Goal: Task Accomplishment & Management: Use online tool/utility

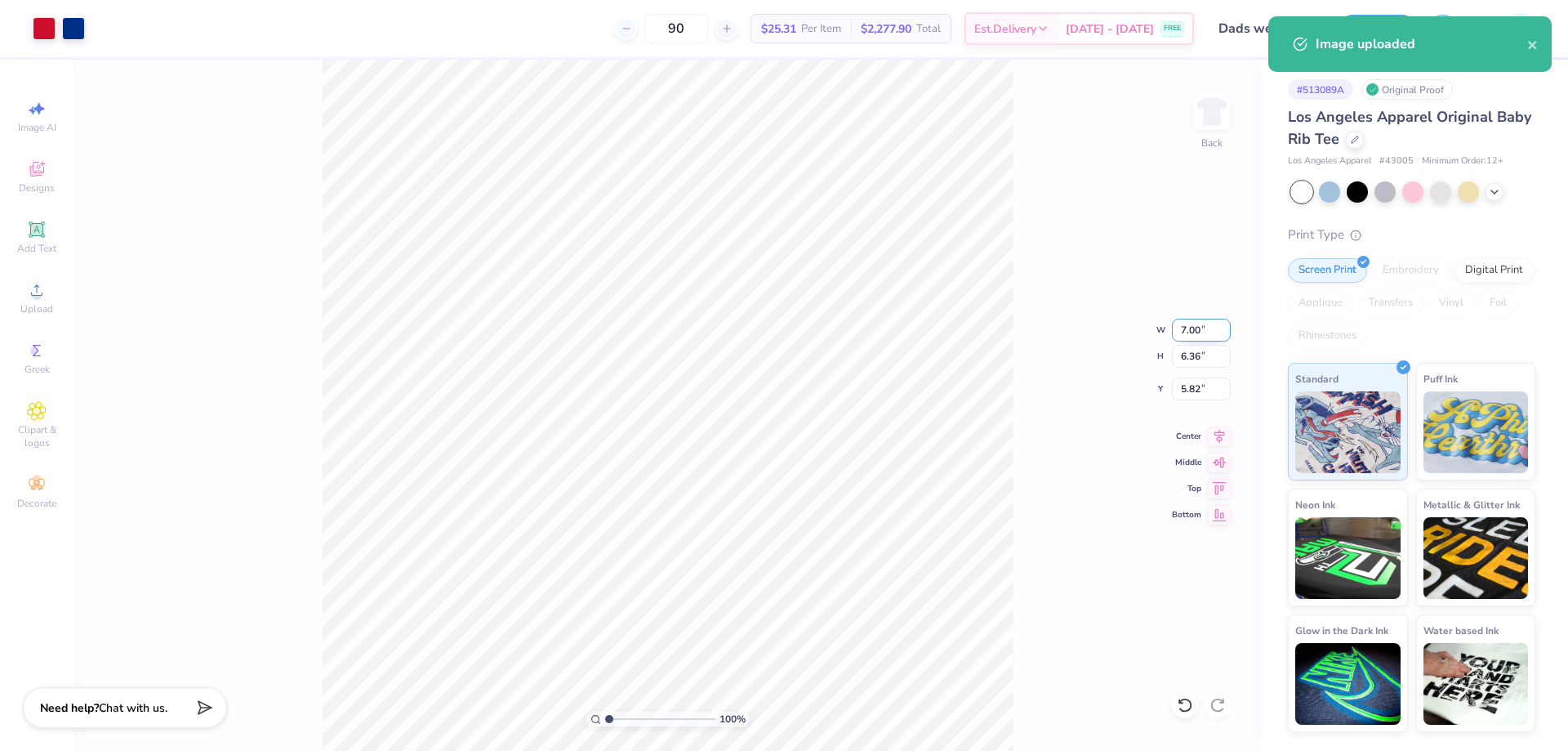
click at [1185, 335] on input "7.00" at bounding box center [1201, 330] width 59 height 23
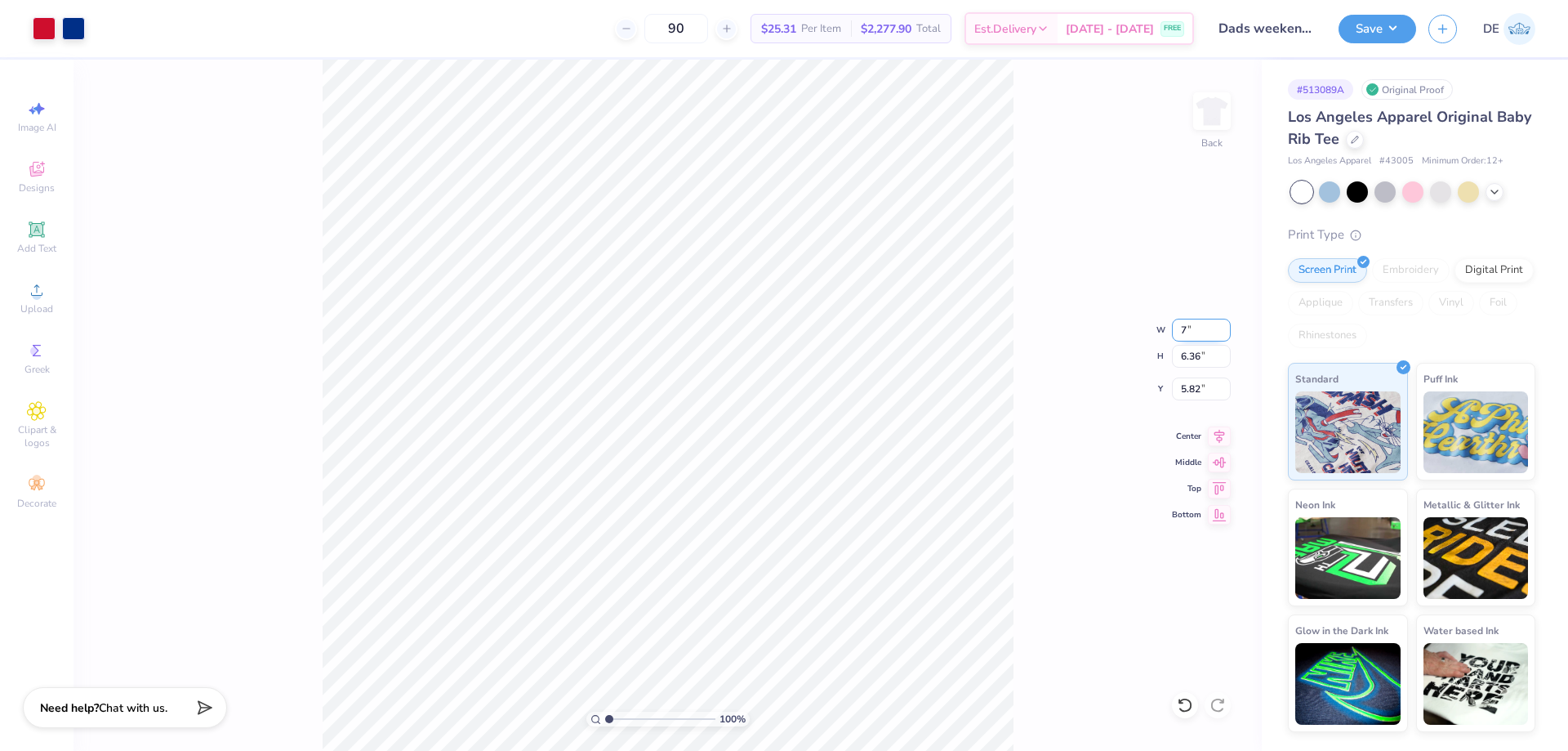
type input "7.00"
click at [1199, 383] on input "5.82" at bounding box center [1201, 388] width 59 height 23
click at [1198, 382] on input "3.00" at bounding box center [1201, 388] width 59 height 23
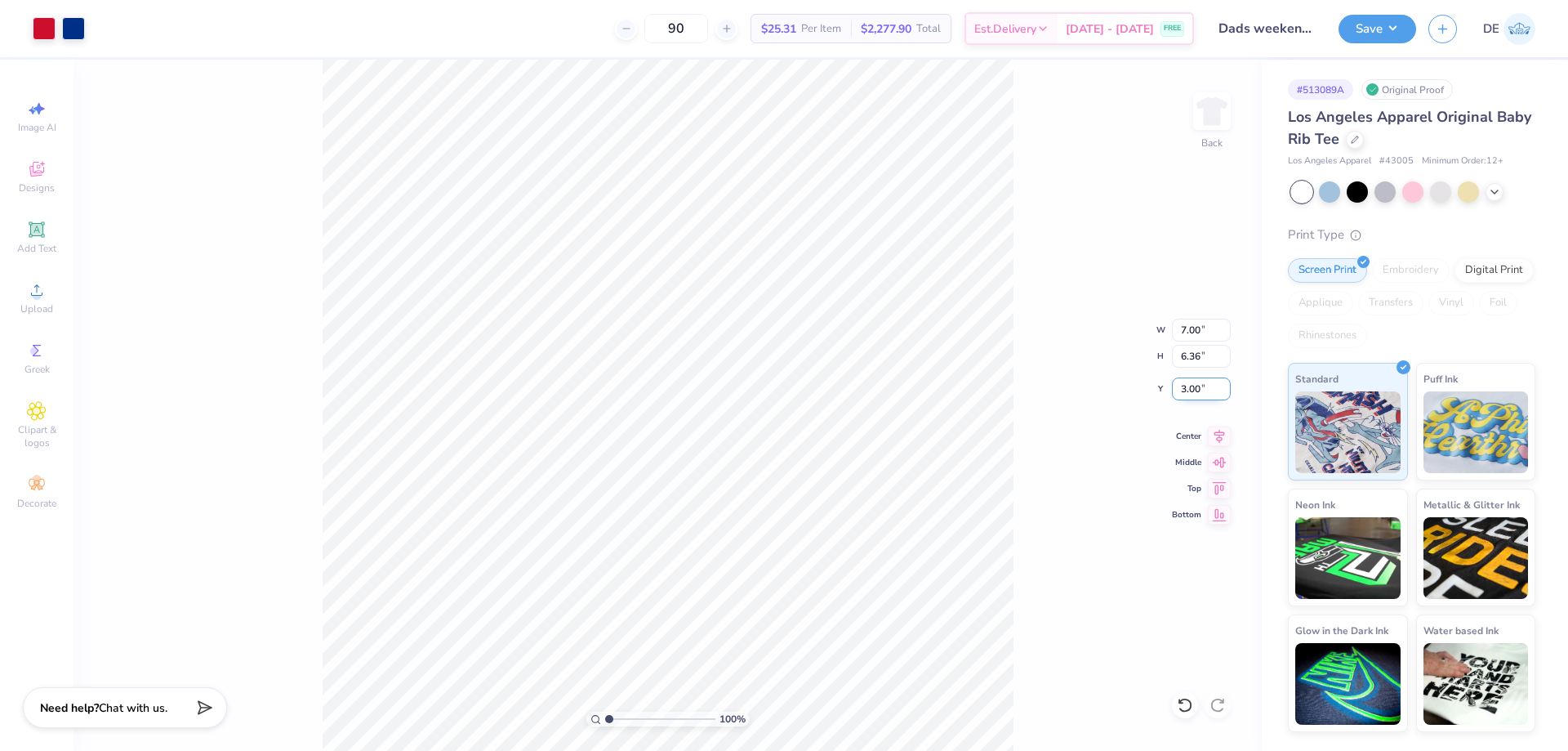
click at [1198, 382] on input "3.00" at bounding box center [1201, 388] width 59 height 23
type input "2.00"
click at [1186, 390] on input "2.00" at bounding box center [1201, 388] width 59 height 23
type input "2.50"
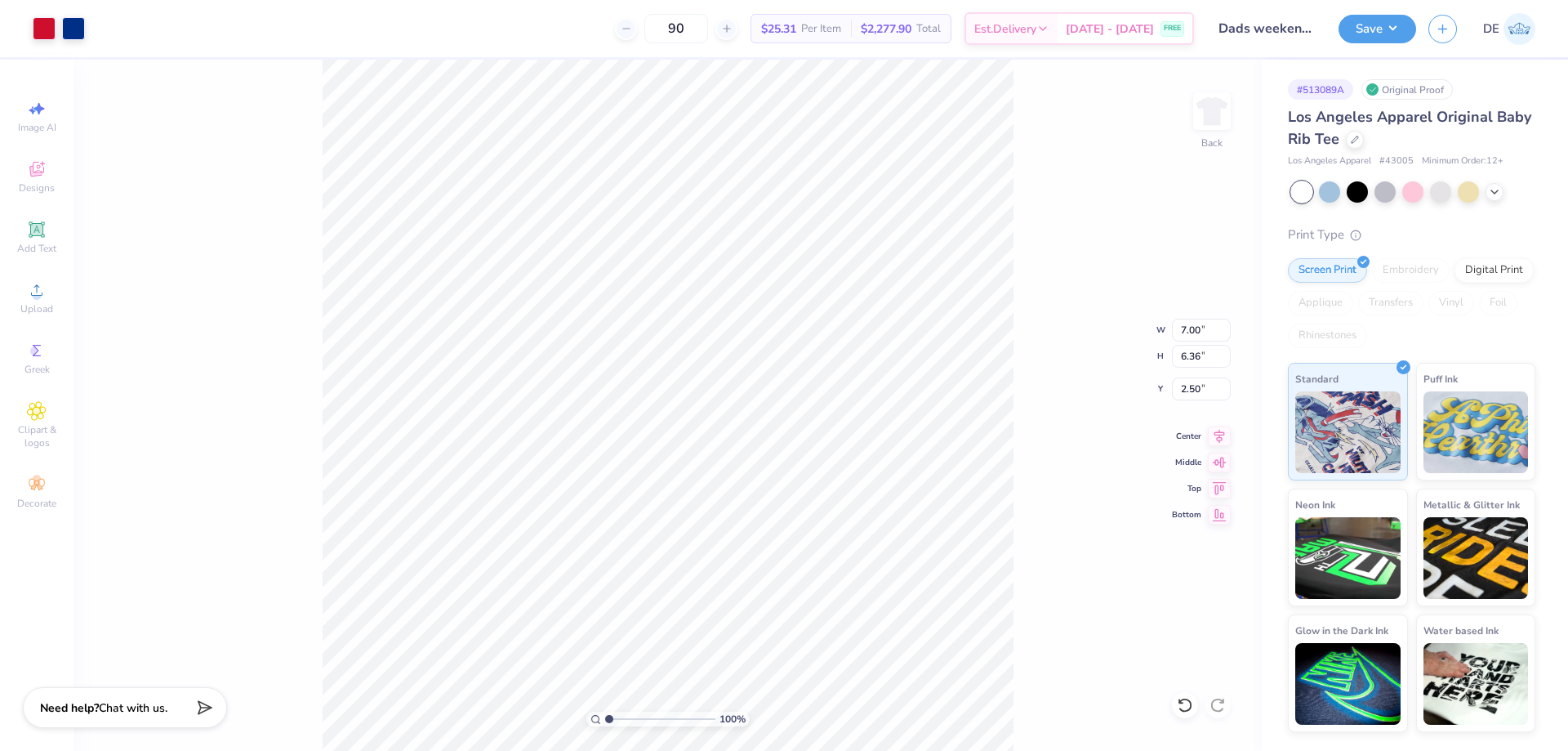
click at [1007, 326] on div "100 % Back W 7.00 7.00 " H 6.36 6.36 " Y 2.50 2.50 " Center Middle Top Bottom" at bounding box center [667, 405] width 1189 height 691
click at [1385, 31] on button "Save" at bounding box center [1377, 27] width 78 height 28
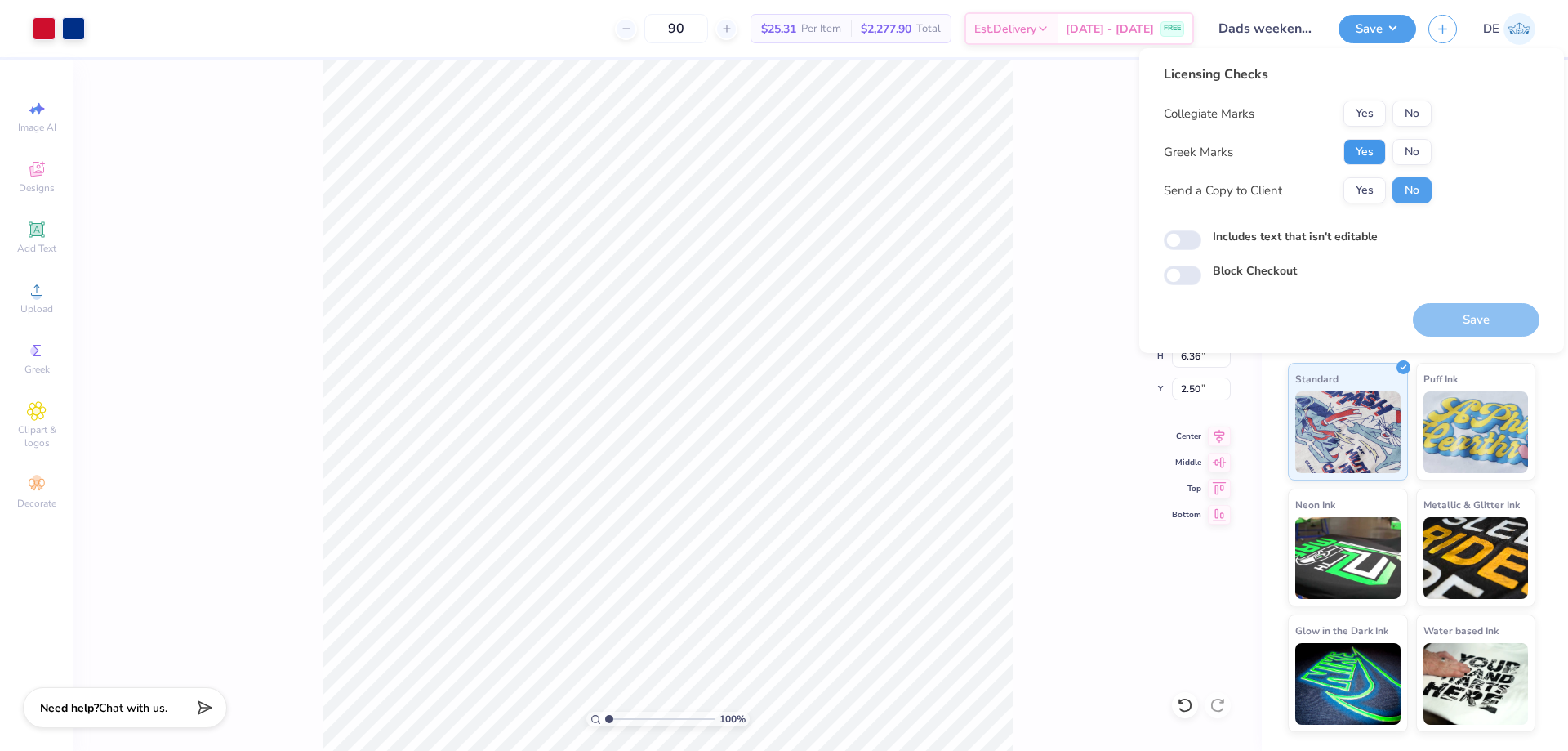
click at [1375, 149] on button "Yes" at bounding box center [1364, 151] width 43 height 26
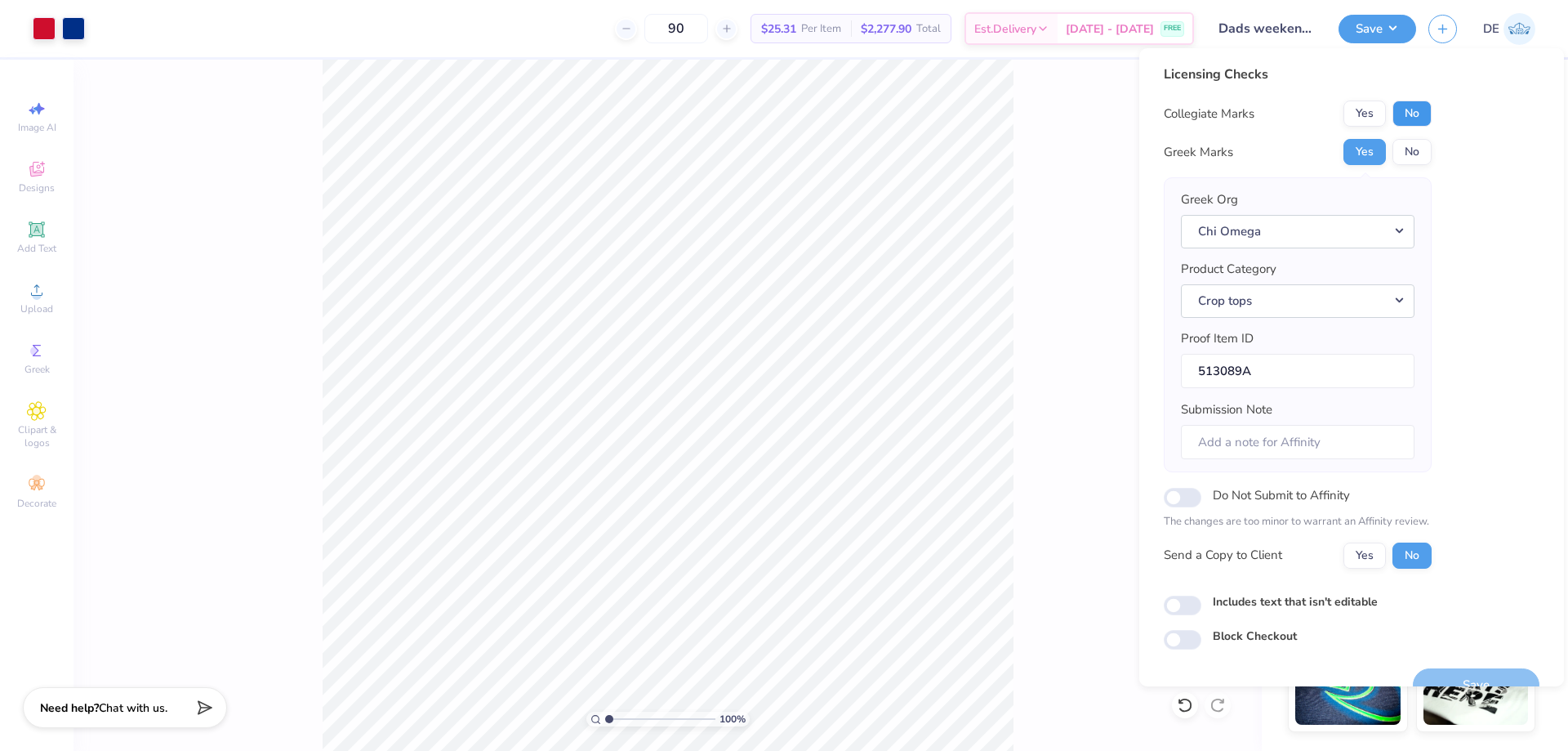
click at [1423, 111] on button "No" at bounding box center [1412, 113] width 39 height 26
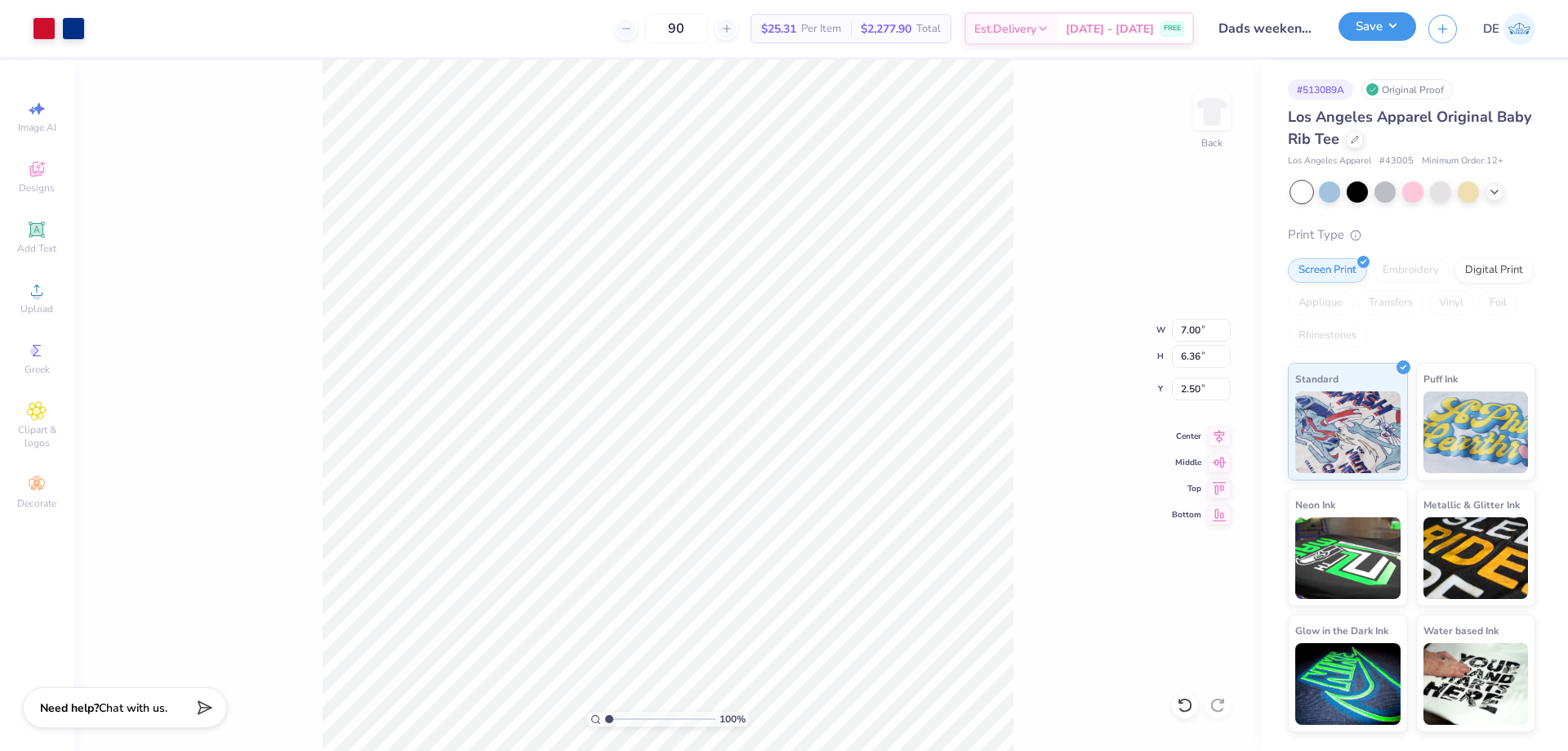
click at [1375, 41] on button "Save" at bounding box center [1377, 27] width 78 height 28
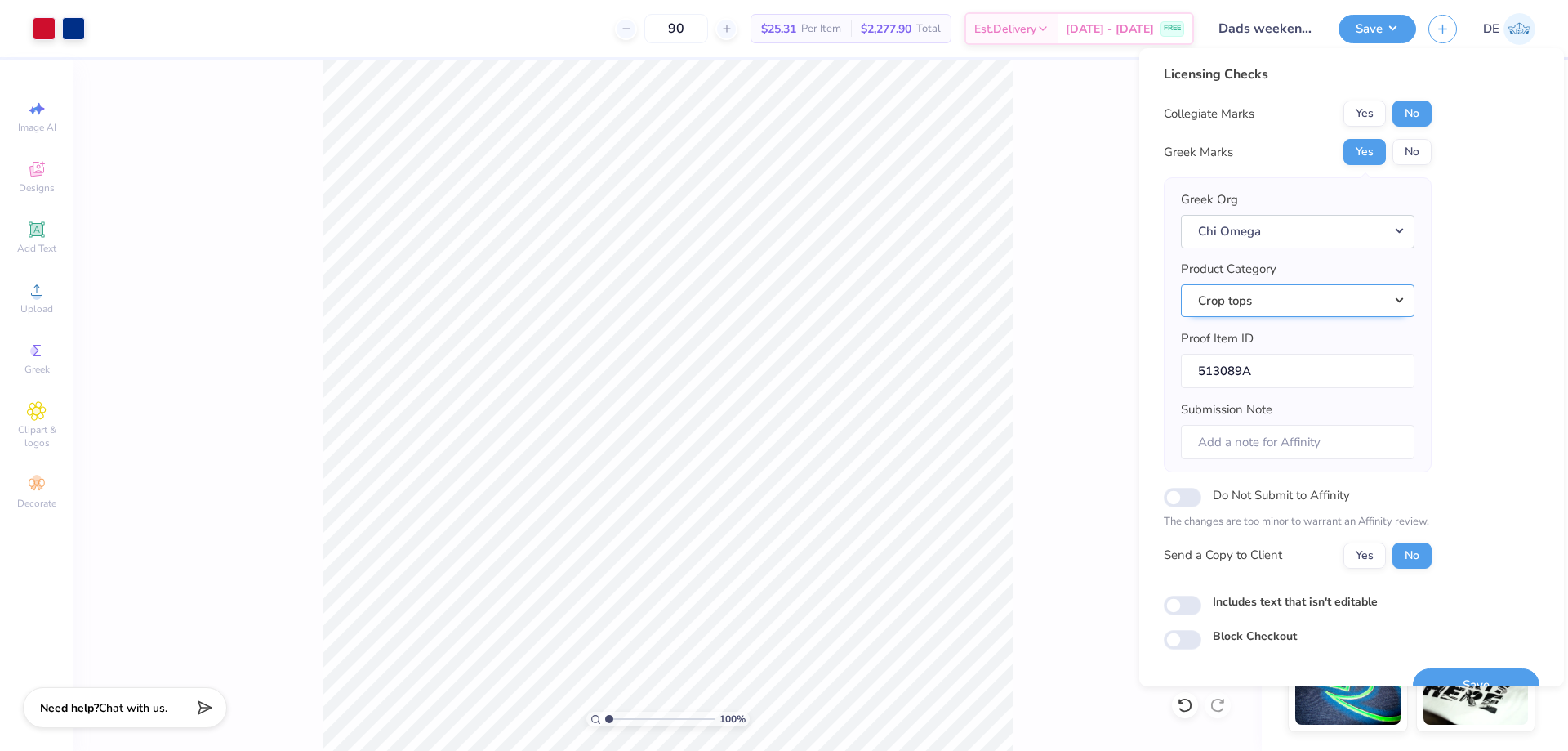
click at [1311, 311] on button "Crop tops" at bounding box center [1298, 301] width 234 height 33
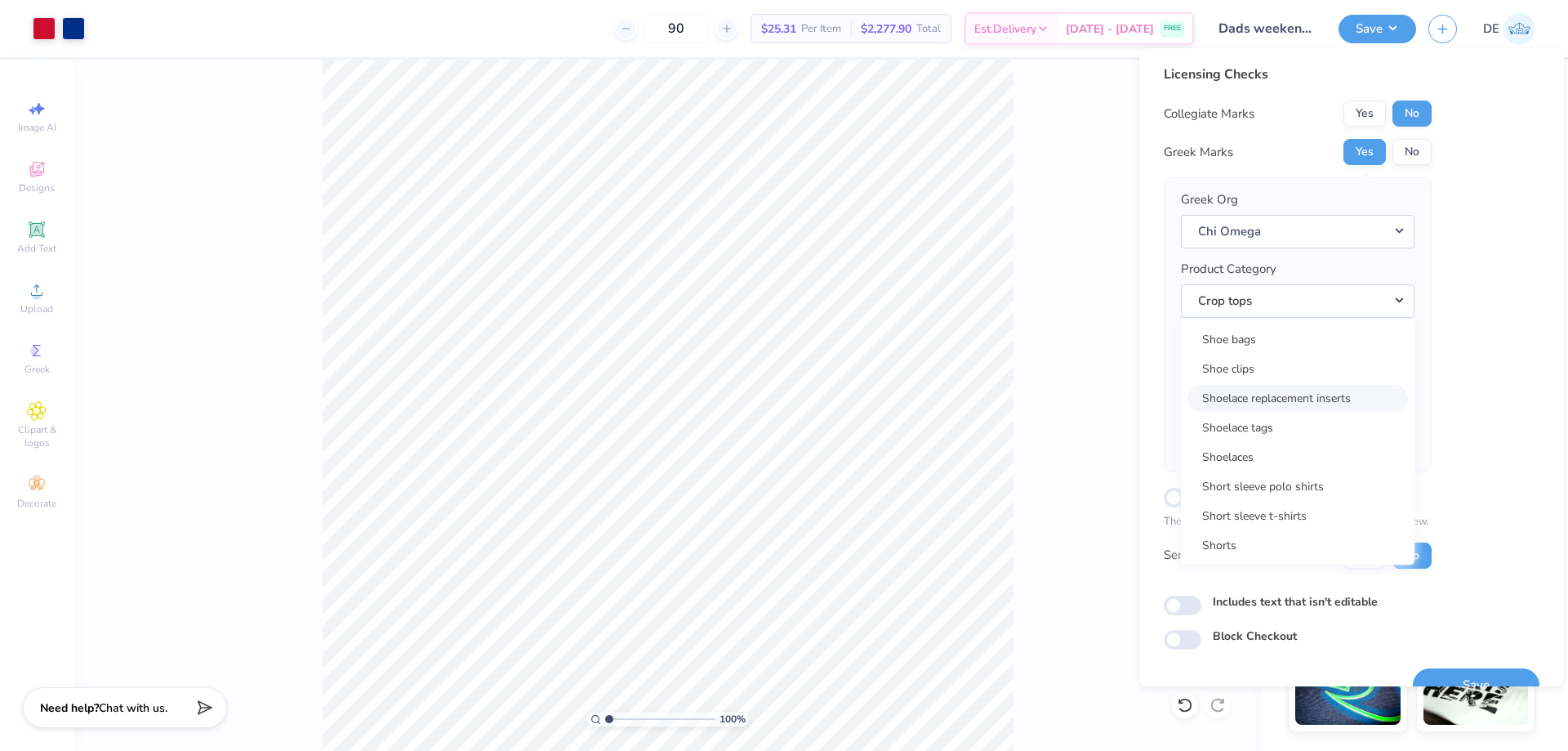
scroll to position [23616, 0]
click at [1288, 438] on link "Short sleeve t-shirts" at bounding box center [1298, 434] width 220 height 27
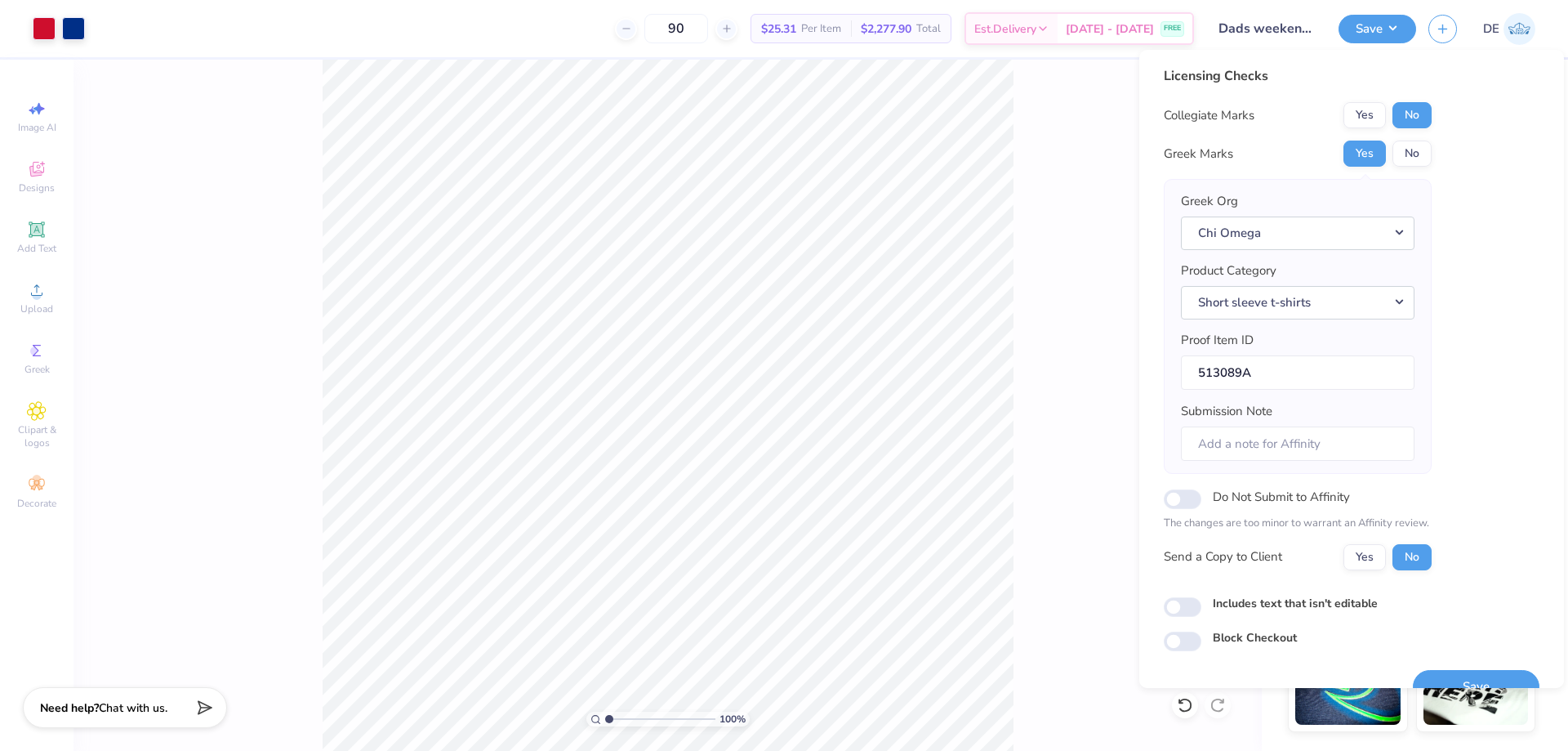
scroll to position [31, 0]
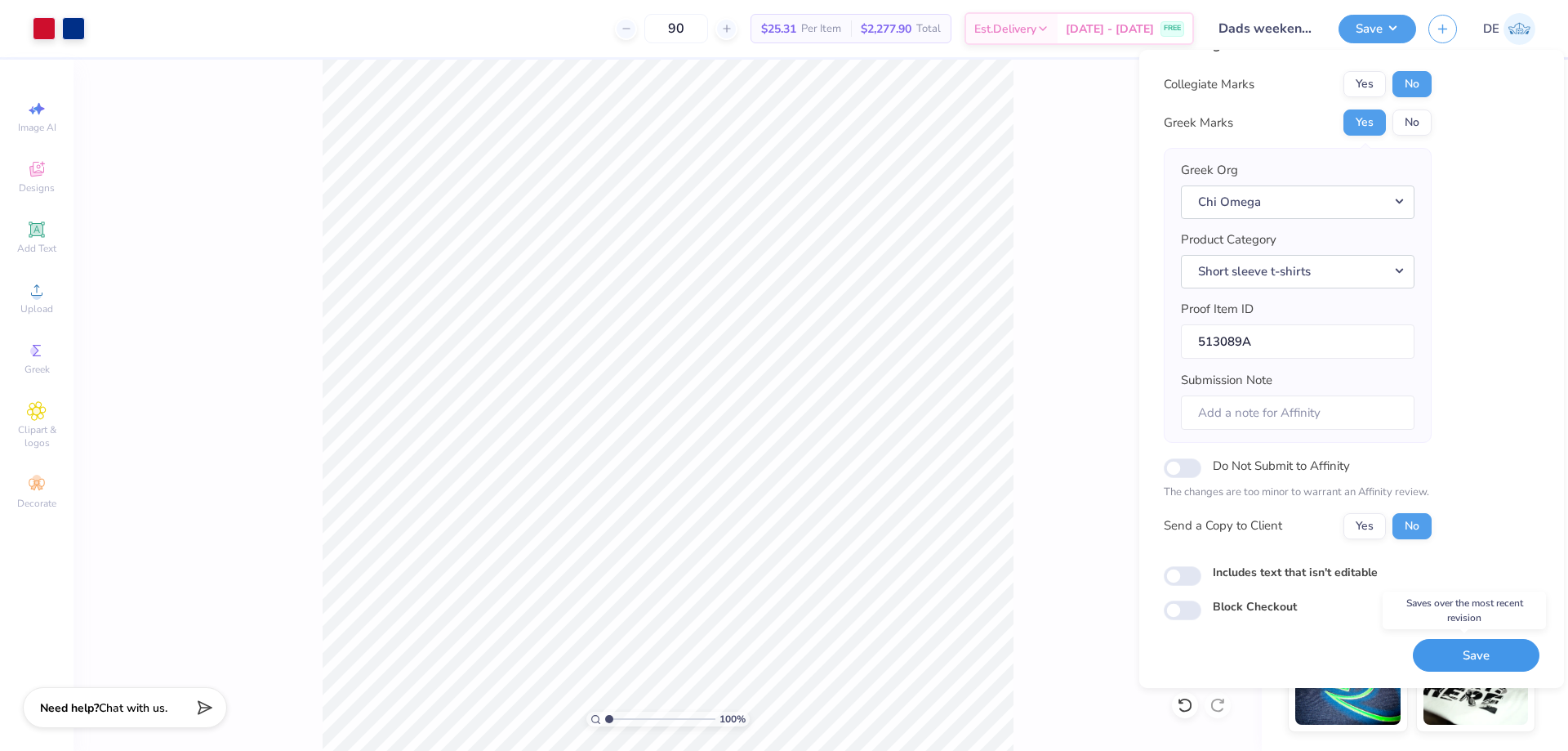
click at [1465, 649] on button "Save" at bounding box center [1476, 656] width 127 height 33
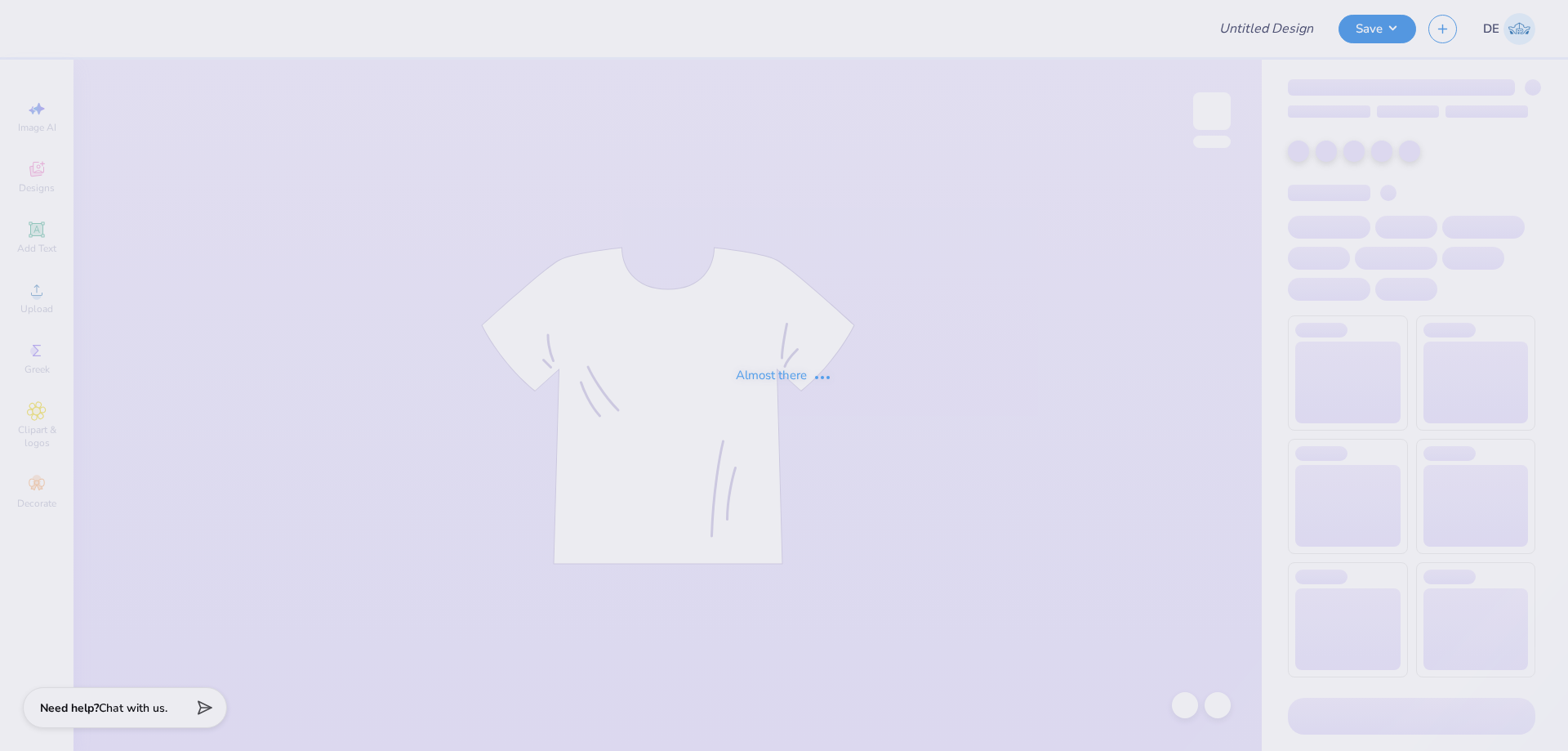
type input "Dads weekend merch- Chi Omega"
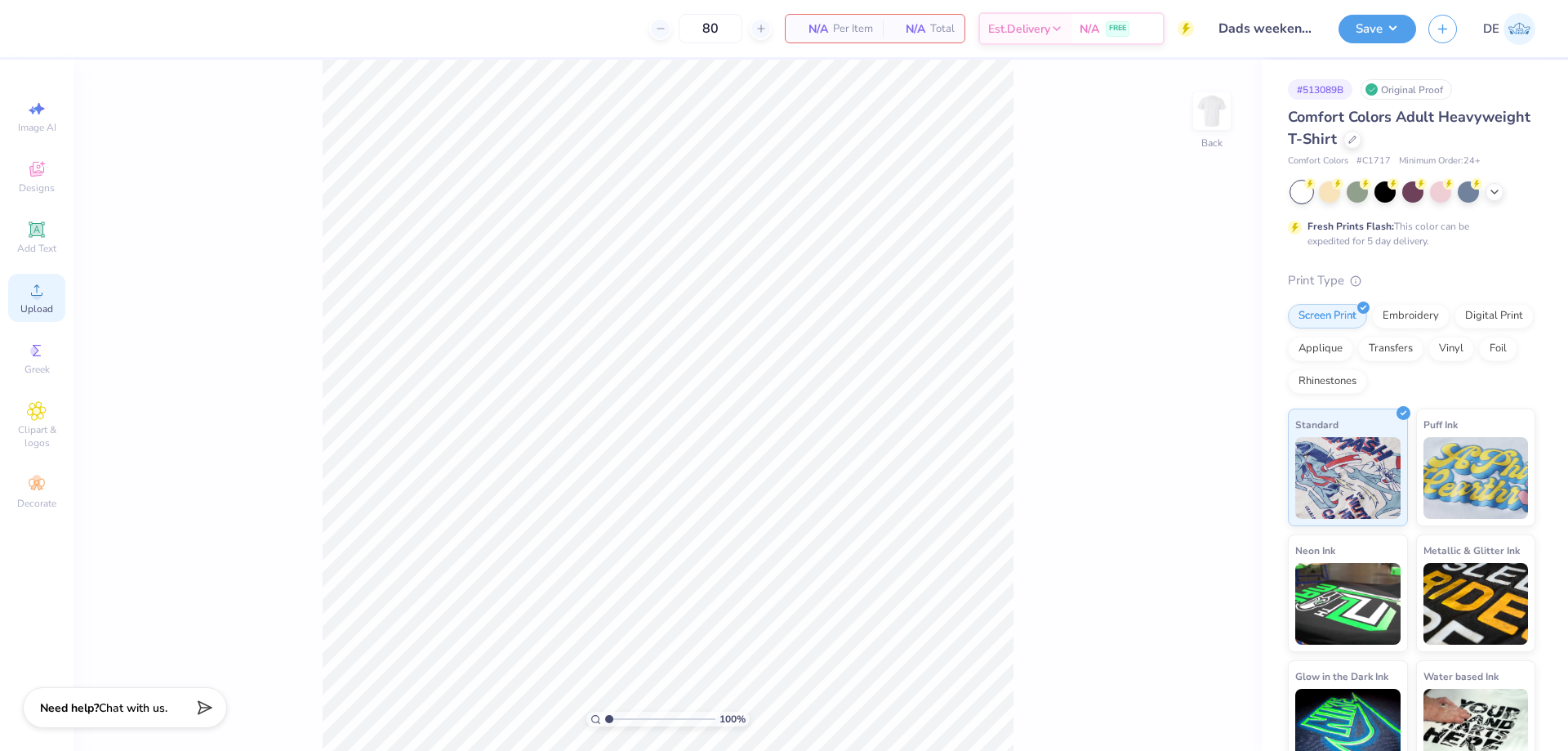
click at [29, 281] on icon at bounding box center [37, 290] width 20 height 20
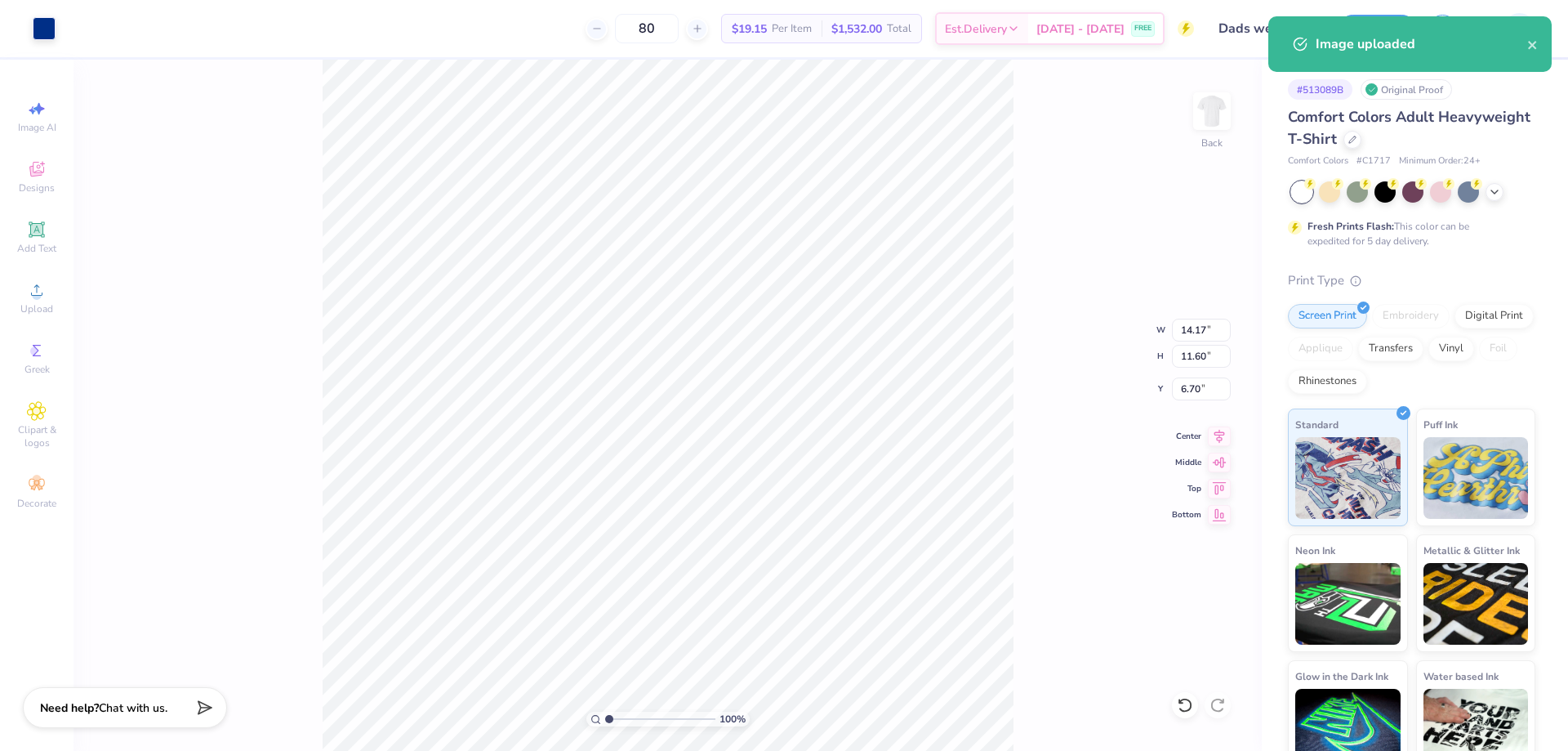
click at [1192, 342] on div "100 % Back W 14.17 14.17 " H 11.60 11.60 " Y 6.70 6.70 " Center Middle Top Bott…" at bounding box center [667, 405] width 1189 height 691
click at [1192, 341] on div "100 % Back W 14.17 H 11.60 Y 6.70 Center Middle Top Bottom" at bounding box center [667, 405] width 1189 height 691
click at [1179, 337] on input "14.17" at bounding box center [1201, 330] width 59 height 23
type input "3.50"
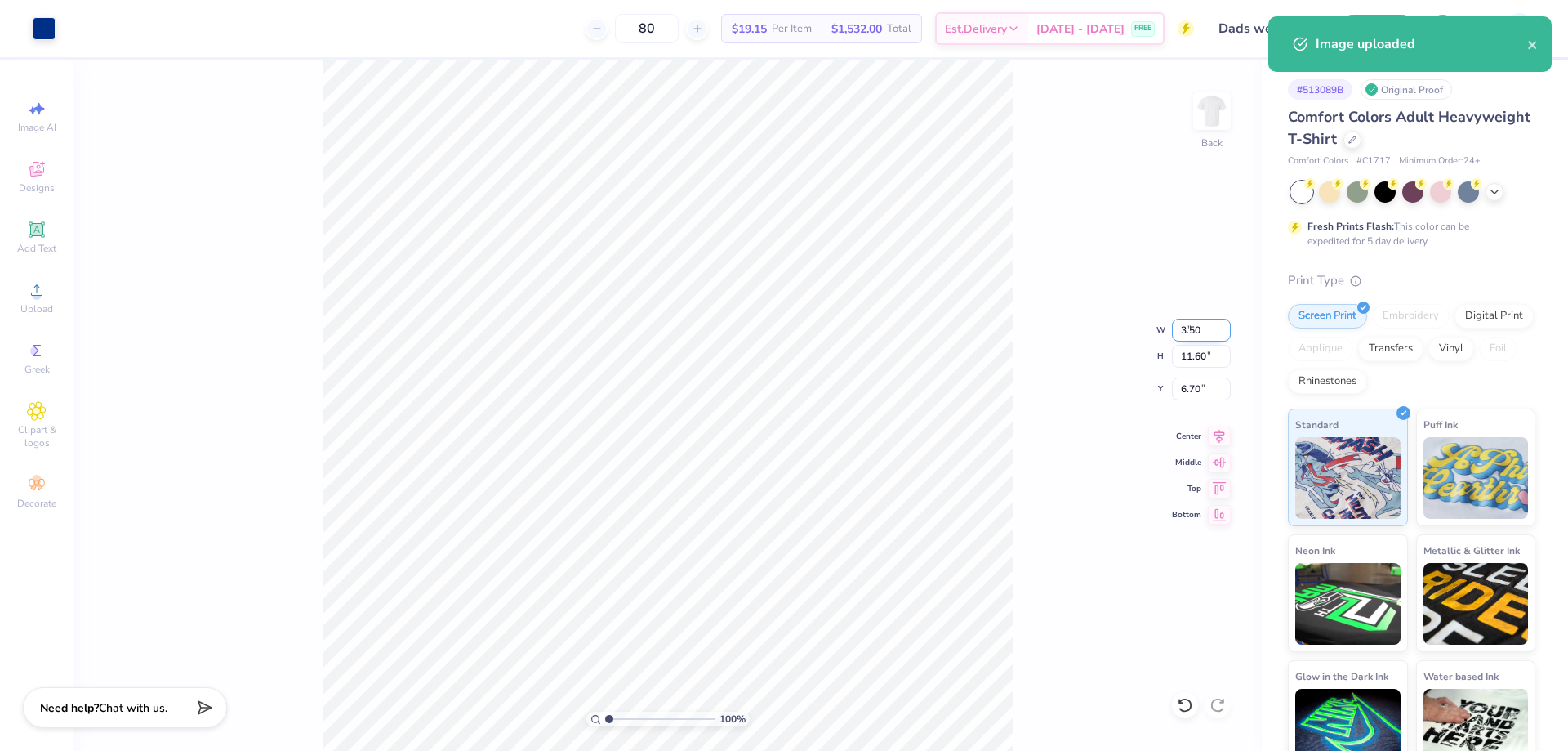
type input "2.86"
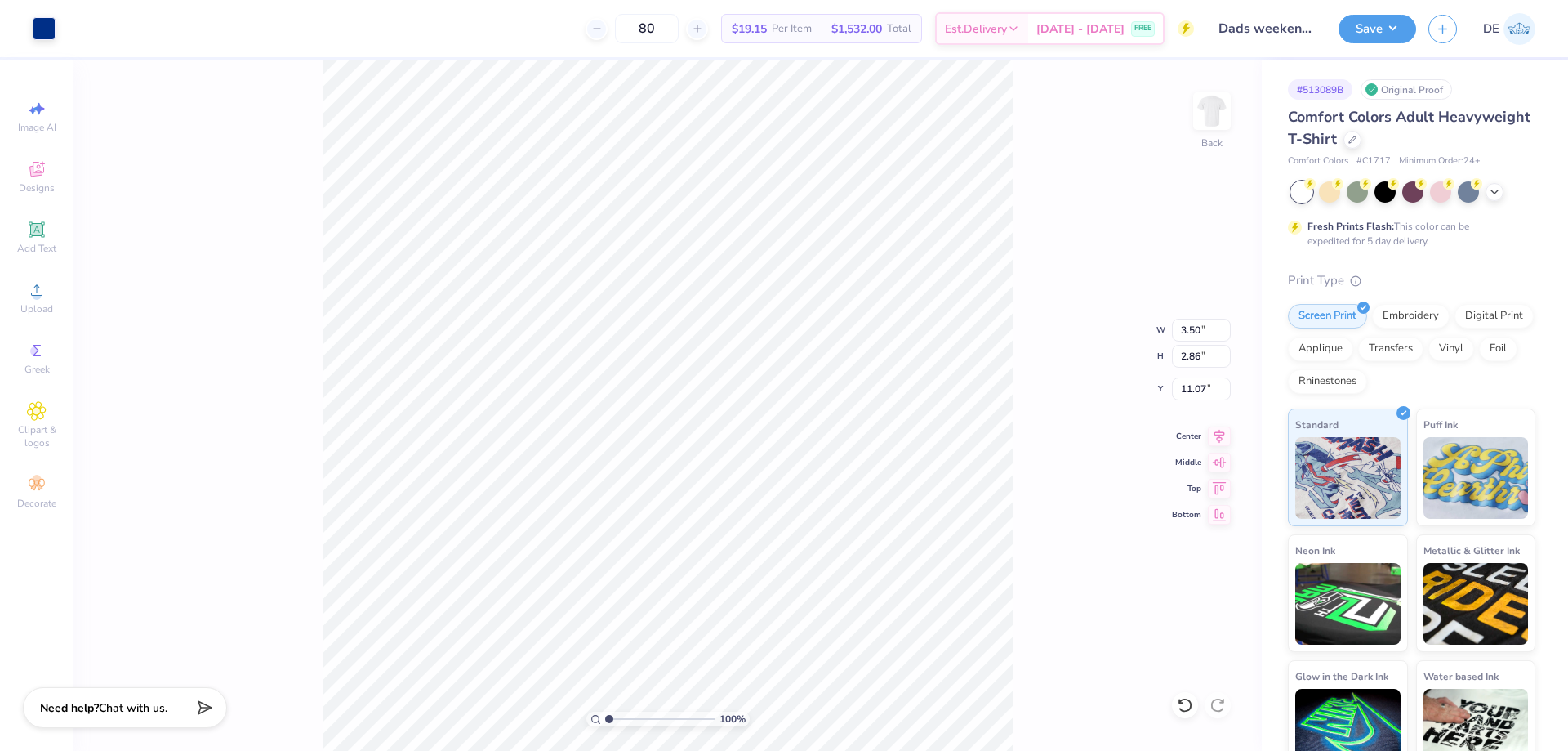
type input "3.00"
click at [1182, 325] on input "3.50" at bounding box center [1201, 330] width 59 height 23
click at [1060, 414] on div "100 % Back W 3.50 3.50 " H 2.86 2.86 " Y 3.00 3.00 " Center Middle Top Bottom" at bounding box center [667, 405] width 1189 height 691
click at [1212, 114] on img at bounding box center [1212, 111] width 65 height 65
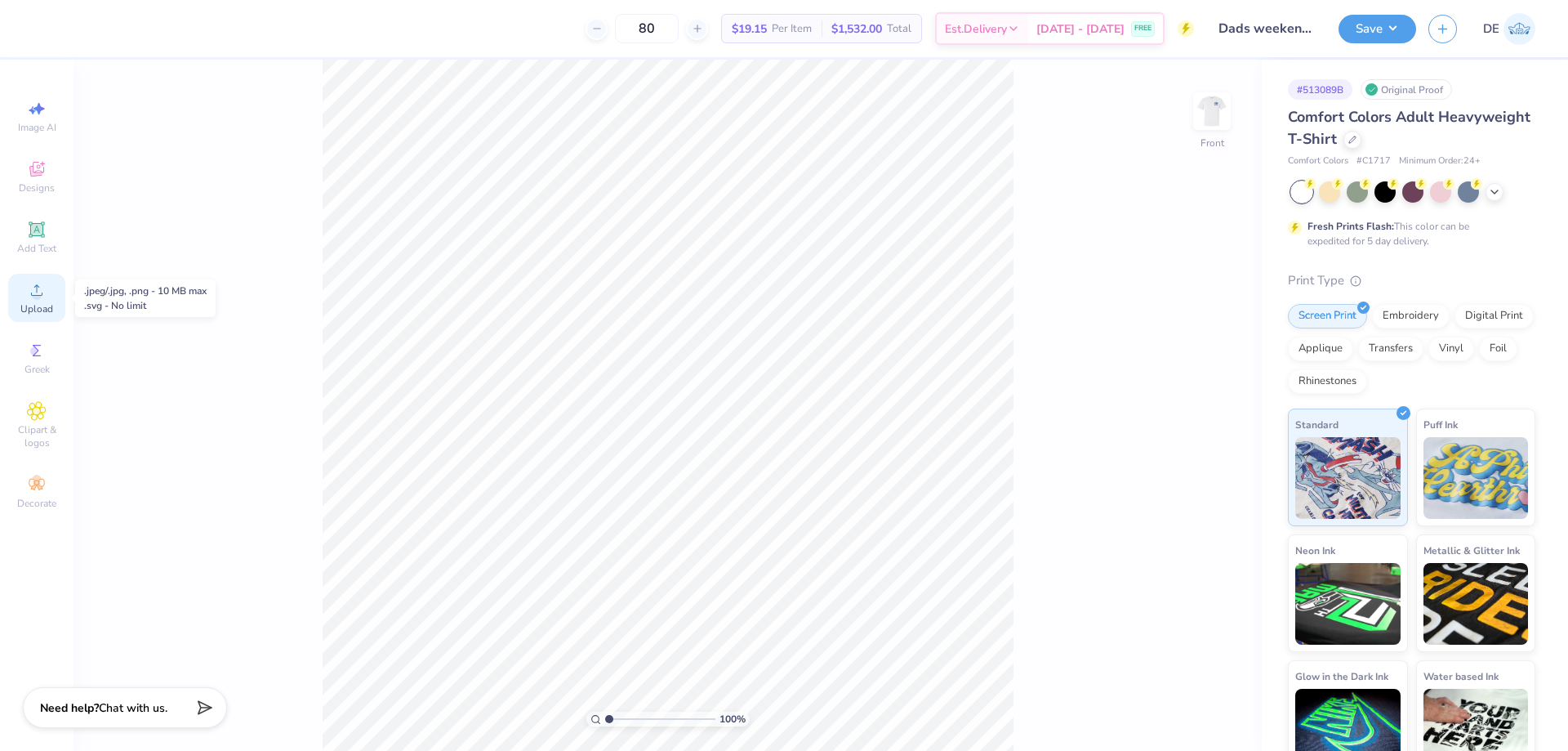
click at [33, 304] on span "Upload" at bounding box center [36, 309] width 33 height 13
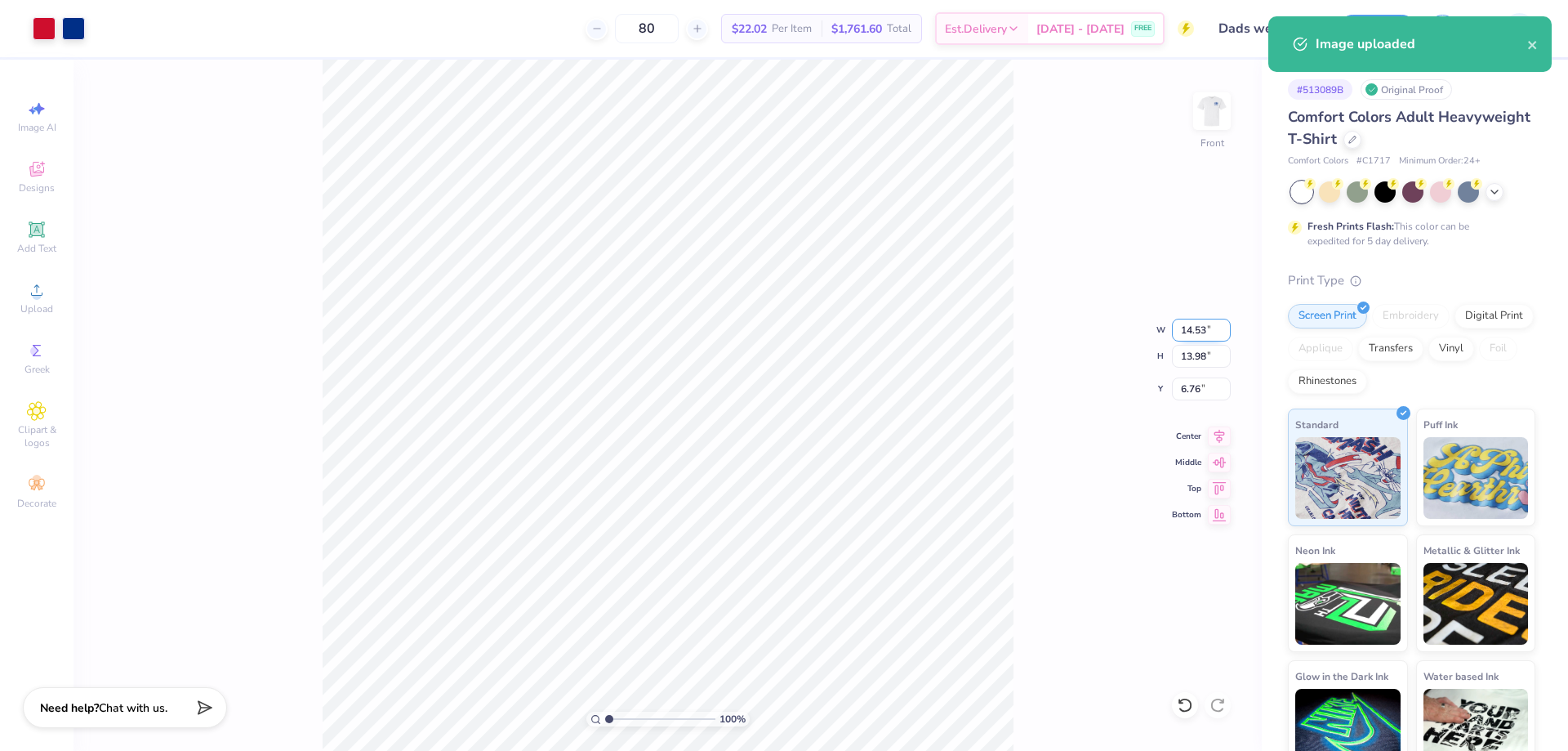
click at [1178, 331] on input "14.53" at bounding box center [1201, 330] width 59 height 23
type input "12.50"
type input "12.03"
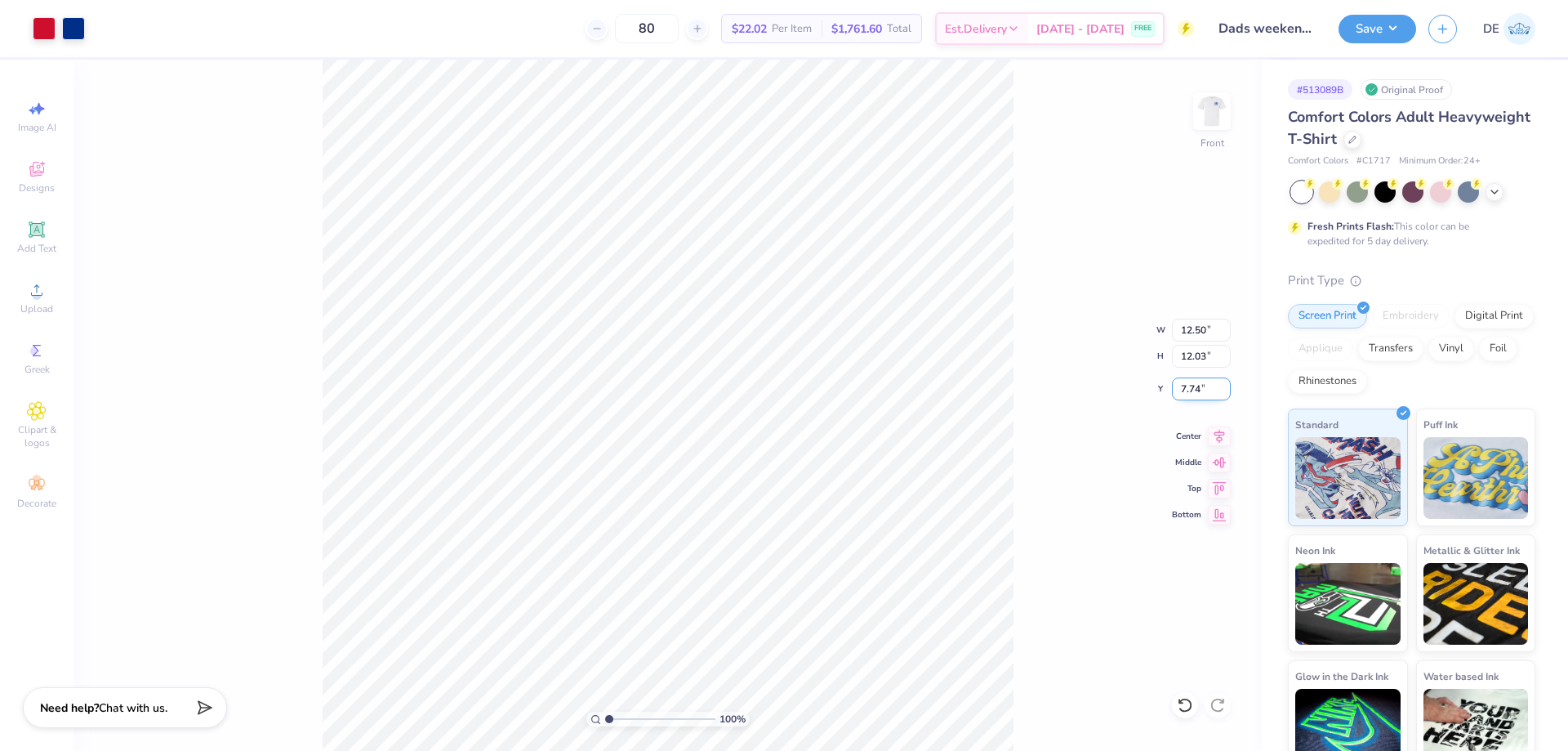
click at [1185, 395] on input "7.74" at bounding box center [1201, 388] width 59 height 23
type input "3.00"
click at [1230, 126] on img at bounding box center [1212, 111] width 65 height 65
click at [1190, 335] on input "3.50" at bounding box center [1201, 330] width 59 height 23
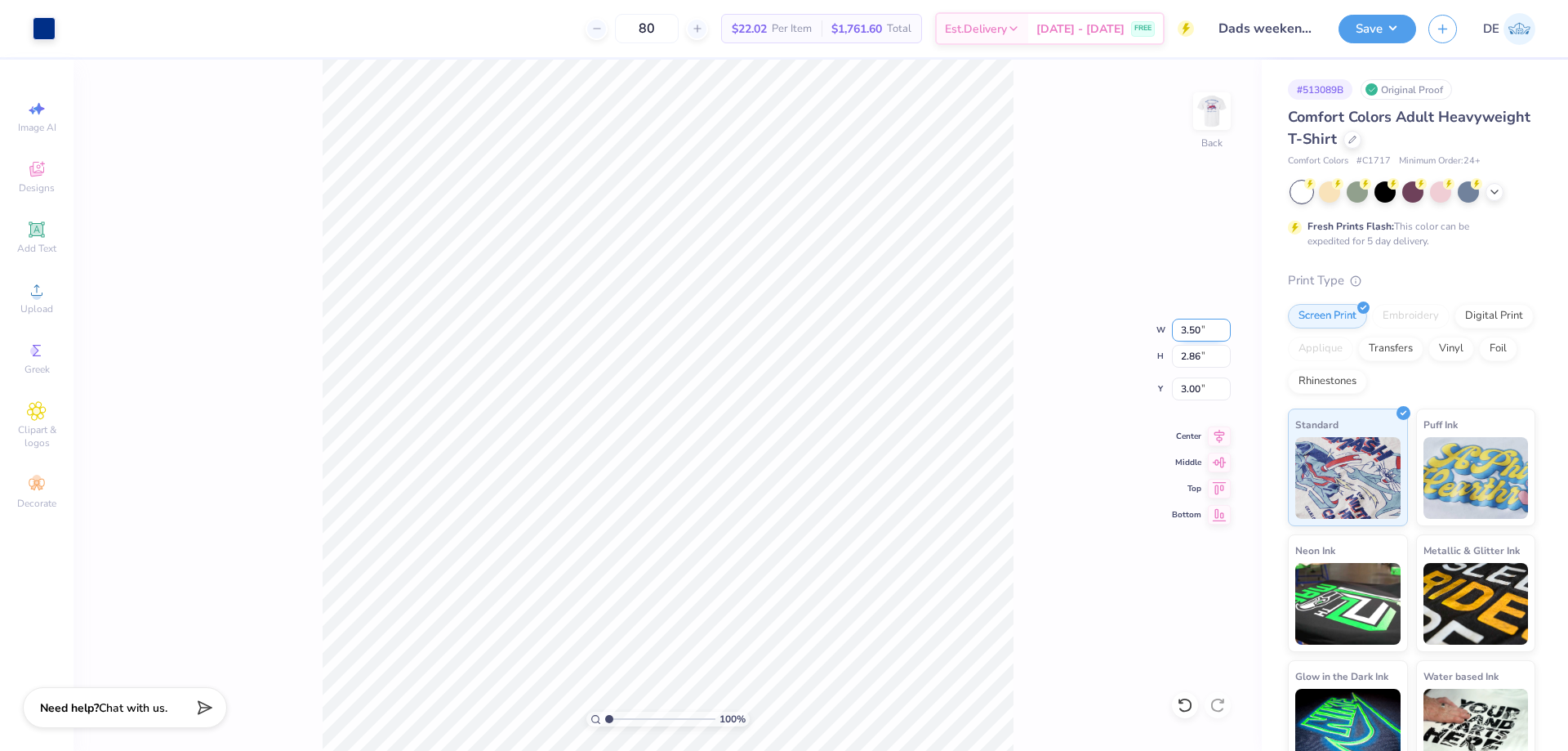
click at [1190, 335] on input "3.50" at bounding box center [1201, 330] width 59 height 23
click at [1186, 328] on input "3.50" at bounding box center [1201, 330] width 59 height 23
type input "3.00"
type input "2.45"
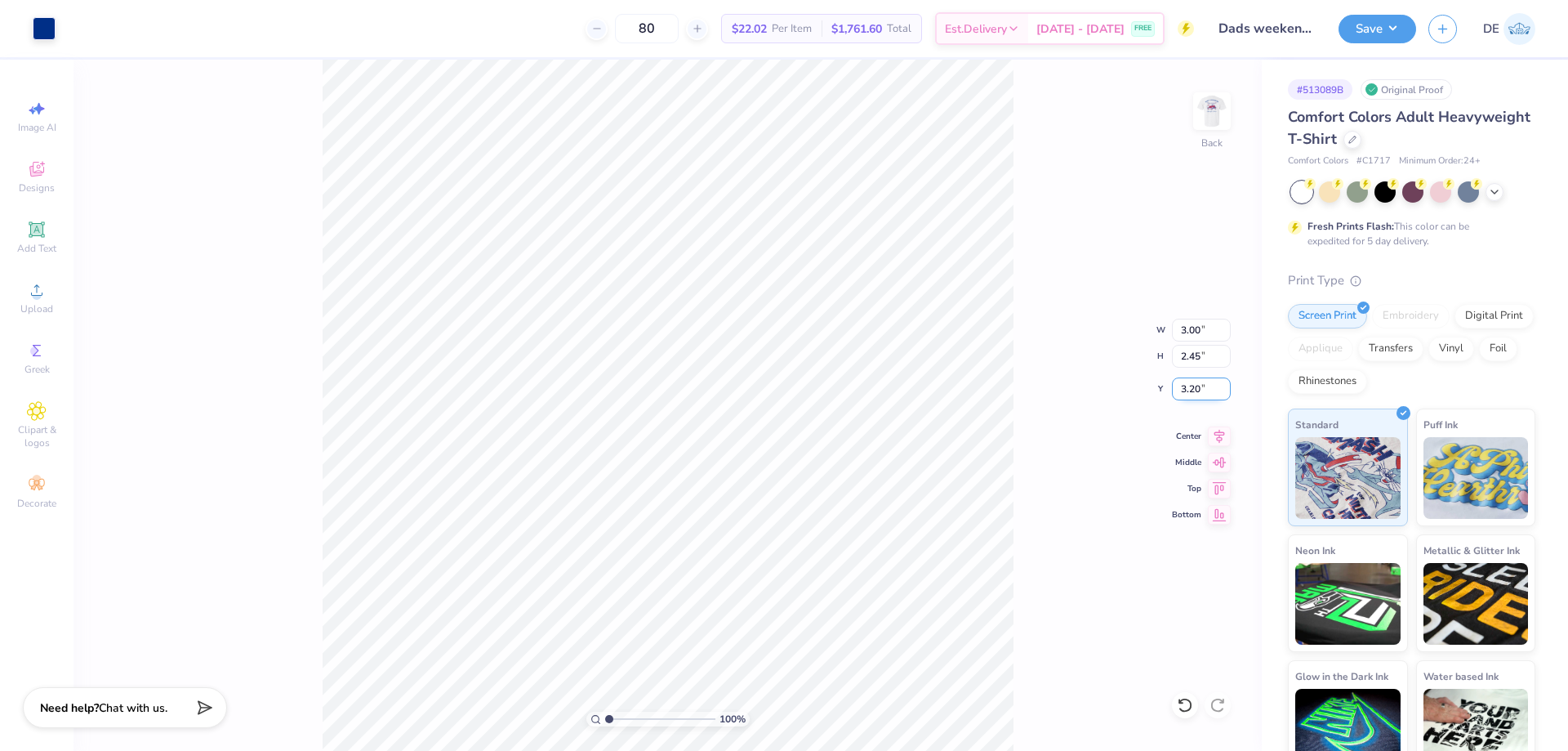
click at [1182, 391] on input "3.20" at bounding box center [1201, 388] width 59 height 23
type input "3.00"
click at [1113, 370] on div "100 % Back W 3.00 3.00 " H 2.45 2.45 " Y 3.00 3.00 " Center Middle Top Bottom" at bounding box center [667, 405] width 1189 height 691
click at [1208, 118] on img at bounding box center [1212, 111] width 65 height 65
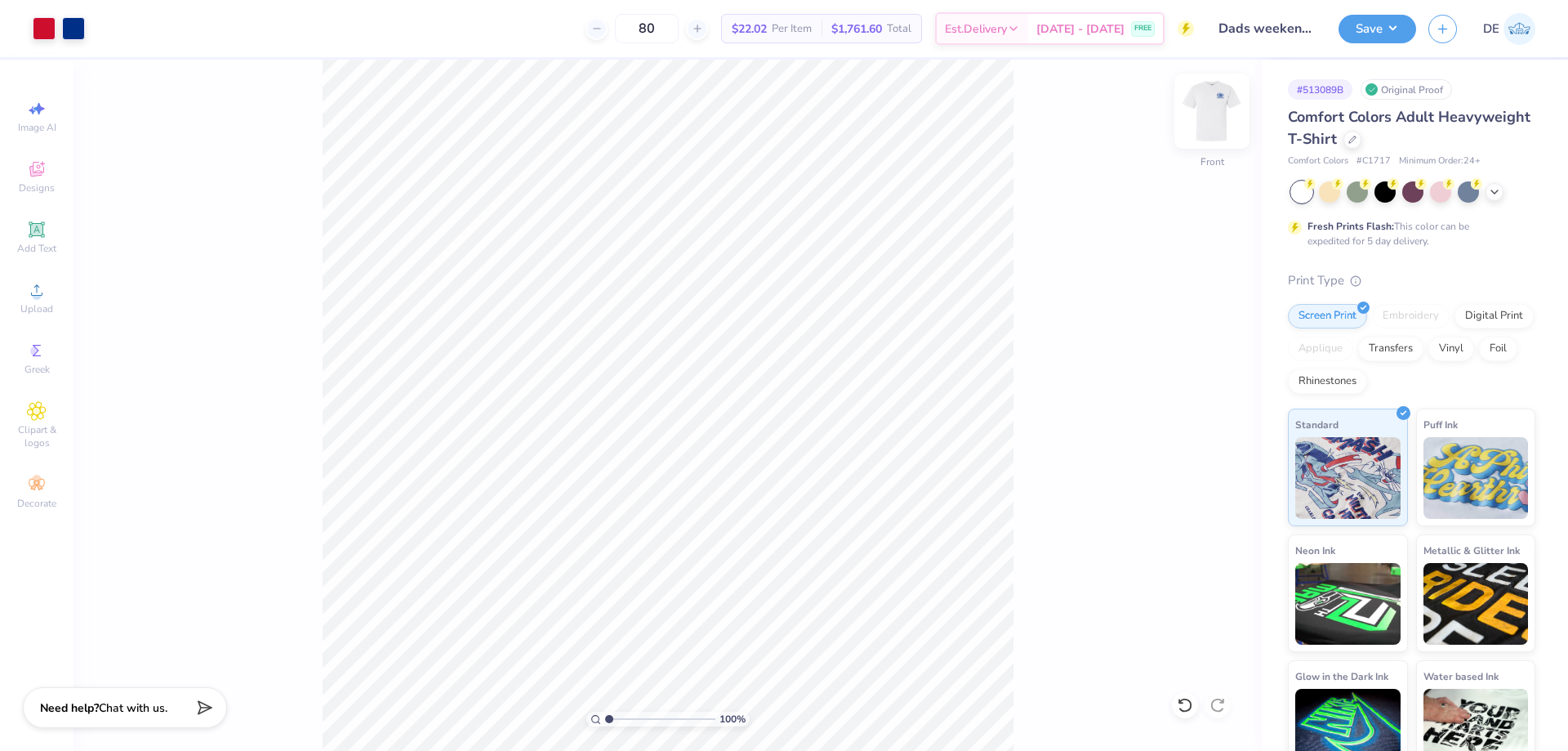
click at [1215, 103] on img at bounding box center [1212, 111] width 65 height 65
click at [1373, 34] on button "Save" at bounding box center [1377, 27] width 78 height 28
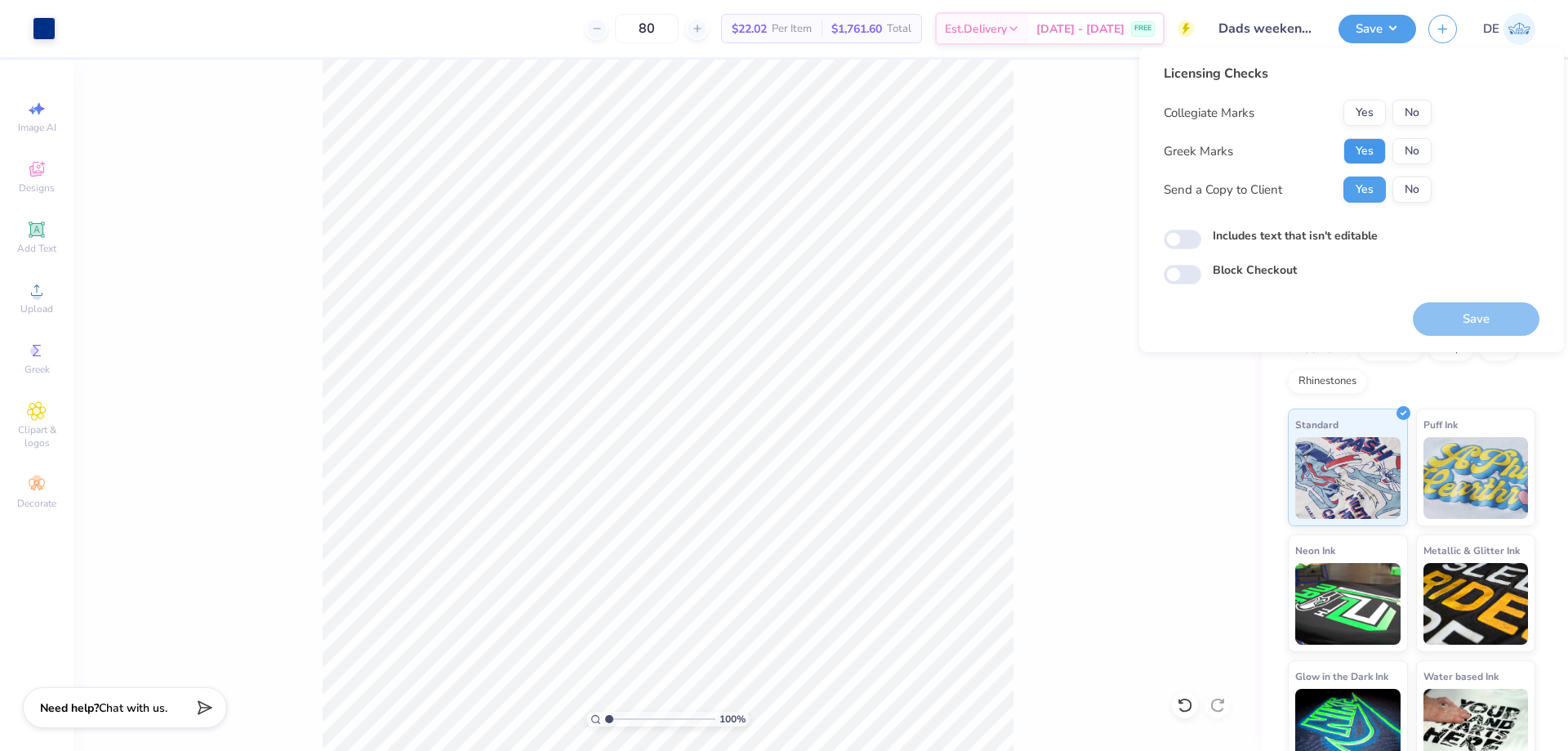
click at [1364, 154] on button "Yes" at bounding box center [1364, 151] width 43 height 26
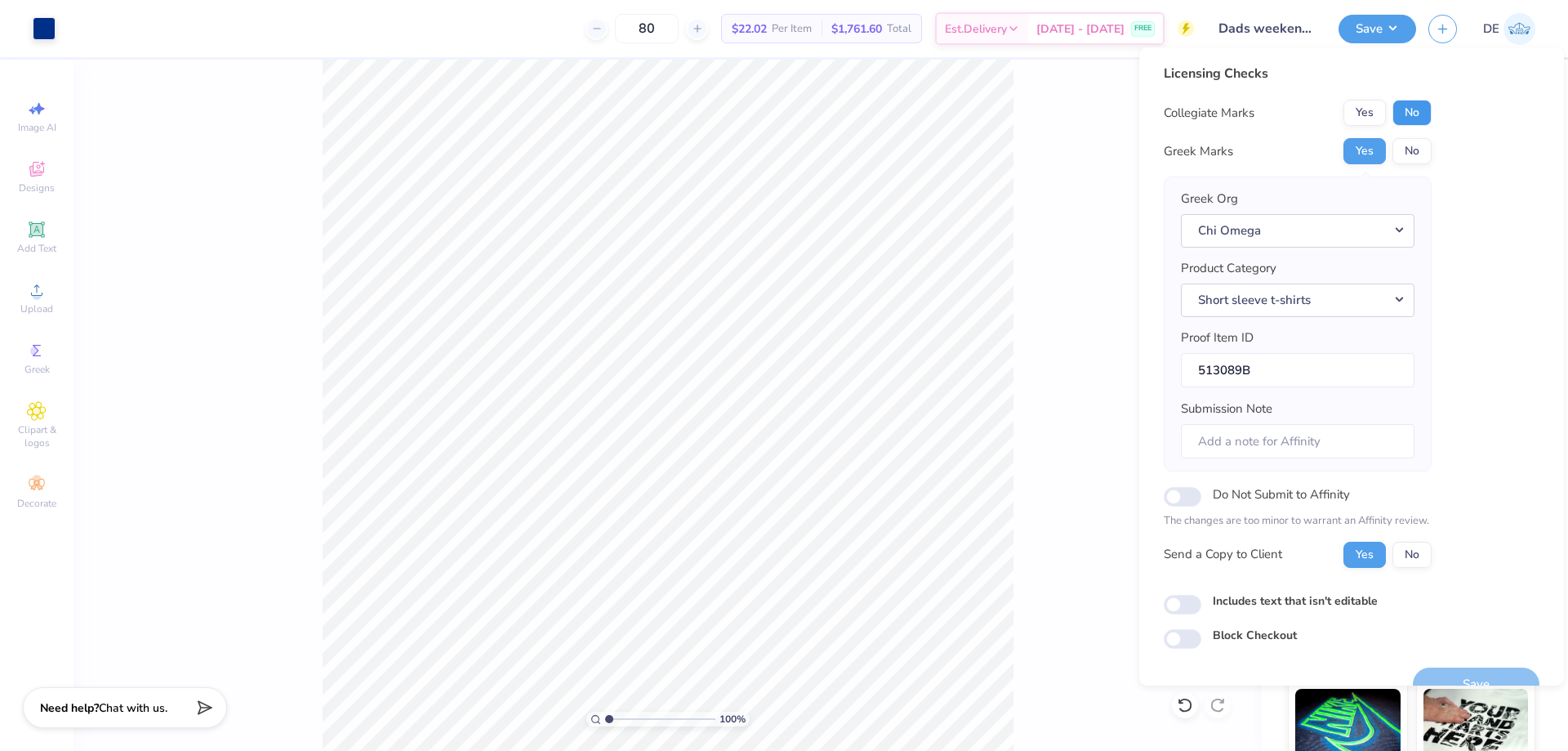
click at [1401, 113] on button "No" at bounding box center [1412, 112] width 39 height 26
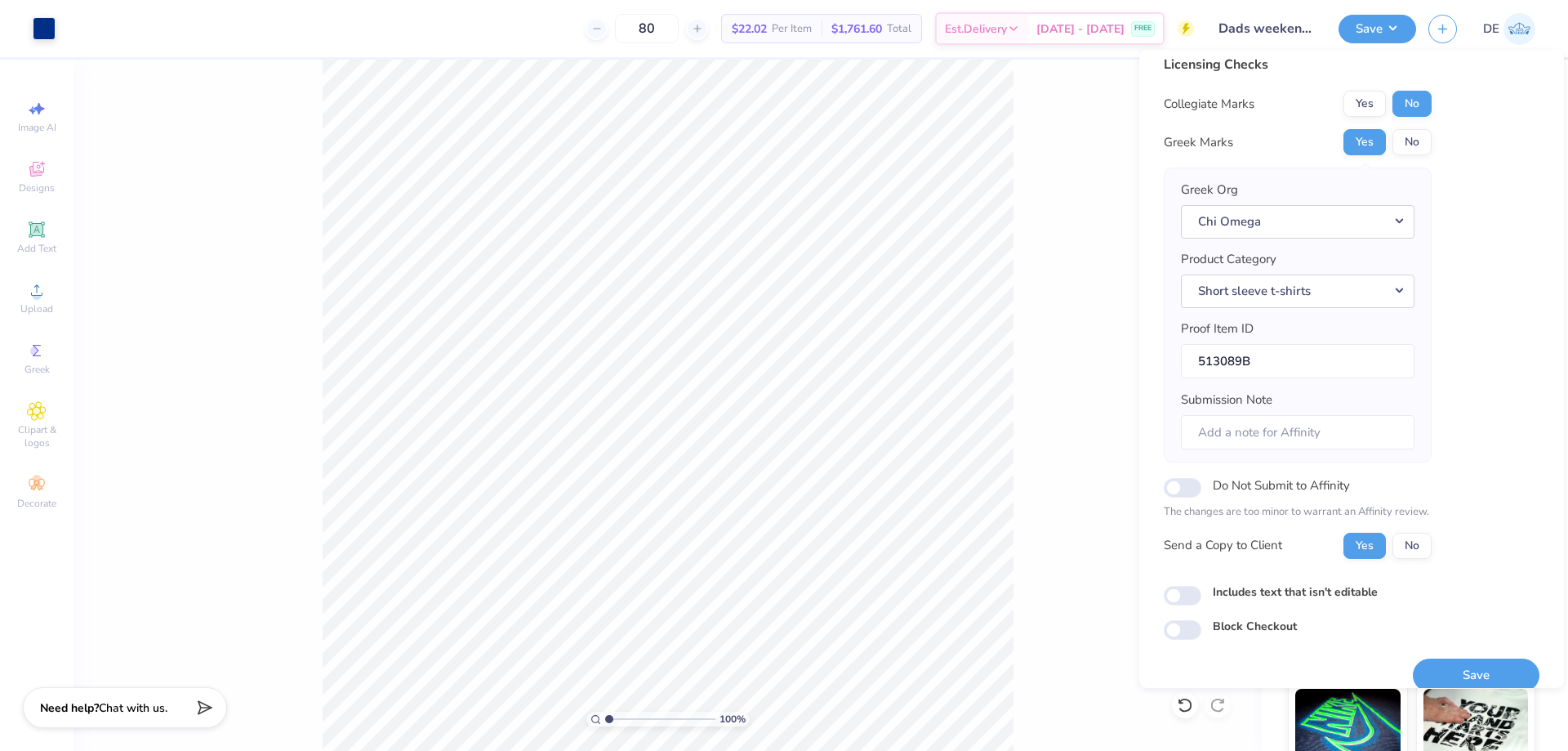
scroll to position [31, 0]
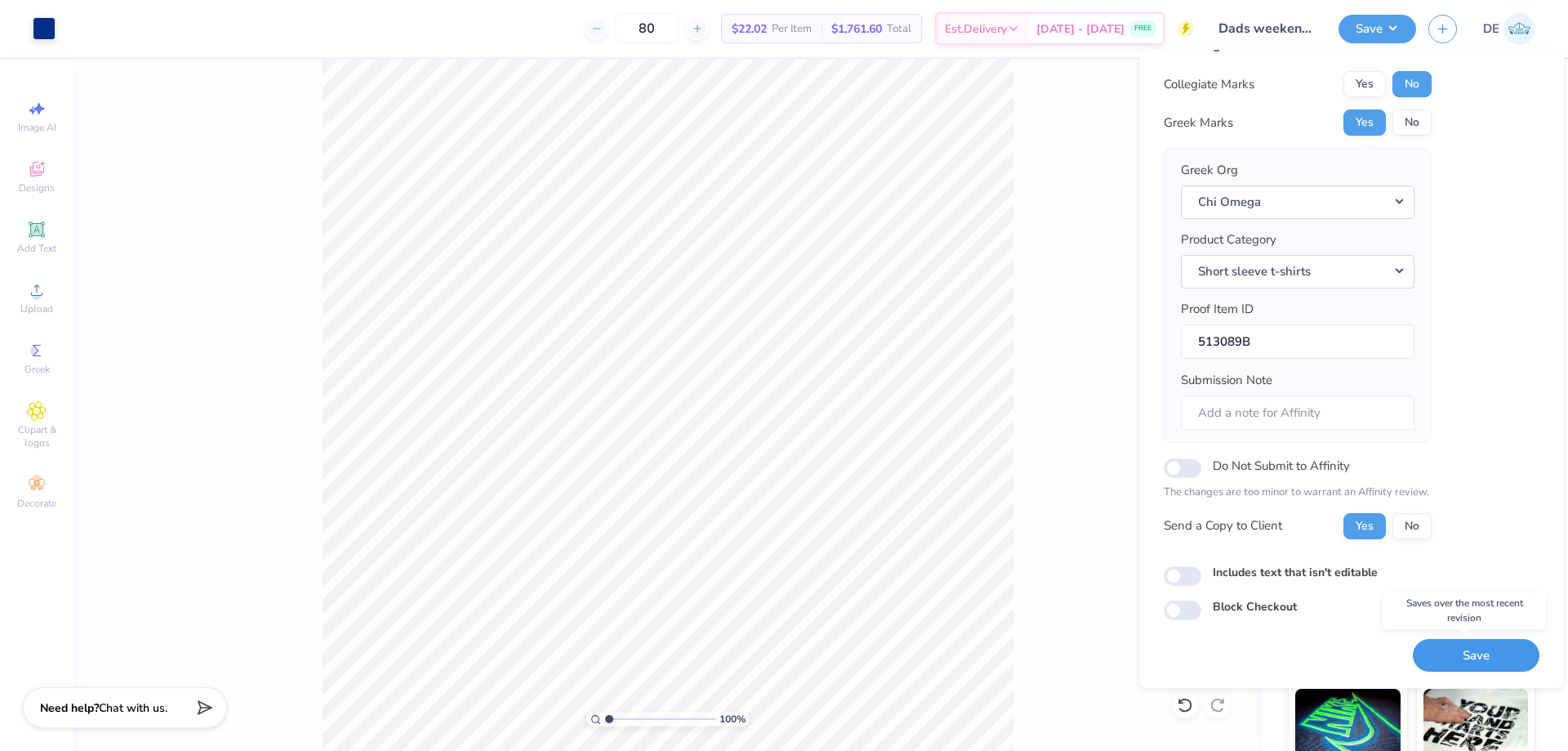
click at [1445, 664] on button "Save" at bounding box center [1476, 656] width 127 height 33
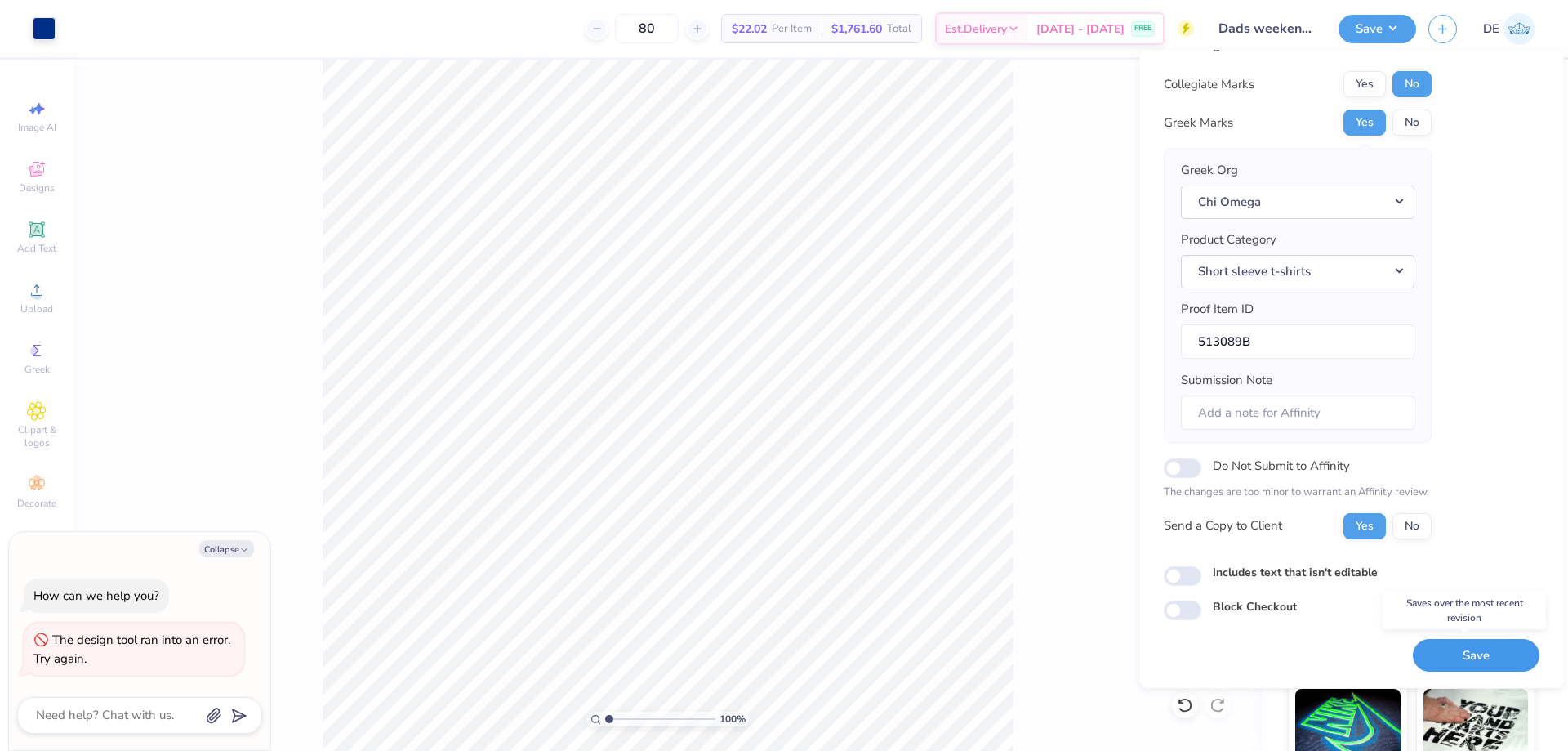
click at [1458, 662] on button "Save" at bounding box center [1476, 656] width 127 height 33
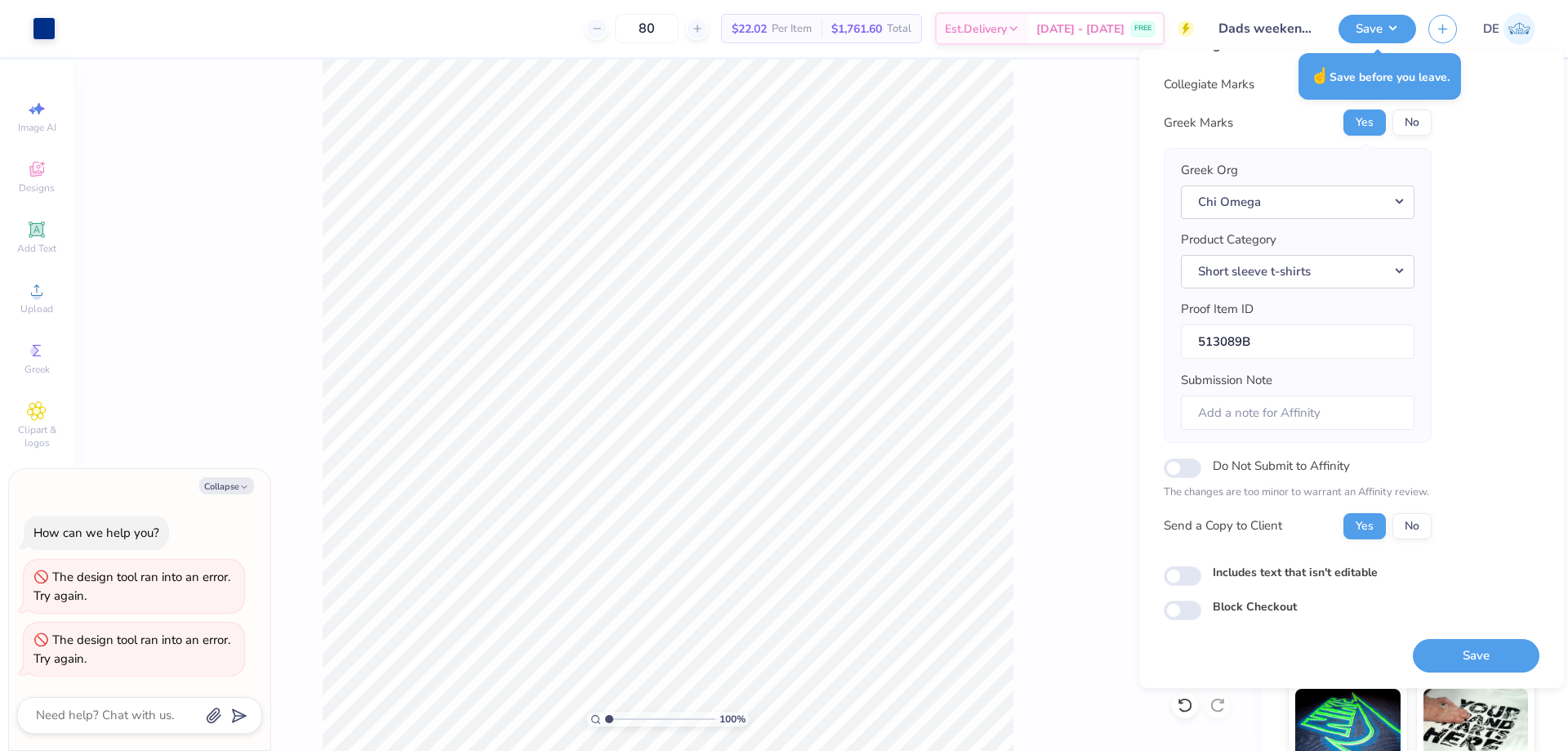
type textarea "x"
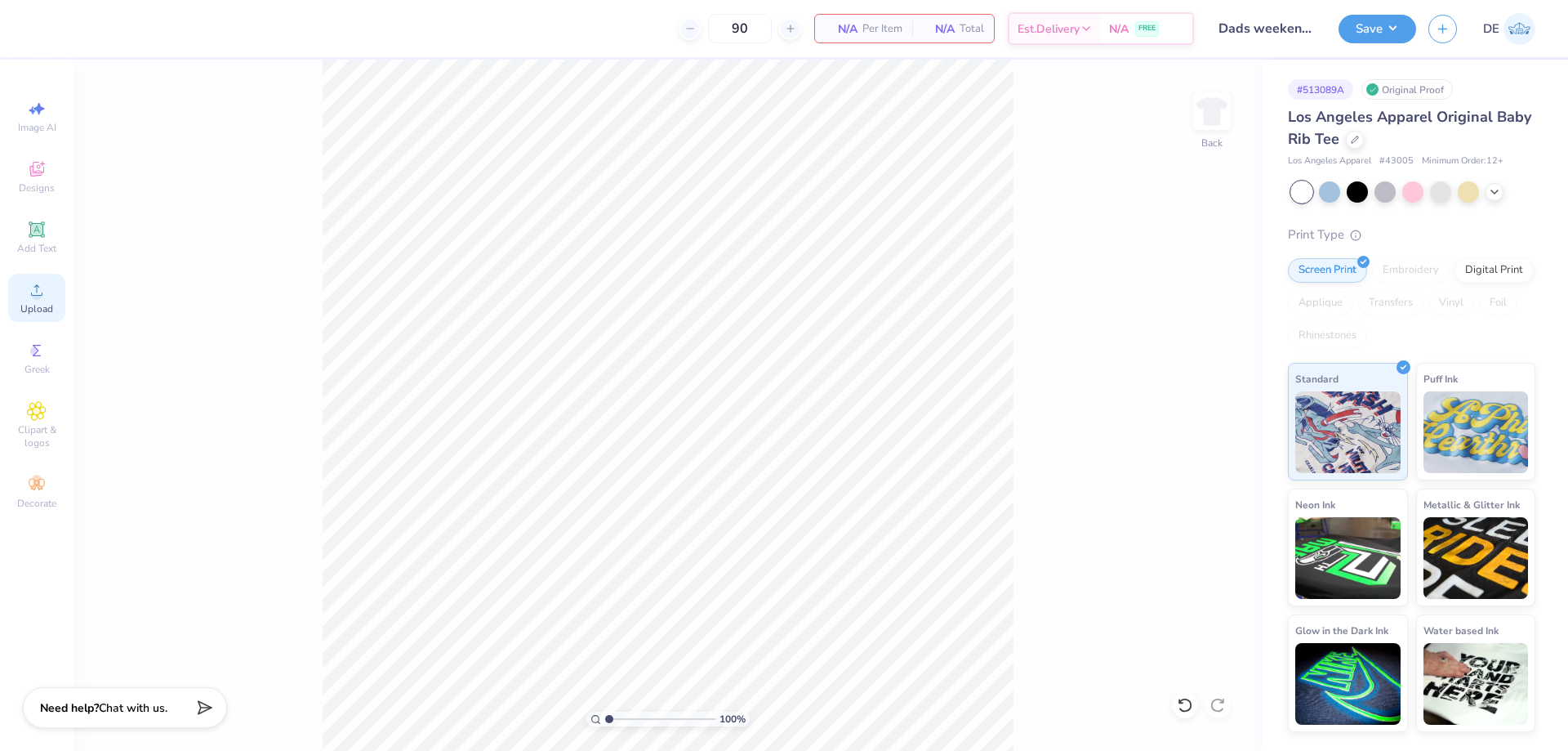
click at [41, 297] on icon at bounding box center [37, 290] width 20 height 20
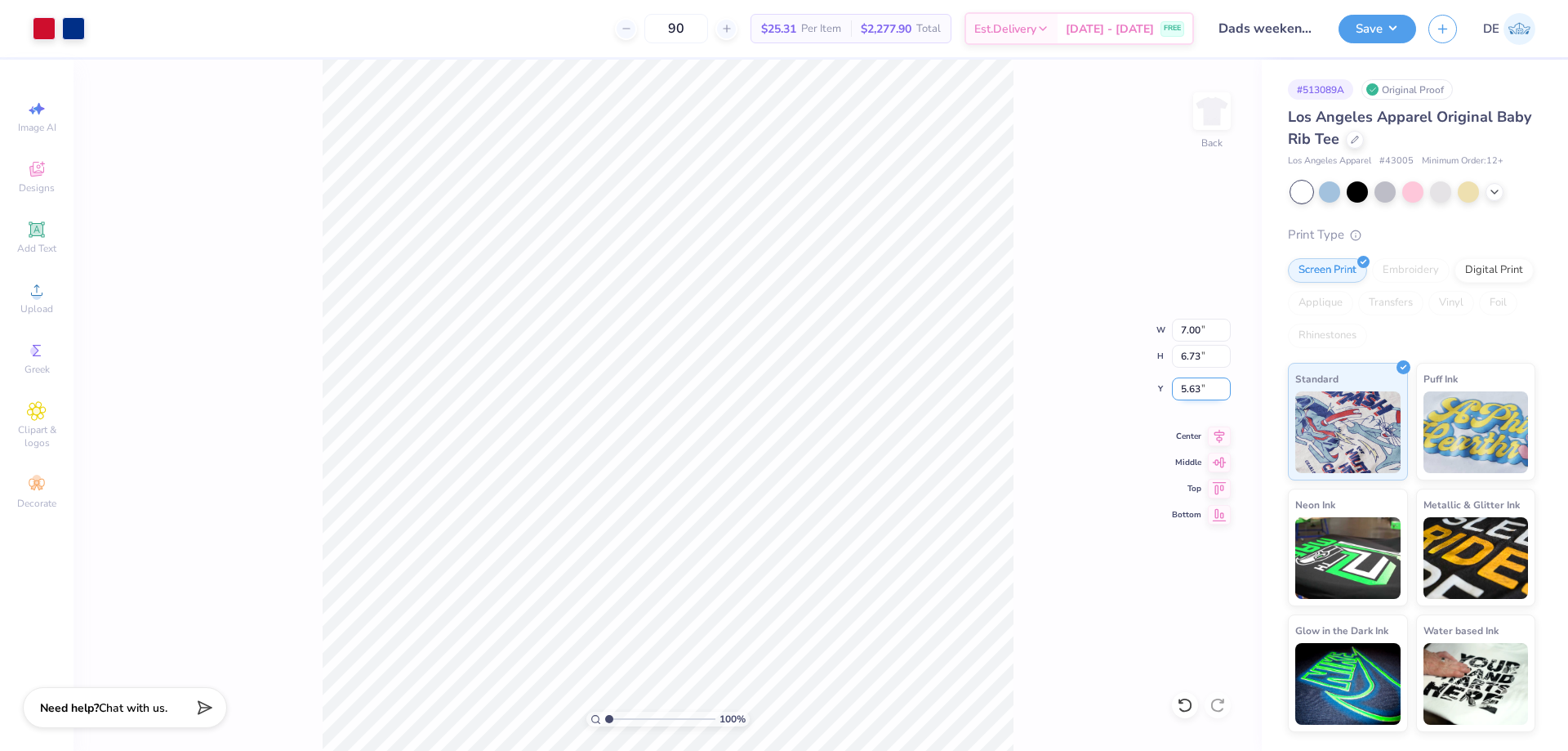
click at [1178, 388] on input "5.63" at bounding box center [1201, 388] width 59 height 23
type input "3"
type input "2.00"
click at [1389, 29] on button "Save" at bounding box center [1377, 27] width 78 height 28
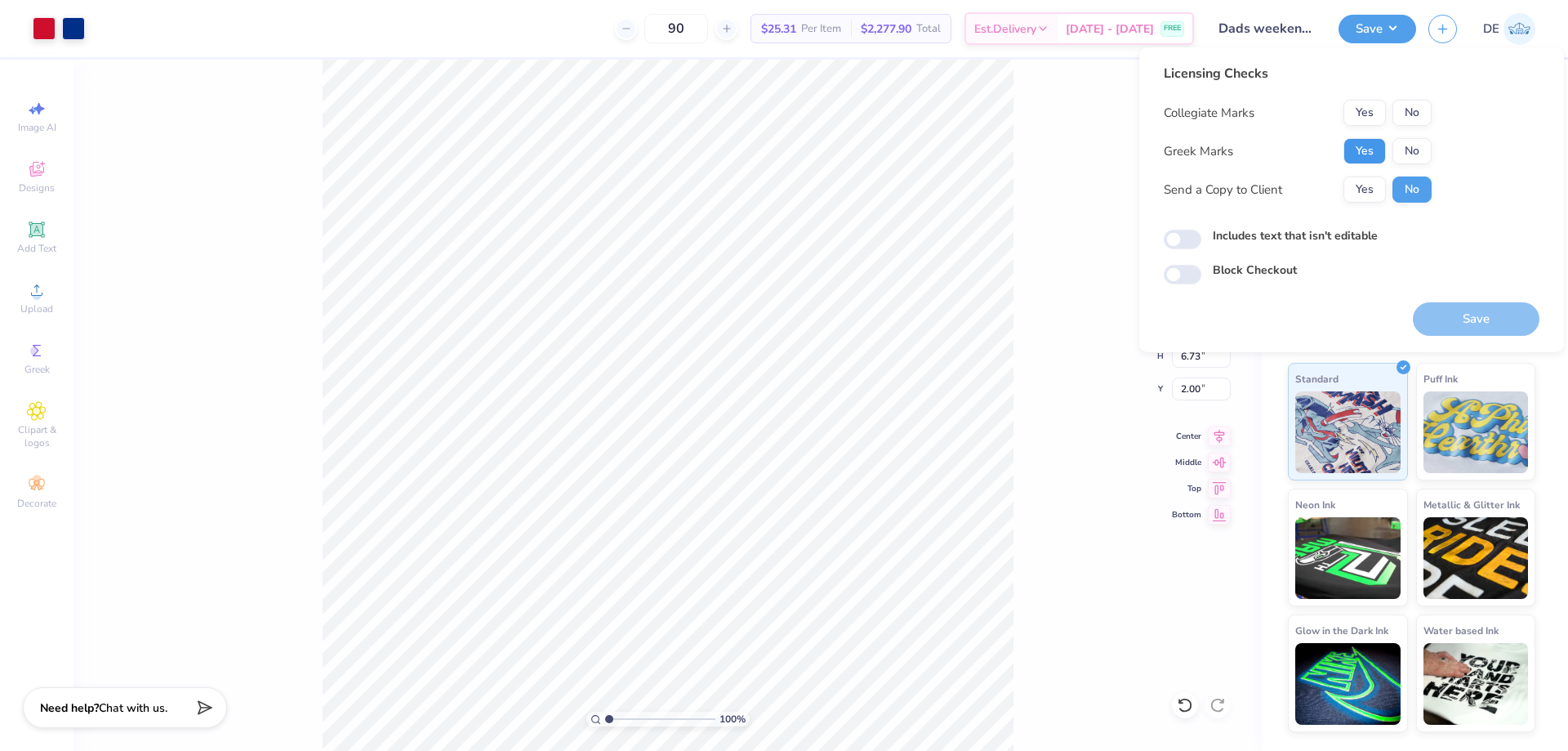
click at [1361, 145] on button "Yes" at bounding box center [1364, 151] width 43 height 26
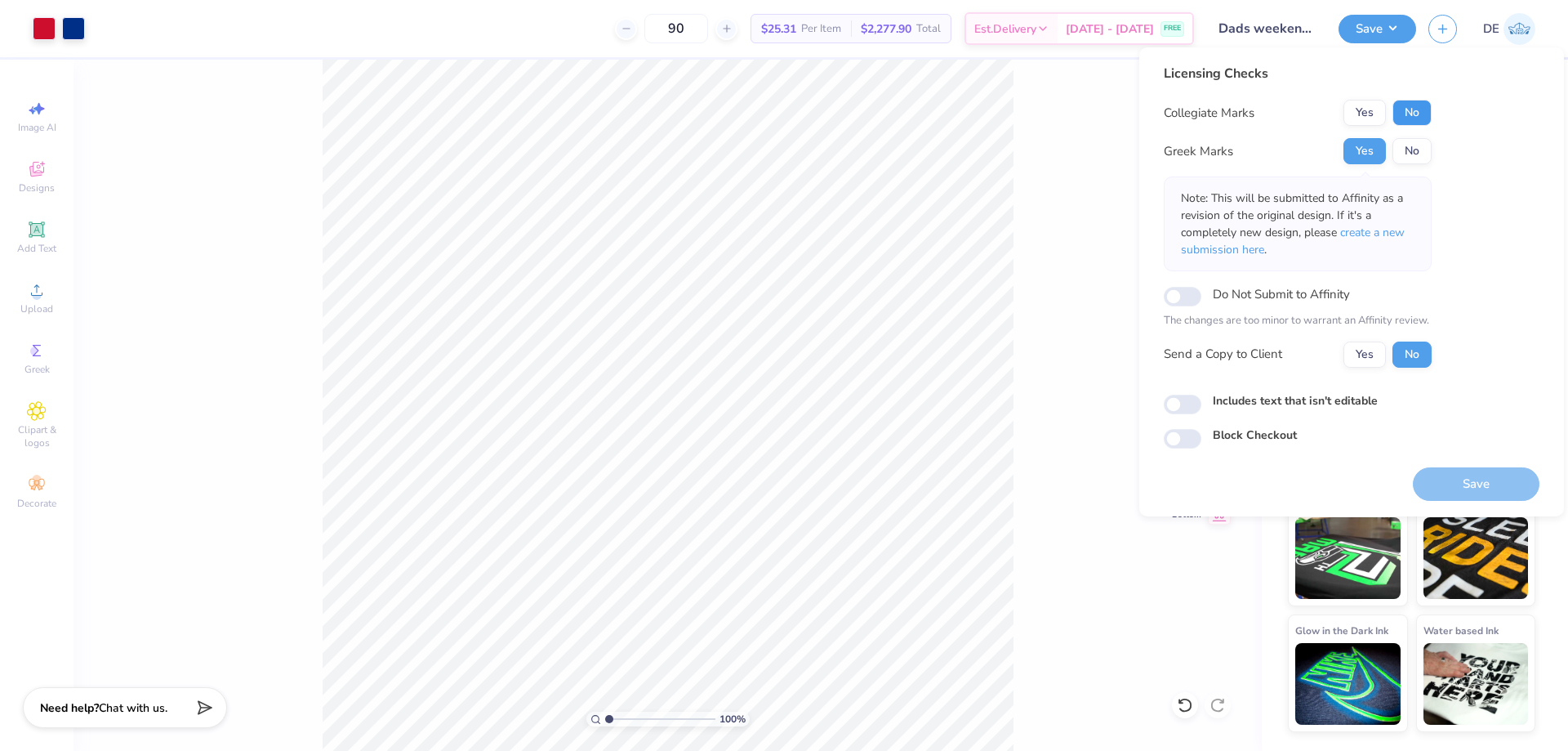
click at [1414, 107] on button "No" at bounding box center [1412, 112] width 39 height 26
click at [1447, 484] on button "Save" at bounding box center [1476, 484] width 127 height 33
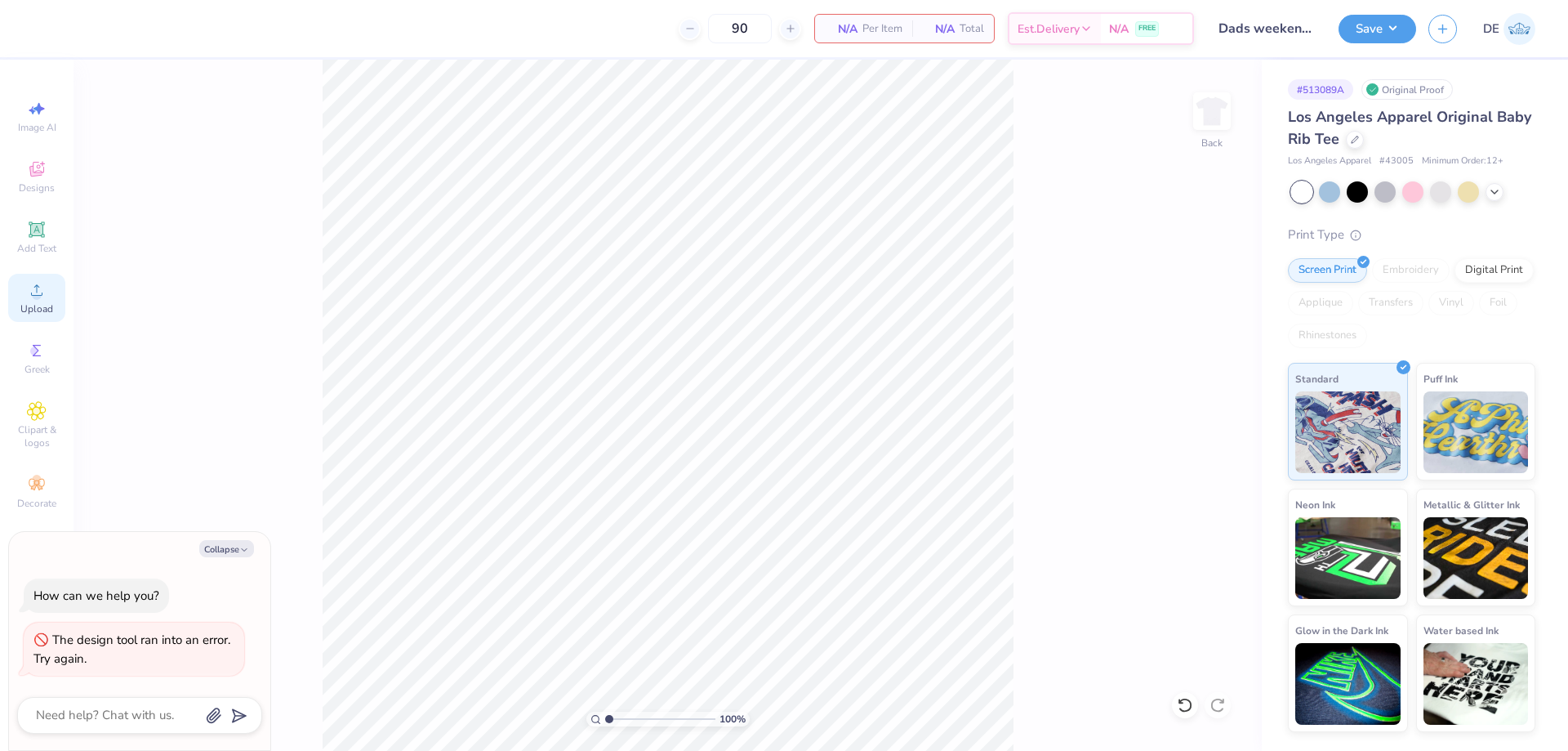
click at [17, 314] on div "Upload" at bounding box center [37, 298] width 58 height 48
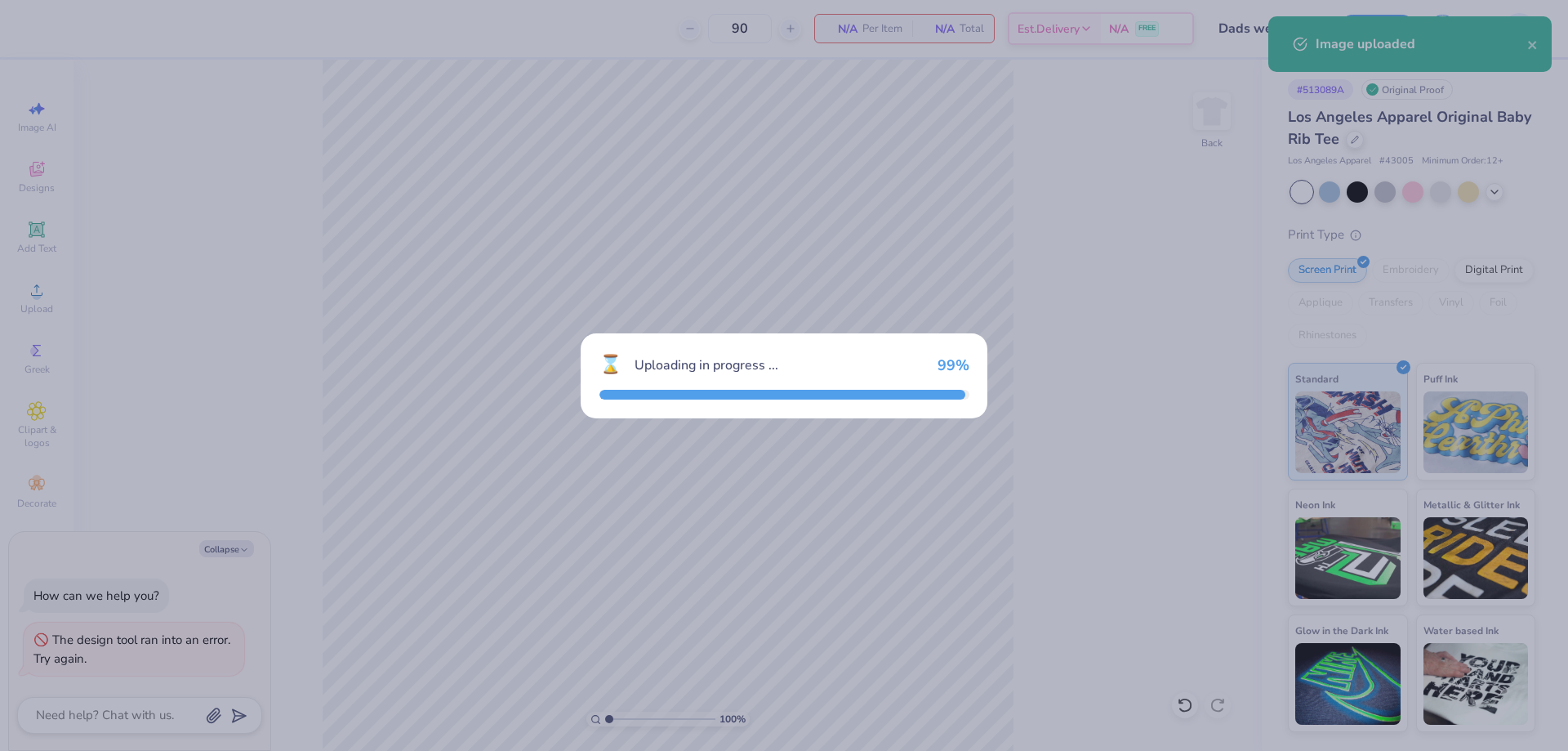
type textarea "x"
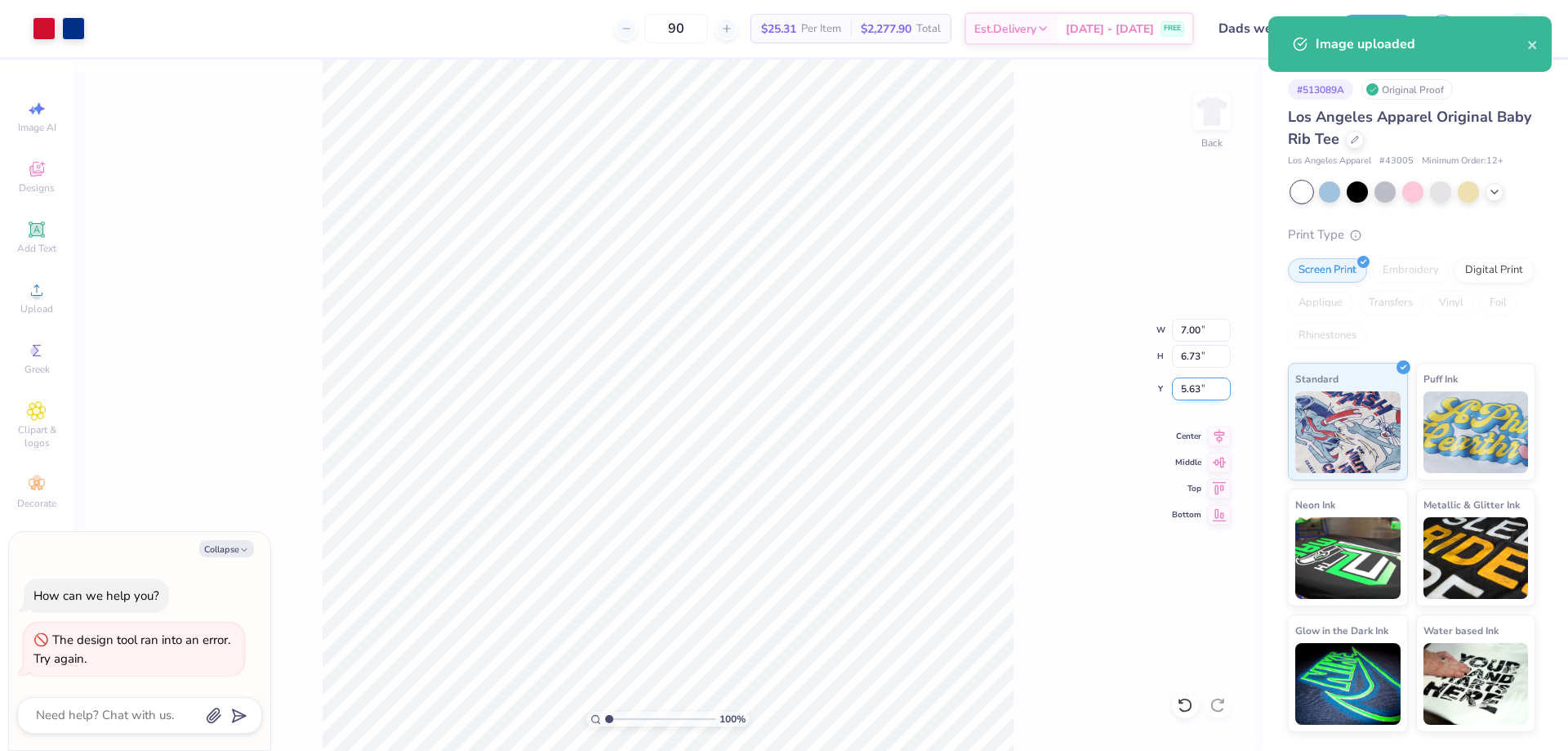
click at [1184, 385] on input "5.63" at bounding box center [1201, 388] width 59 height 23
type input "2"
type textarea "x"
type input "2.00"
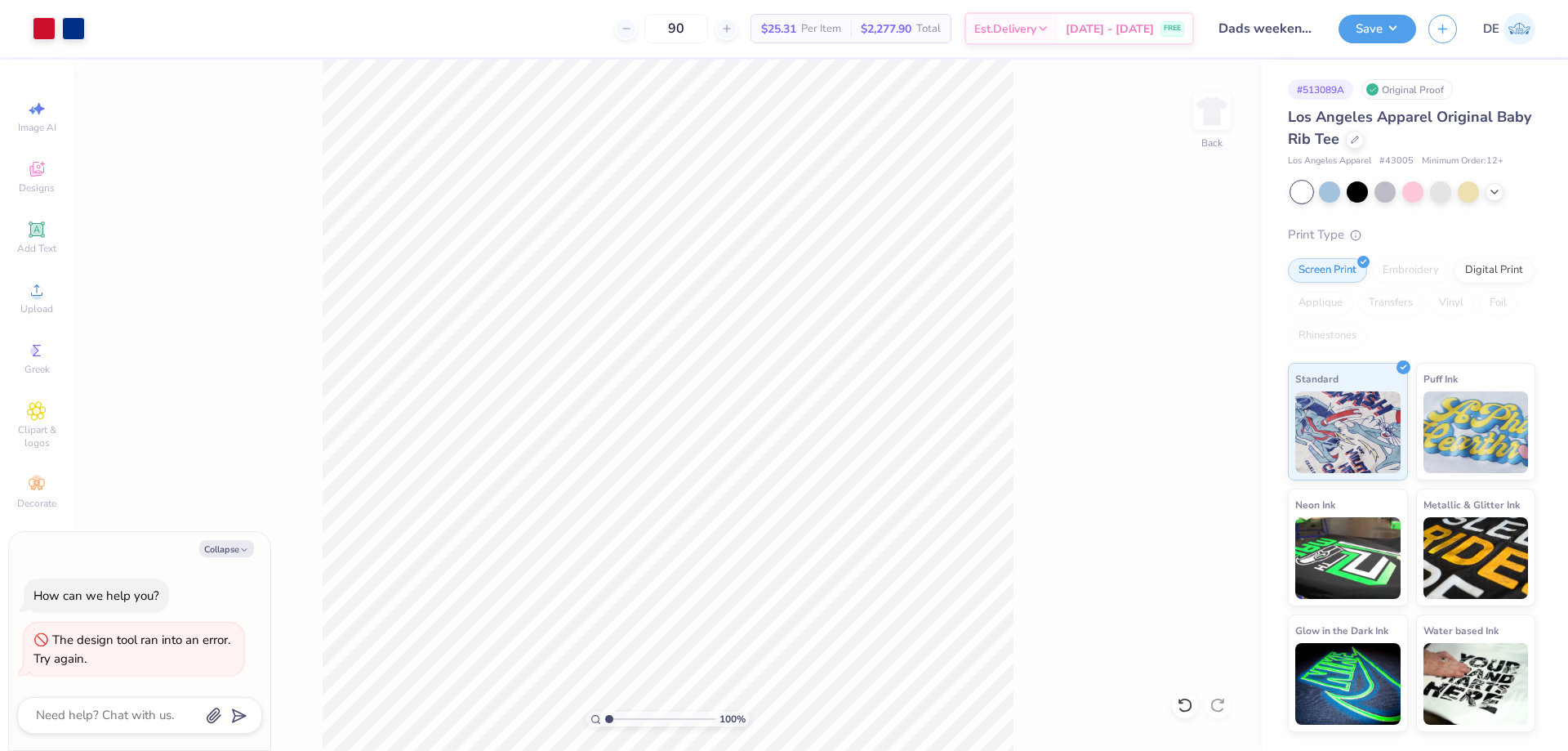
type textarea "x"
click at [1185, 390] on input "2.00" at bounding box center [1201, 388] width 59 height 23
type input "2.5"
type textarea "x"
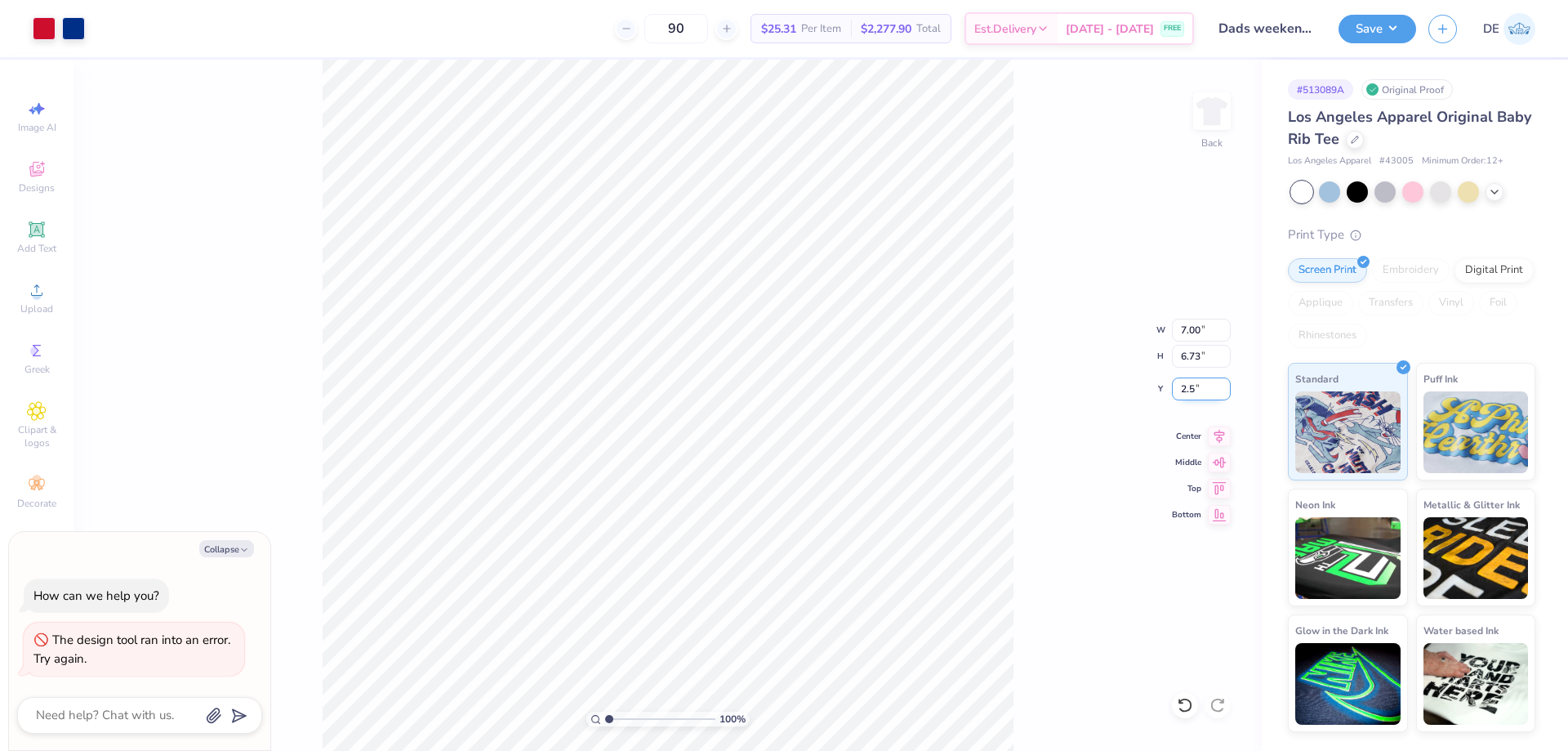
type input "2.50"
click at [1084, 387] on div "100 % Back W 7.00 7.00 " H 6.73 6.73 " Y 2.50 2.50 " Center Middle Top Bottom" at bounding box center [667, 405] width 1189 height 691
type textarea "x"
click at [1194, 390] on input "2.50" at bounding box center [1201, 388] width 59 height 23
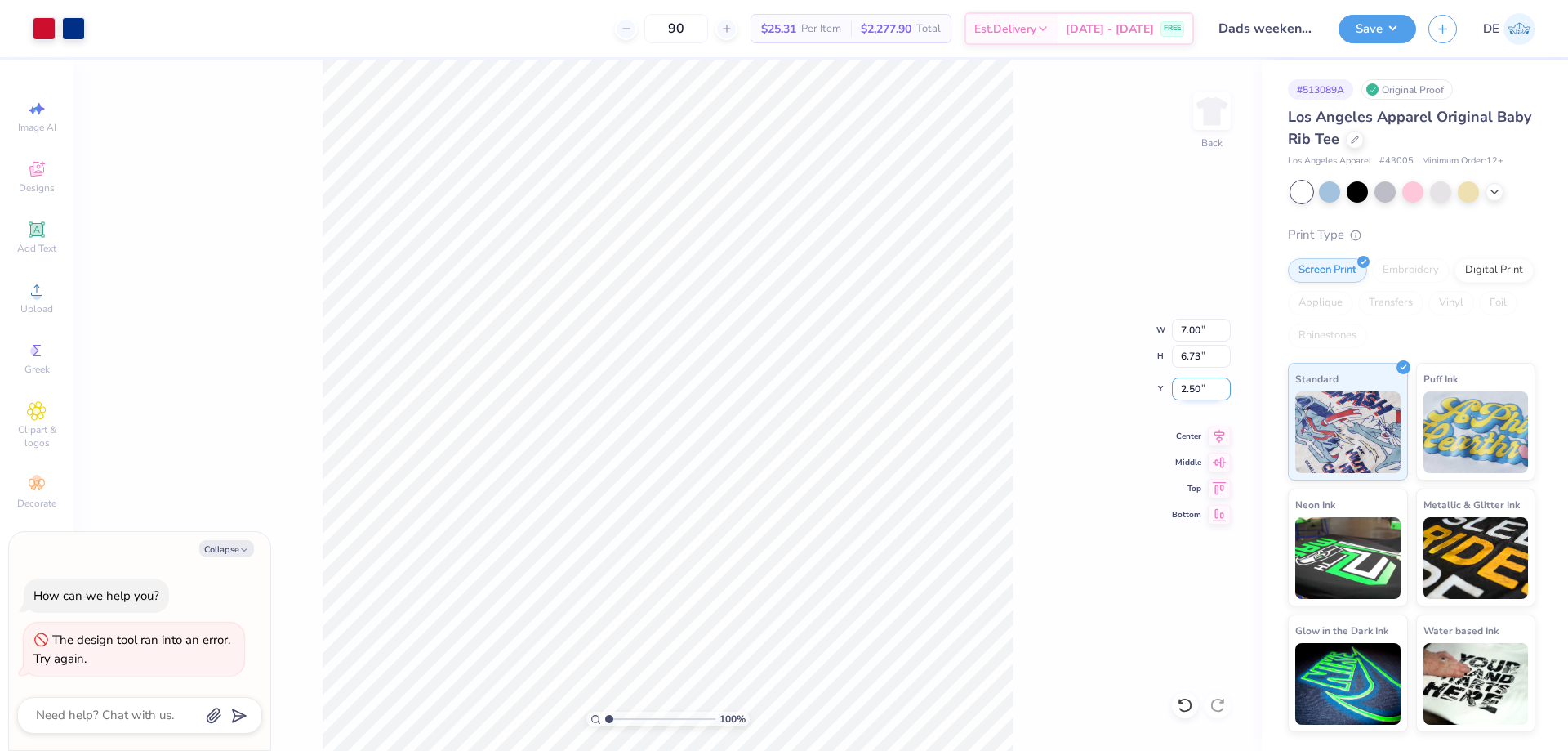
click at [1194, 390] on input "2.50" at bounding box center [1201, 388] width 59 height 23
type input "2"
type textarea "x"
type input "2.00"
click at [1376, 33] on button "Save" at bounding box center [1377, 27] width 78 height 28
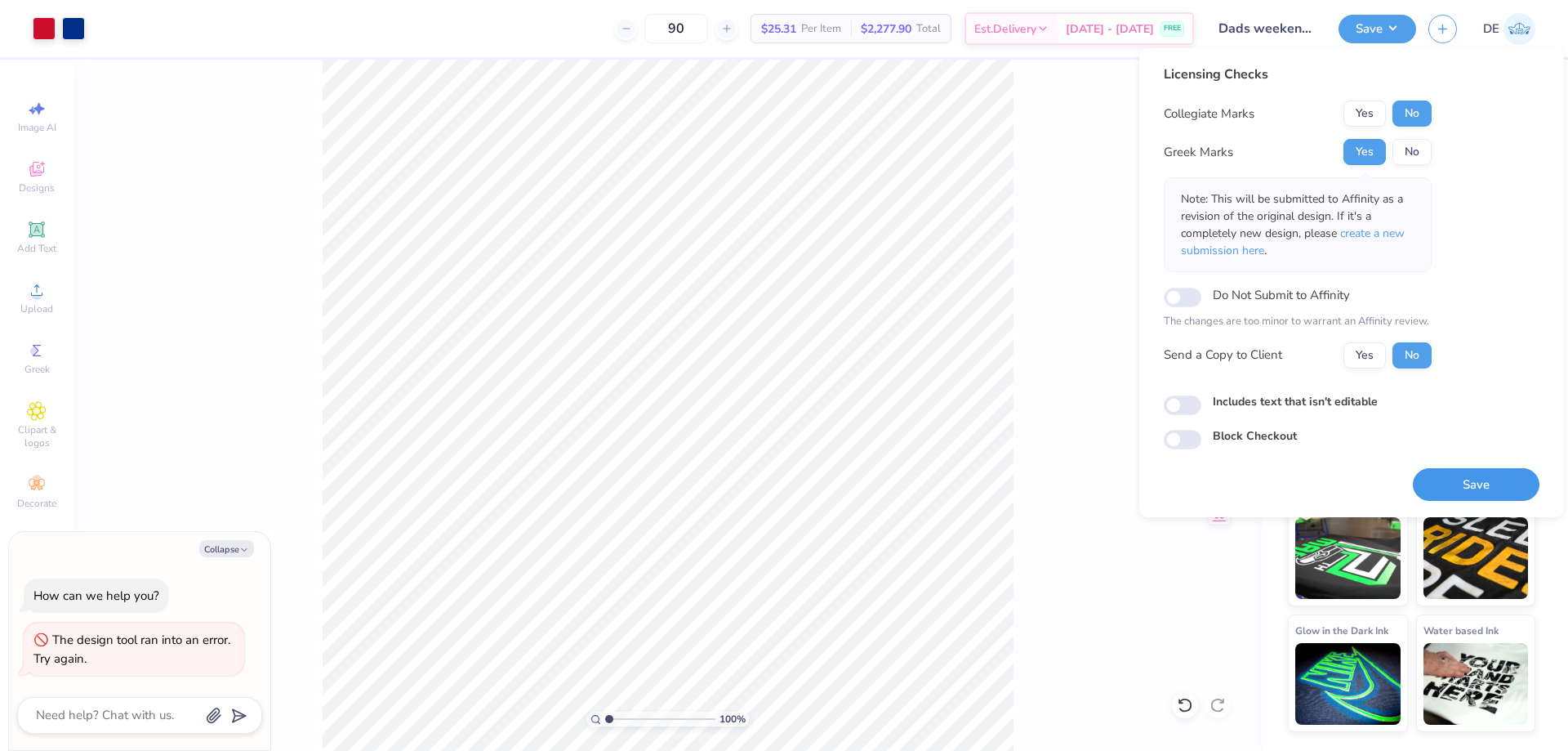
click at [1460, 486] on button "Save" at bounding box center [1476, 485] width 127 height 33
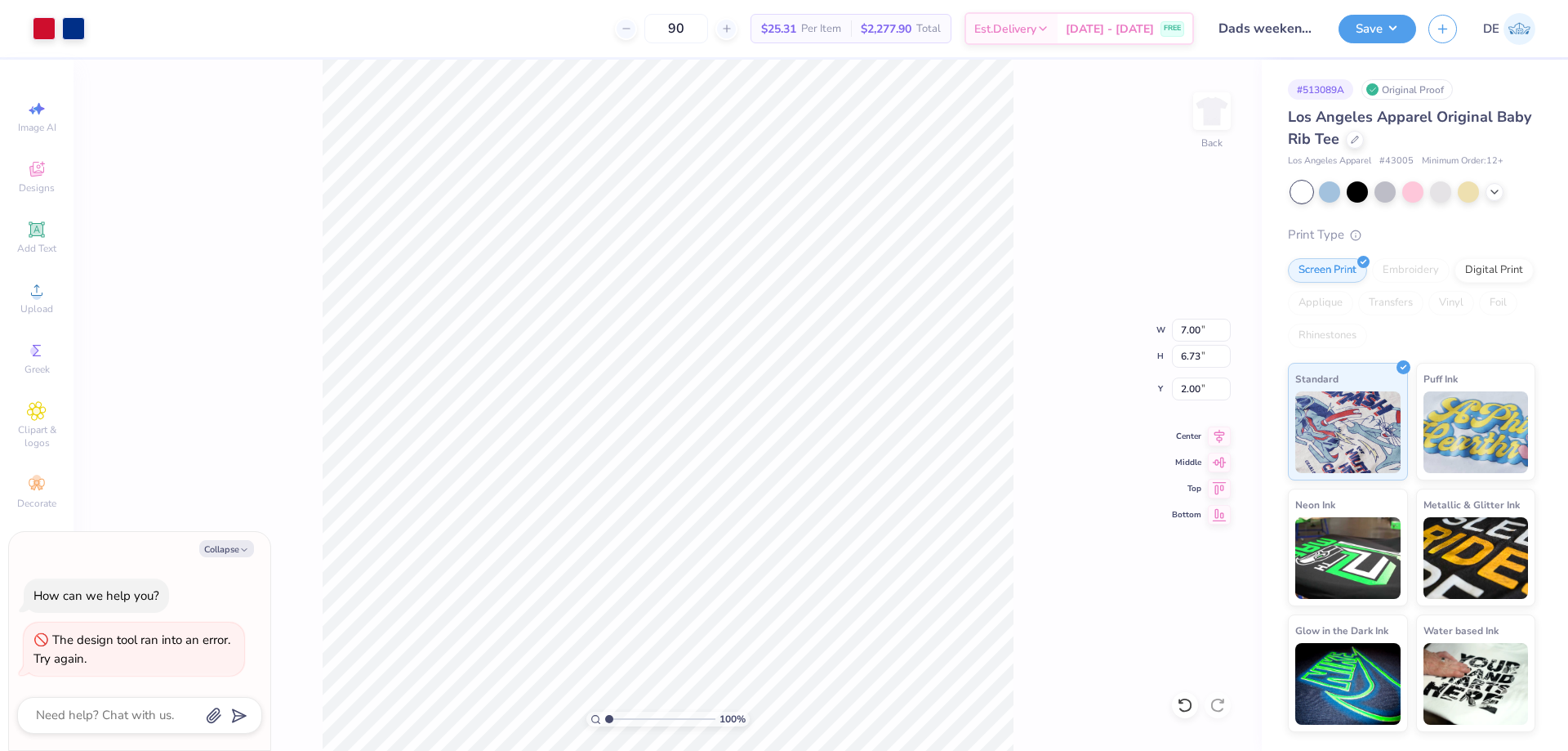
type textarea "x"
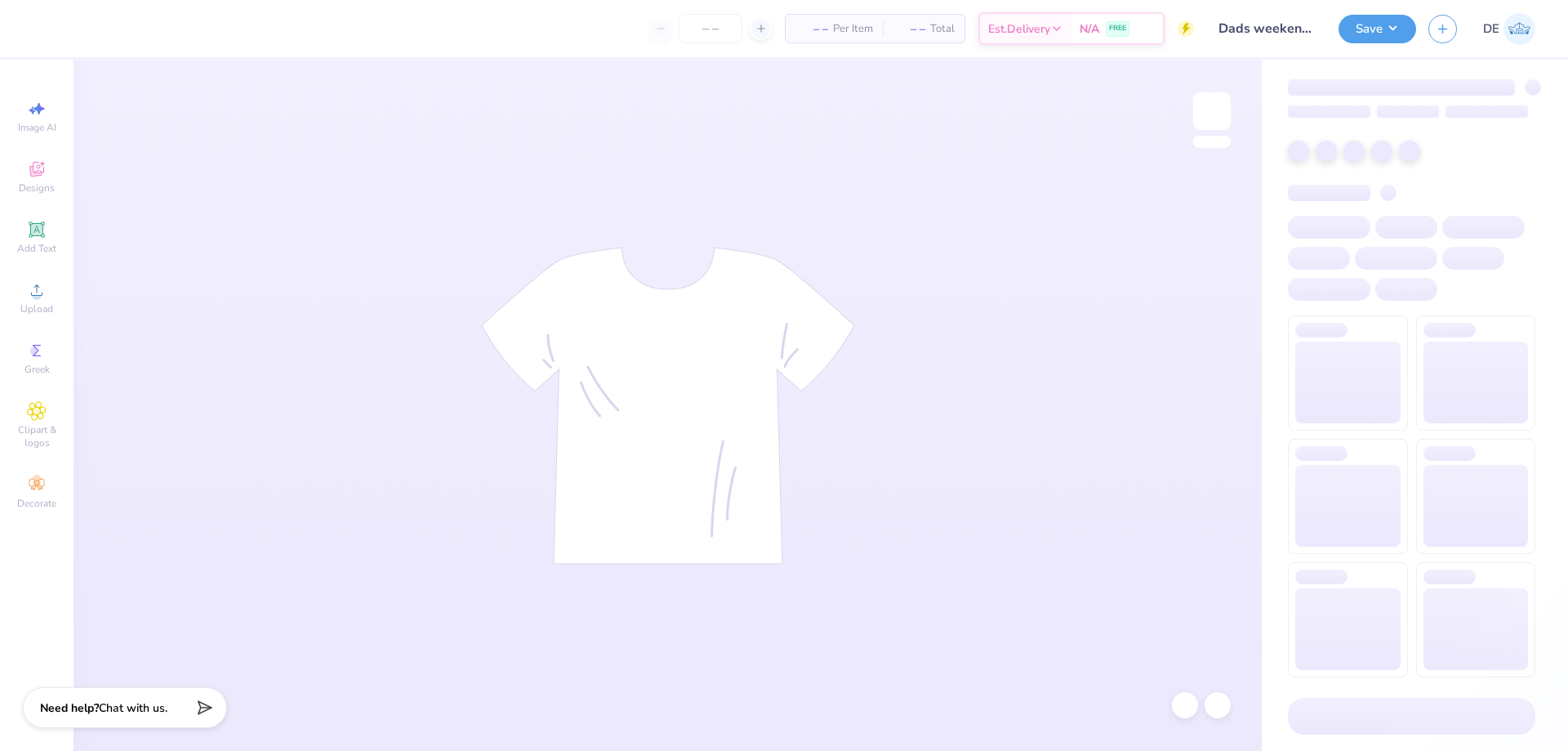
type input "80"
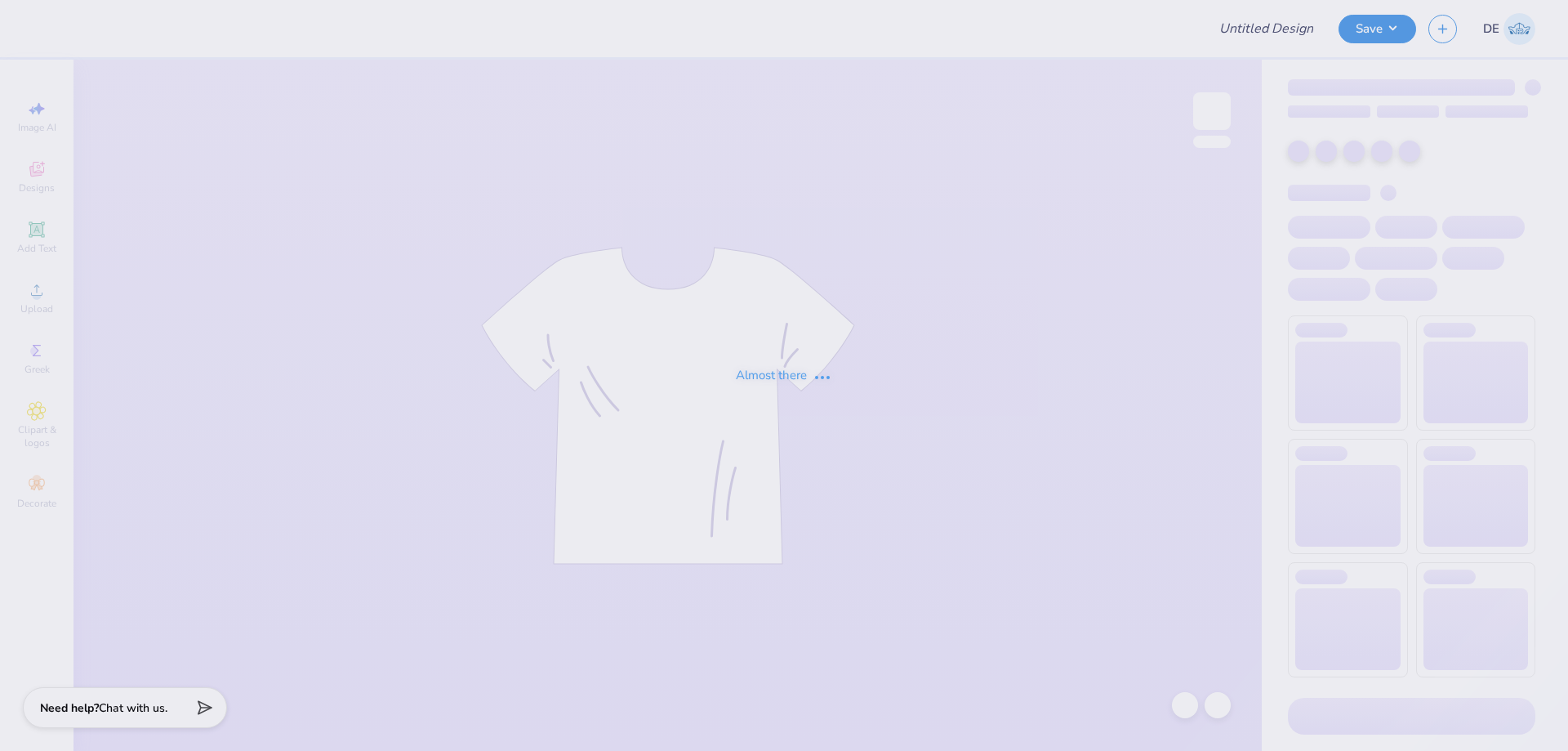
type input "Dads weekend merch- Chi Omega"
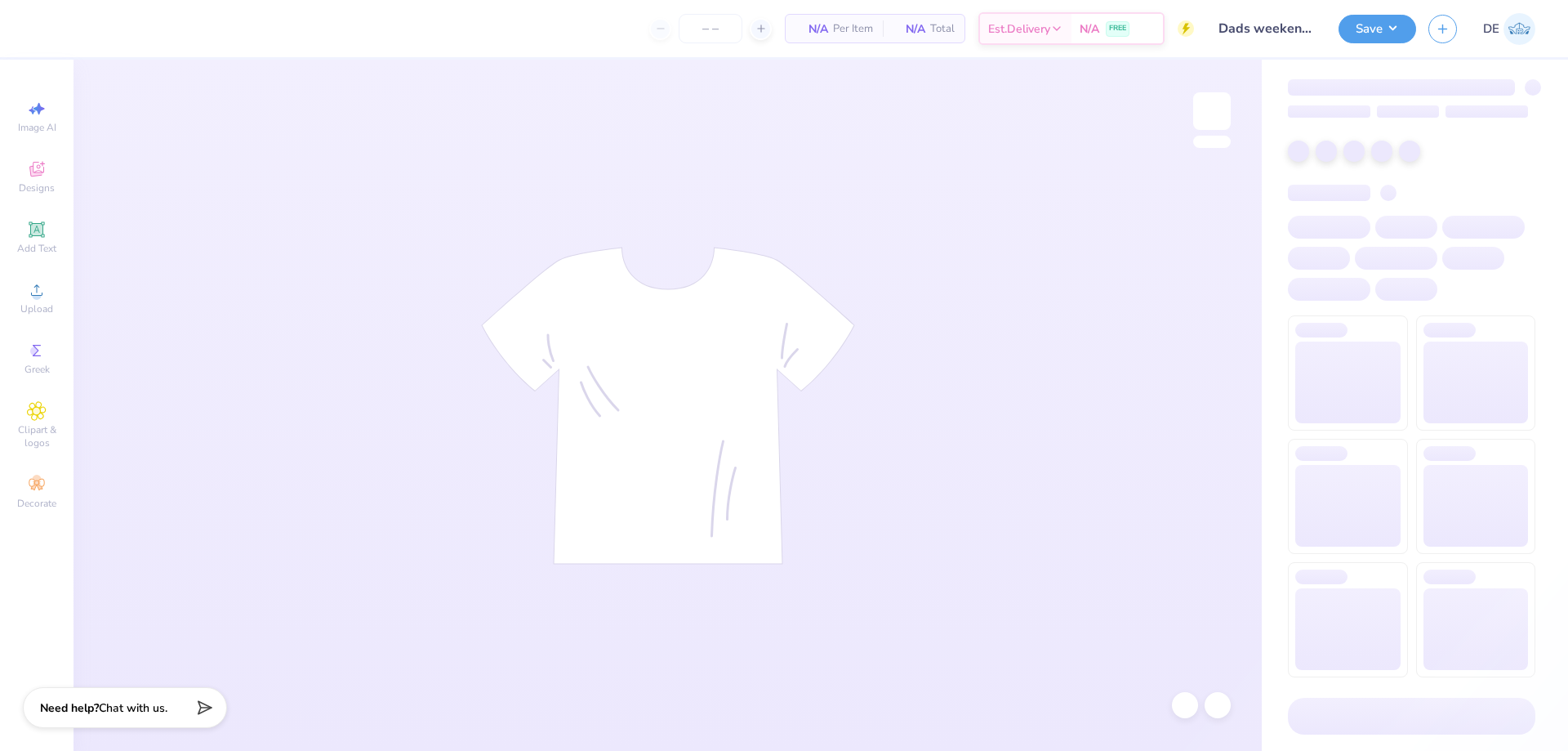
type input "80"
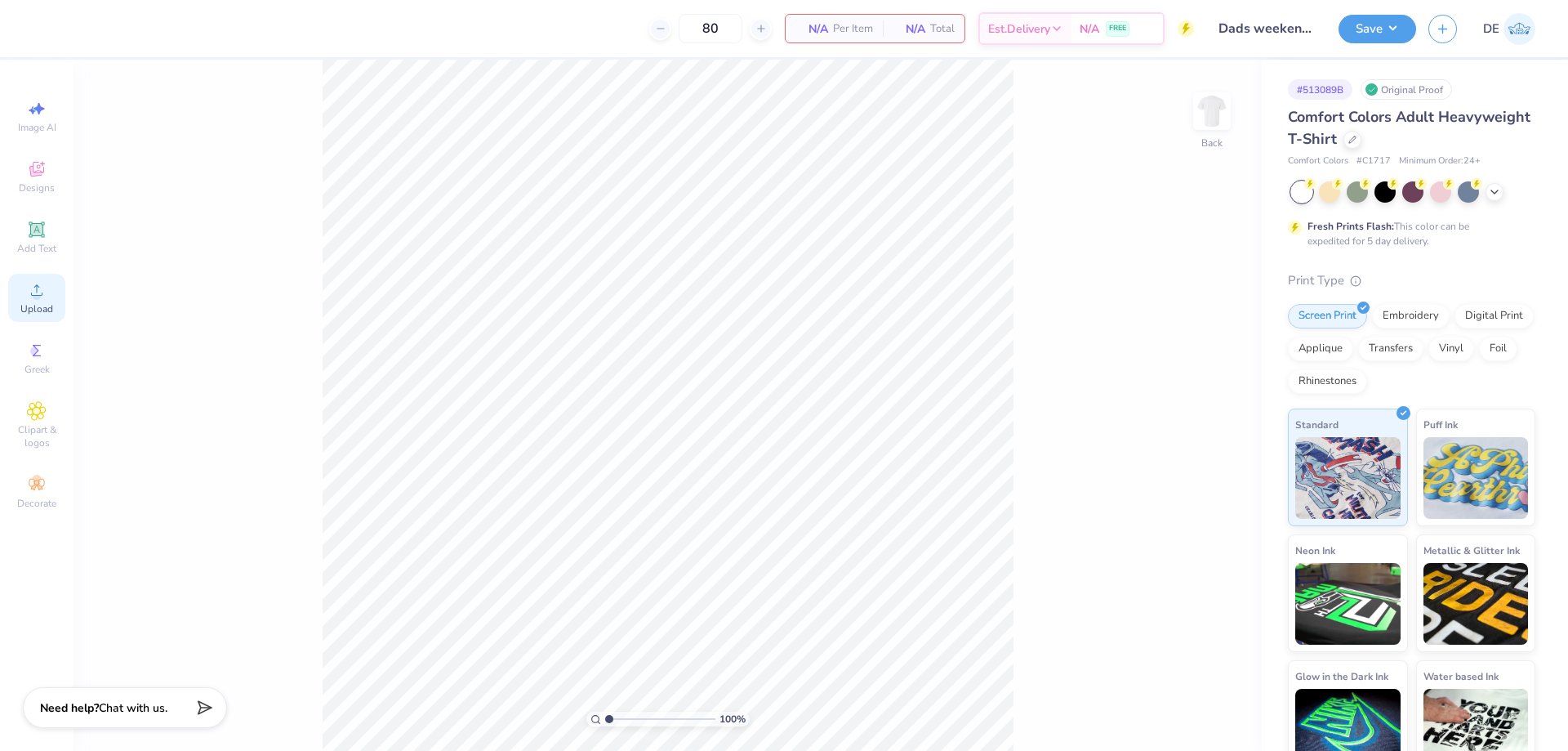
click at [38, 302] on span "Upload" at bounding box center [36, 309] width 33 height 13
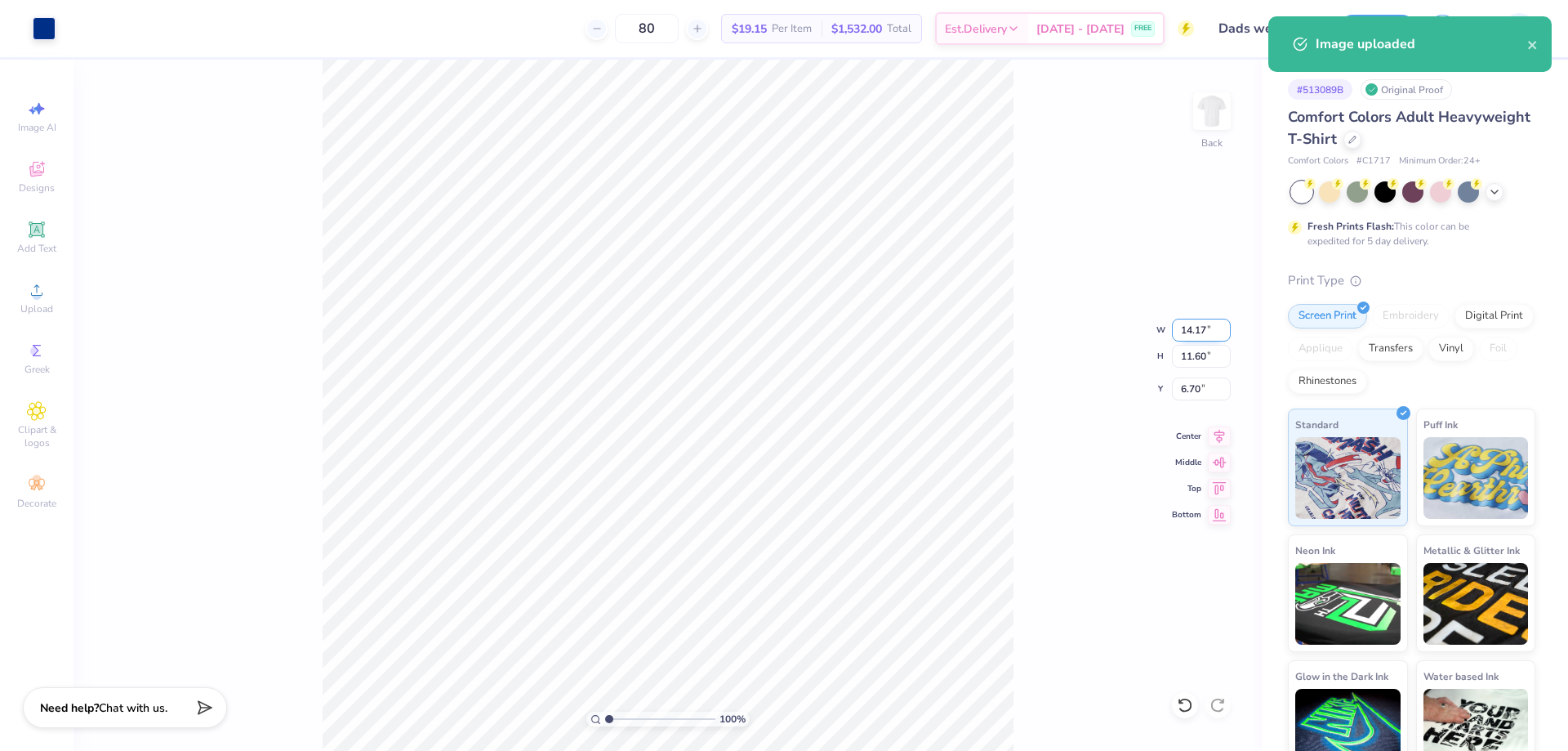
click at [1184, 335] on input "14.17" at bounding box center [1201, 330] width 59 height 23
type input "3.00"
type input "2.45"
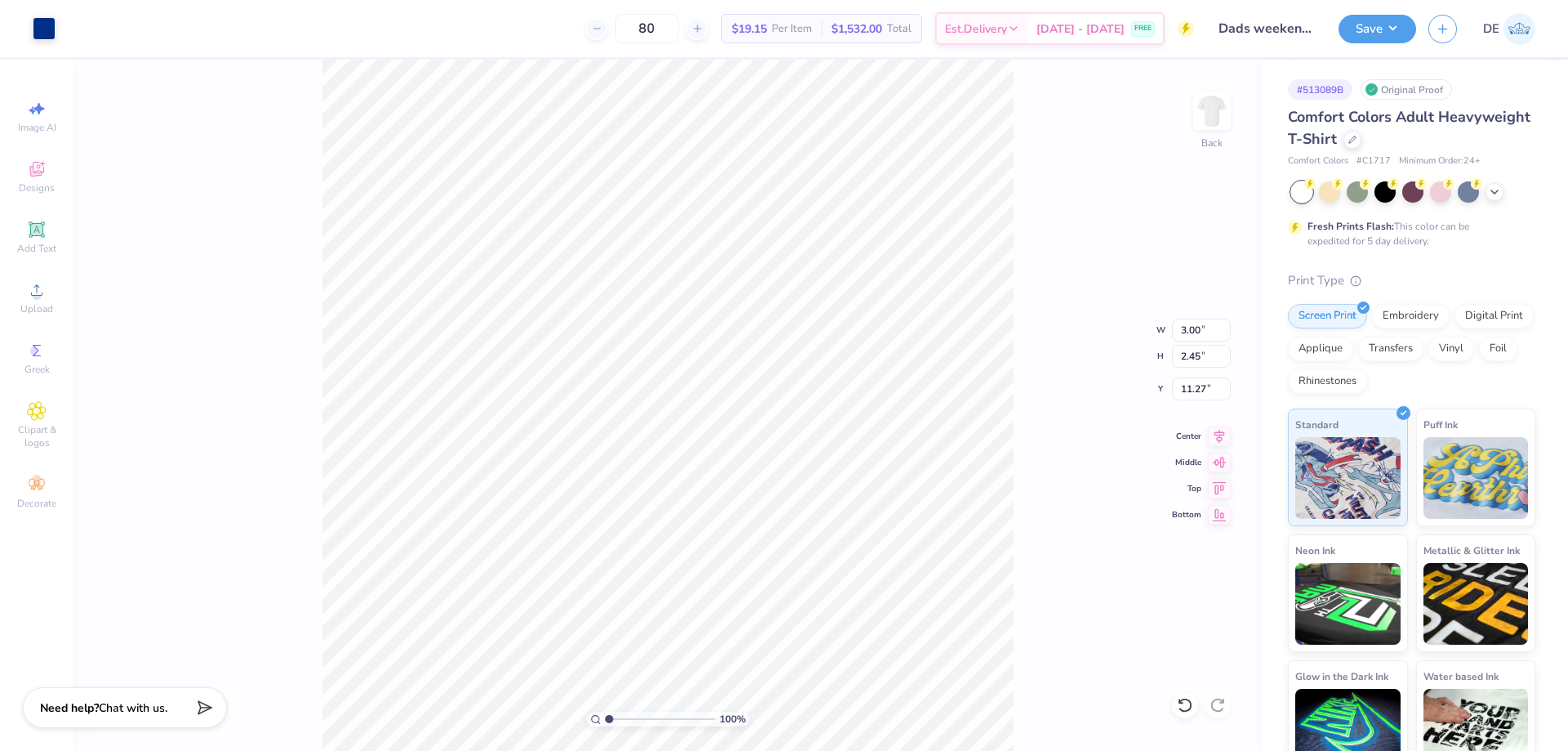
type input "3.00"
click at [1218, 110] on img at bounding box center [1212, 111] width 65 height 65
click at [33, 299] on icon at bounding box center [37, 290] width 20 height 20
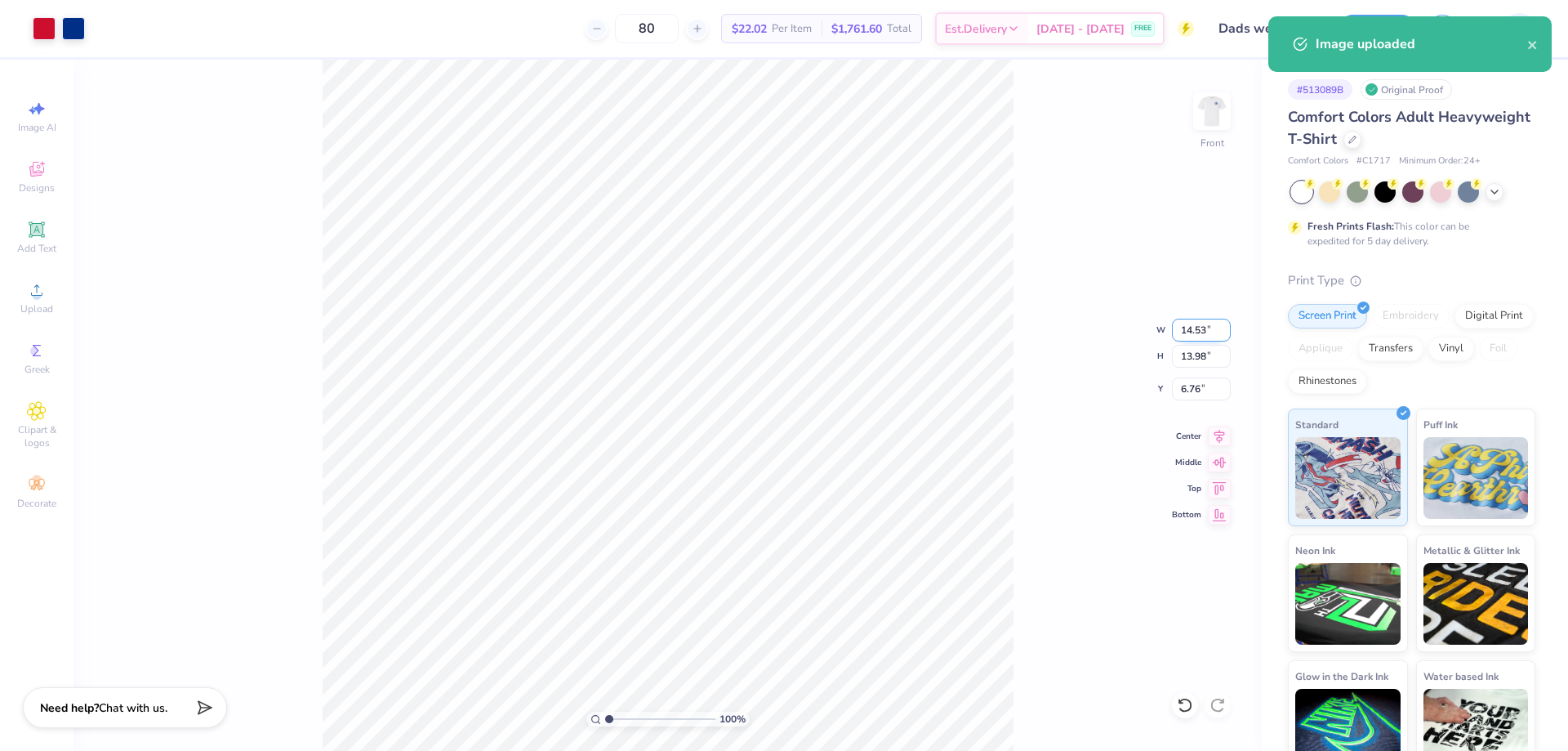
click at [1181, 326] on input "14.53" at bounding box center [1201, 330] width 59 height 23
type input "12.50"
type input "12.03"
click at [1185, 387] on input "7.74" at bounding box center [1201, 388] width 59 height 23
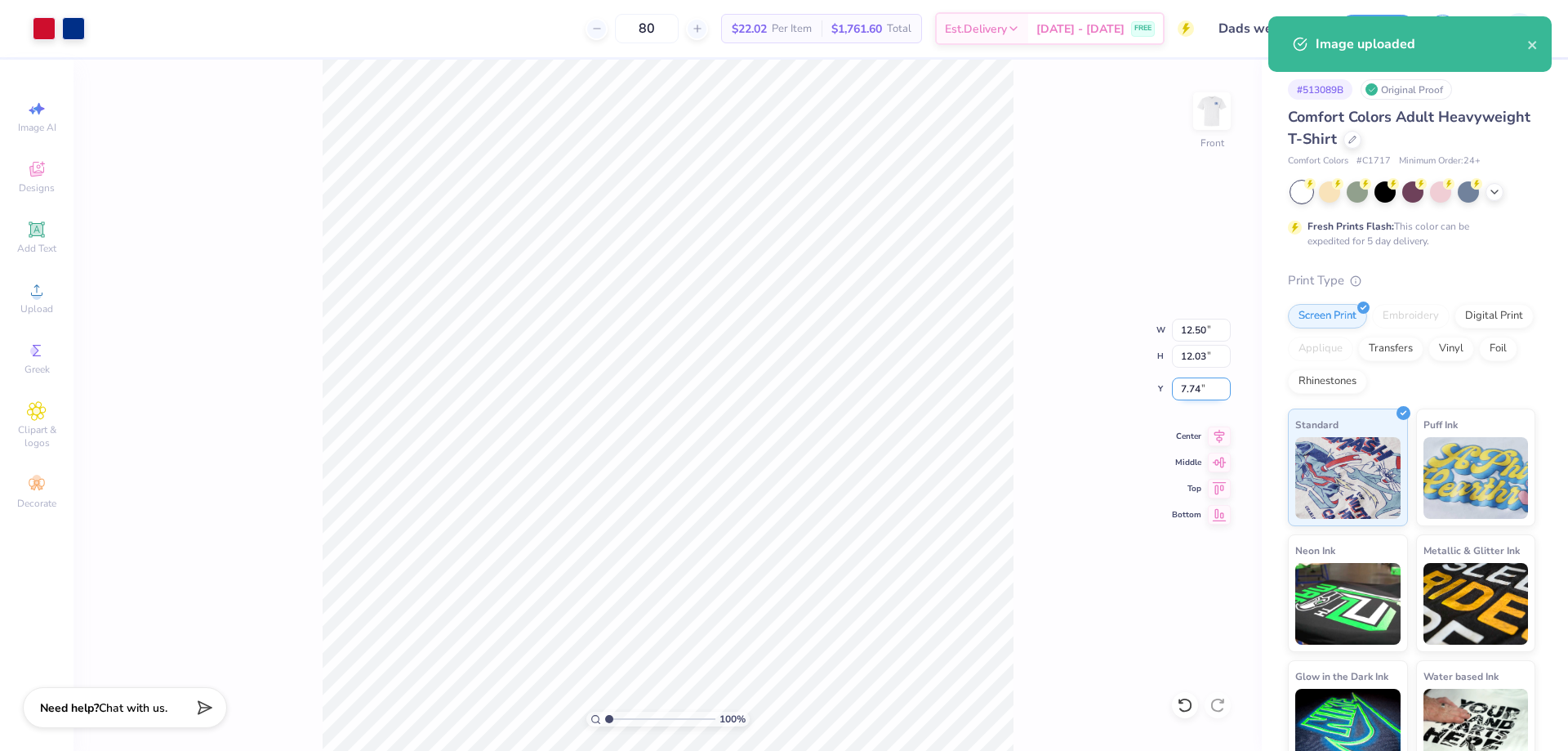
click at [1185, 387] on input "7.74" at bounding box center [1201, 388] width 59 height 23
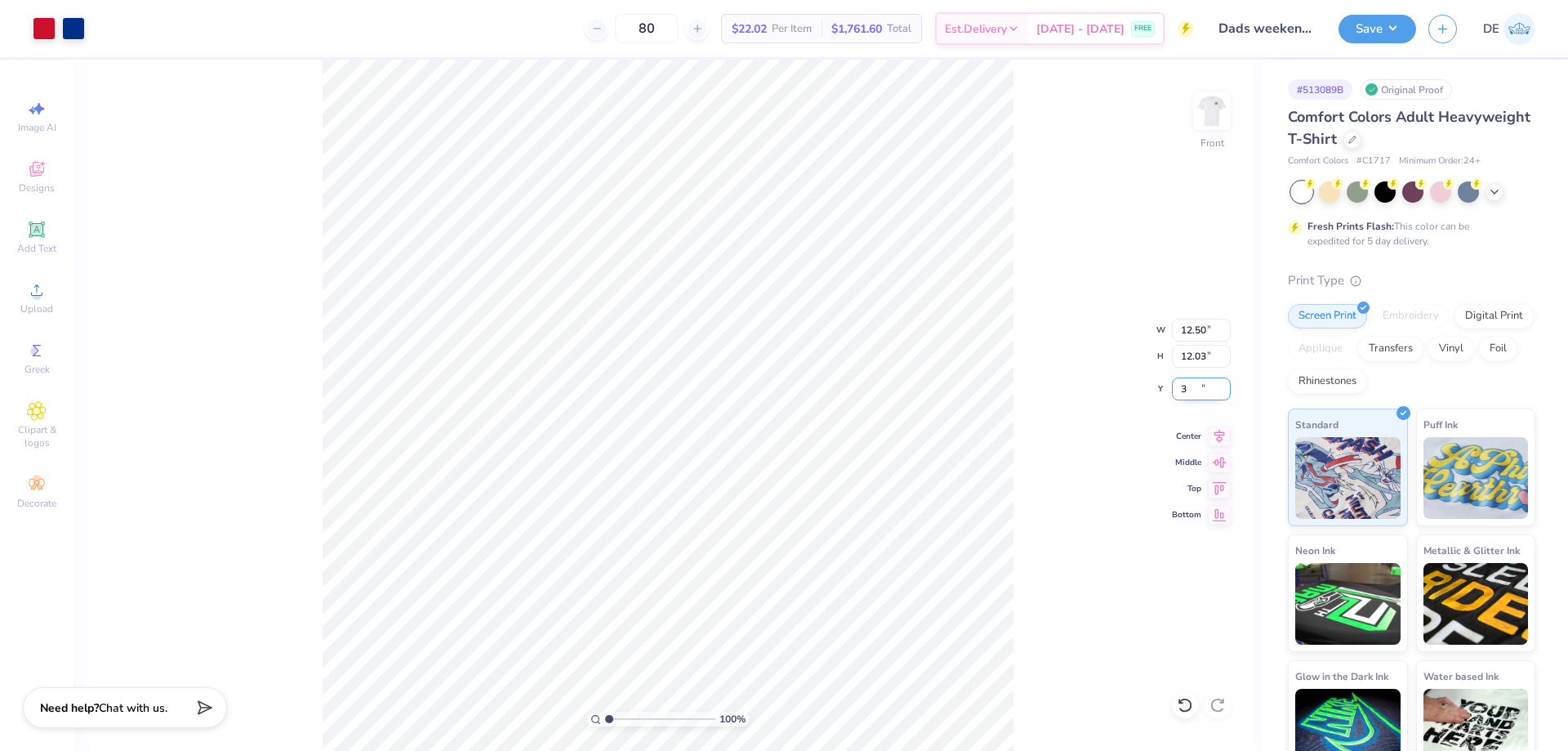
type input "3.00"
click at [1061, 344] on div "100 % Front W 12.50 12.50 " H 12.03 12.03 " Y 3.00 3.00 " Center Middle Top Bot…" at bounding box center [667, 405] width 1189 height 691
click at [1375, 28] on button "Save" at bounding box center [1377, 27] width 78 height 28
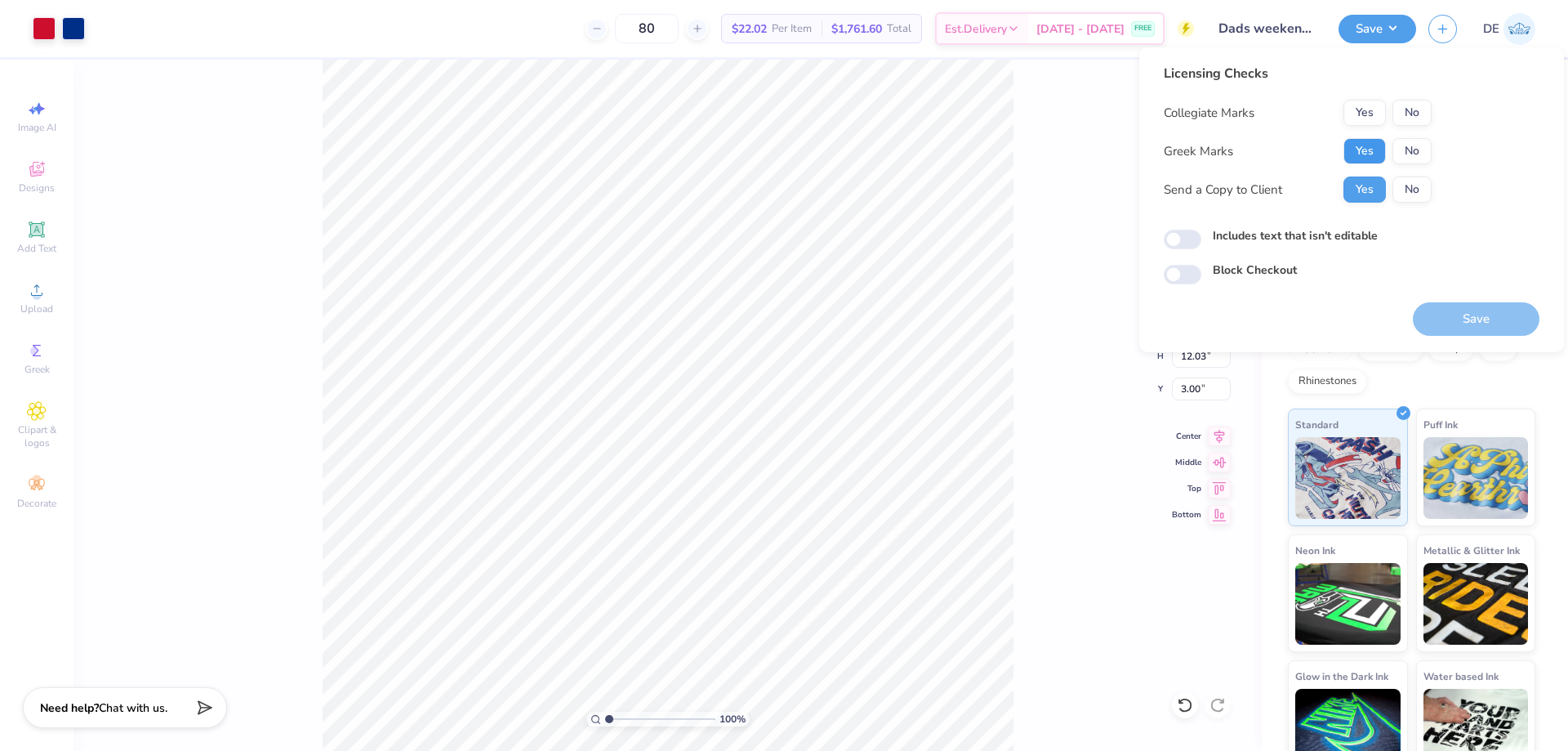
click at [1369, 151] on button "Yes" at bounding box center [1364, 151] width 43 height 26
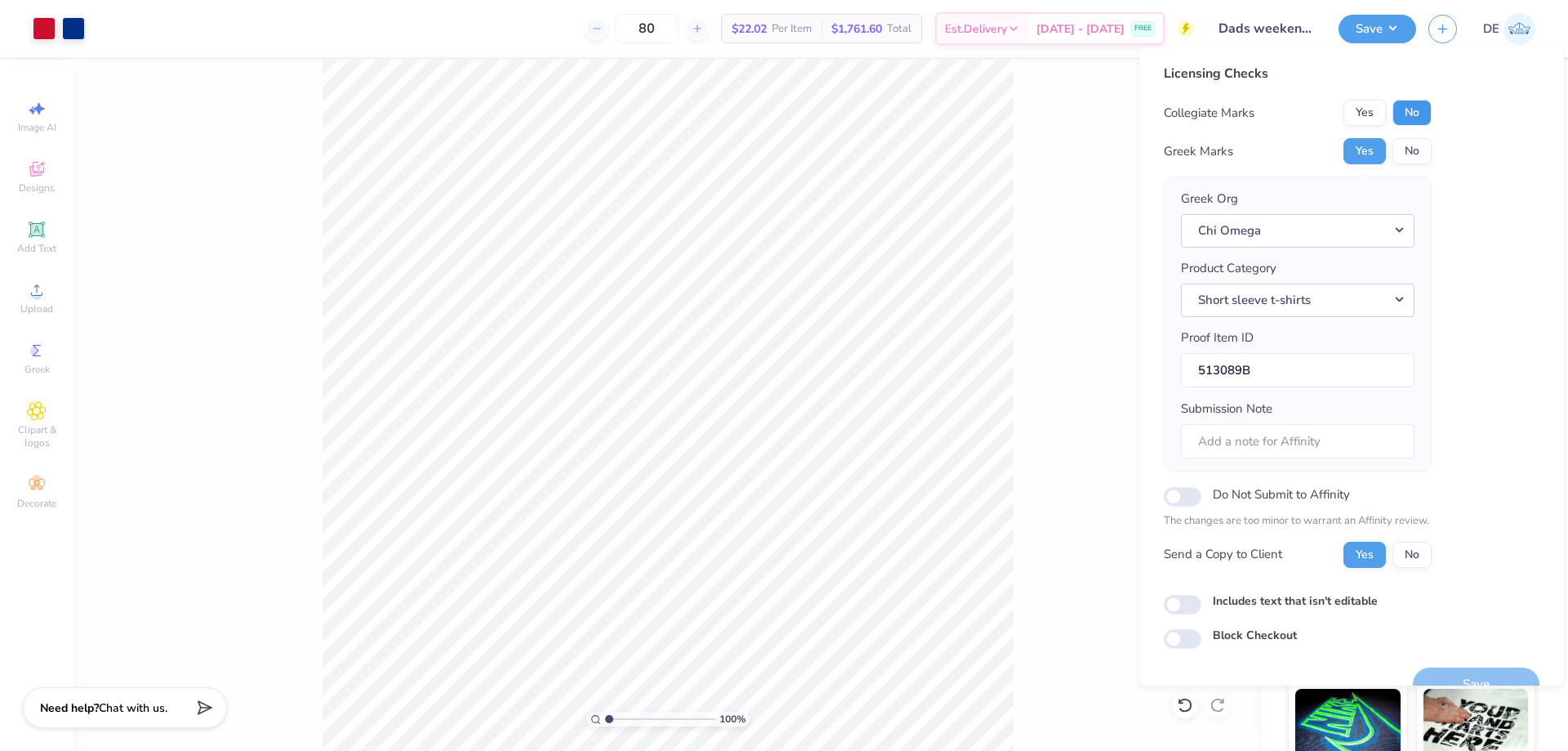
click at [1401, 108] on button "No" at bounding box center [1412, 112] width 39 height 26
click at [1491, 668] on button "Save" at bounding box center [1476, 684] width 127 height 33
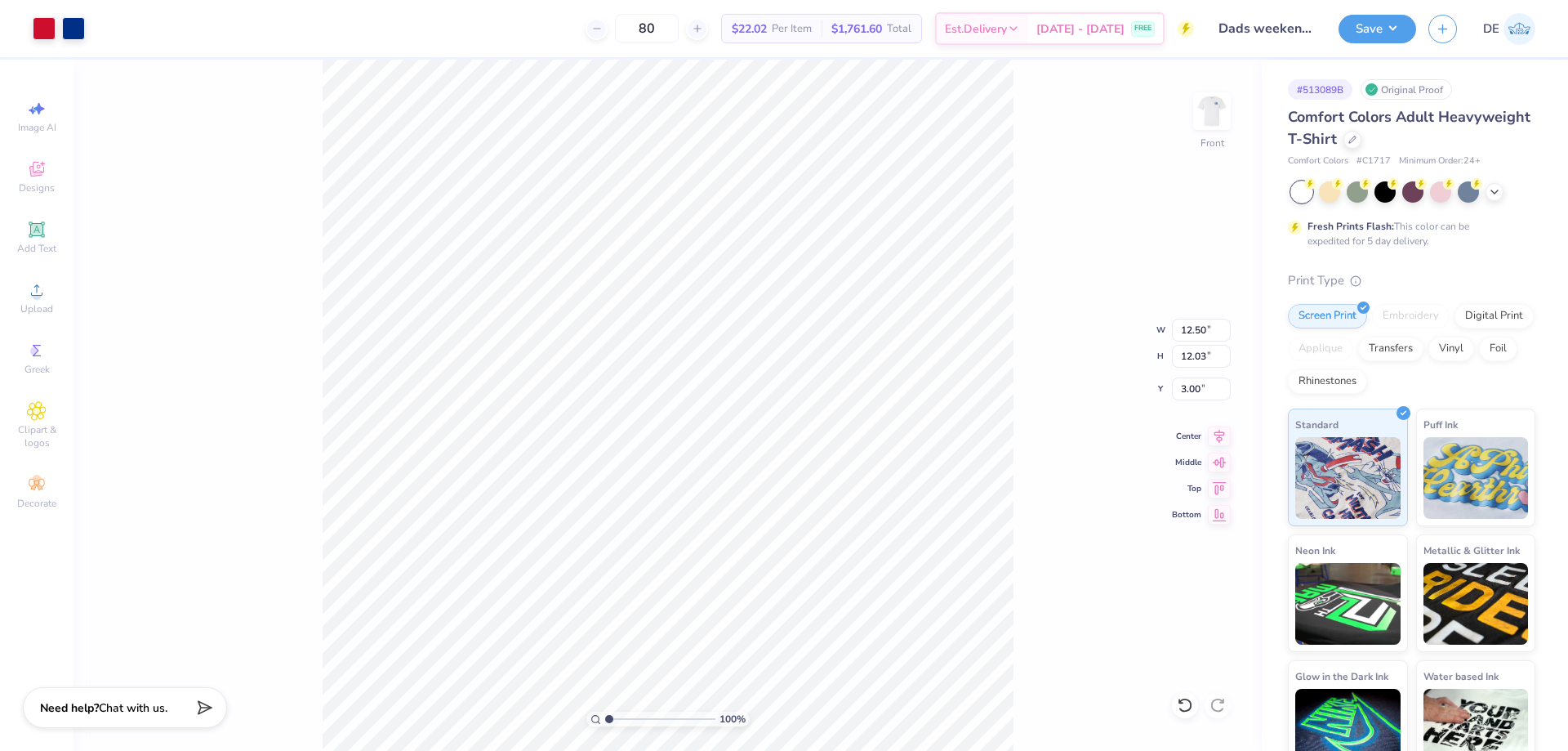
click at [1230, 118] on div at bounding box center [1212, 111] width 38 height 38
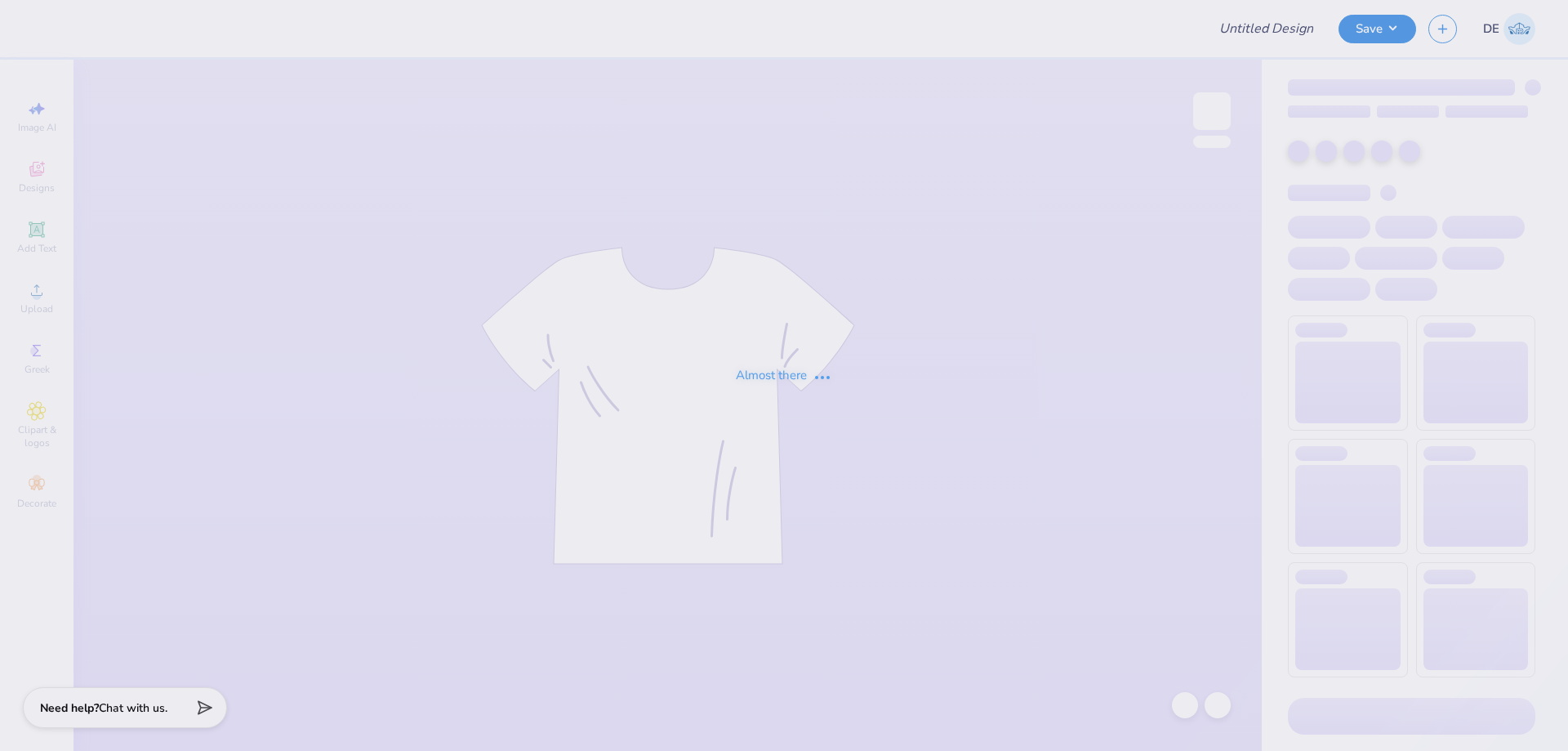
type input "Dads weekend merch- Chi Omega"
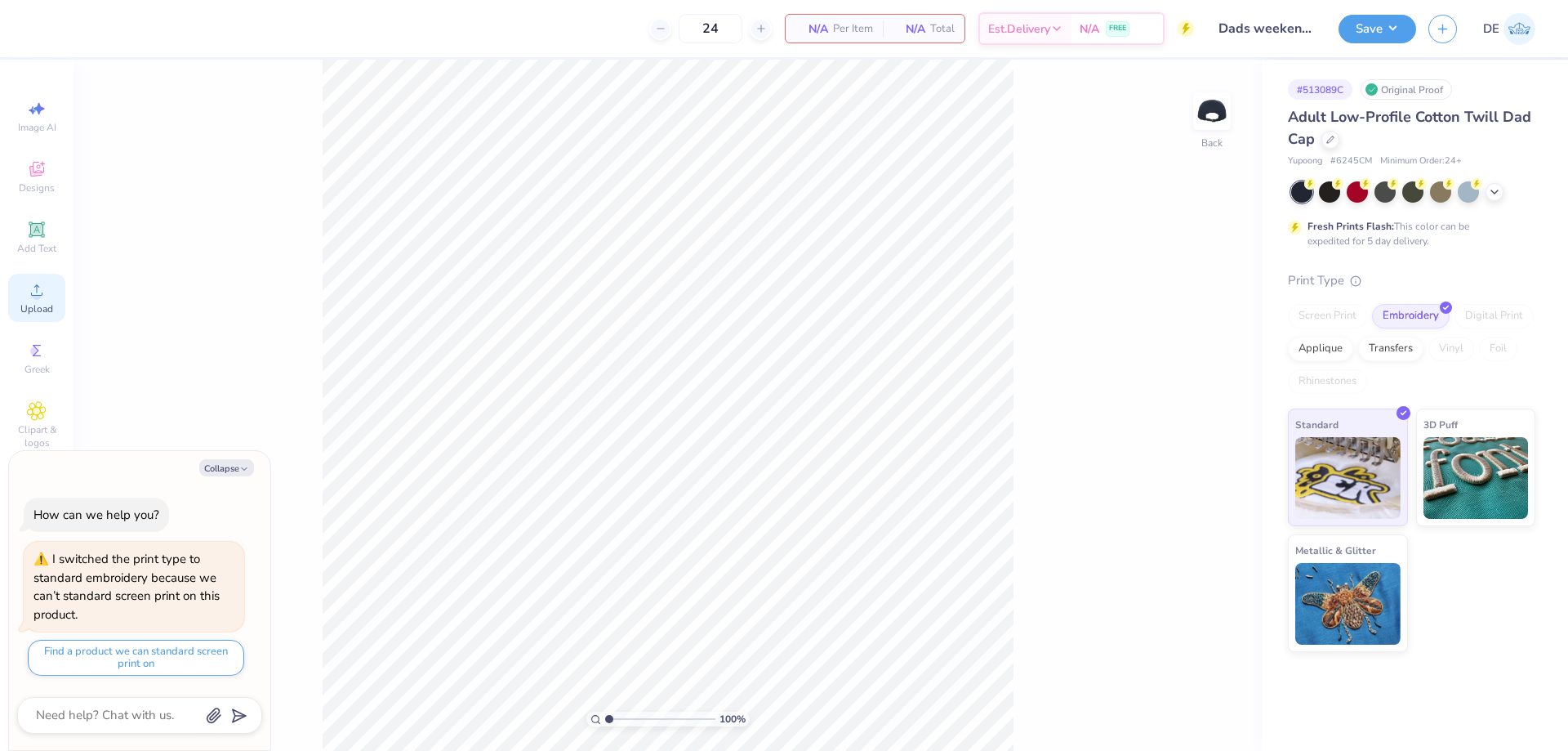
click at [43, 286] on icon at bounding box center [37, 290] width 20 height 20
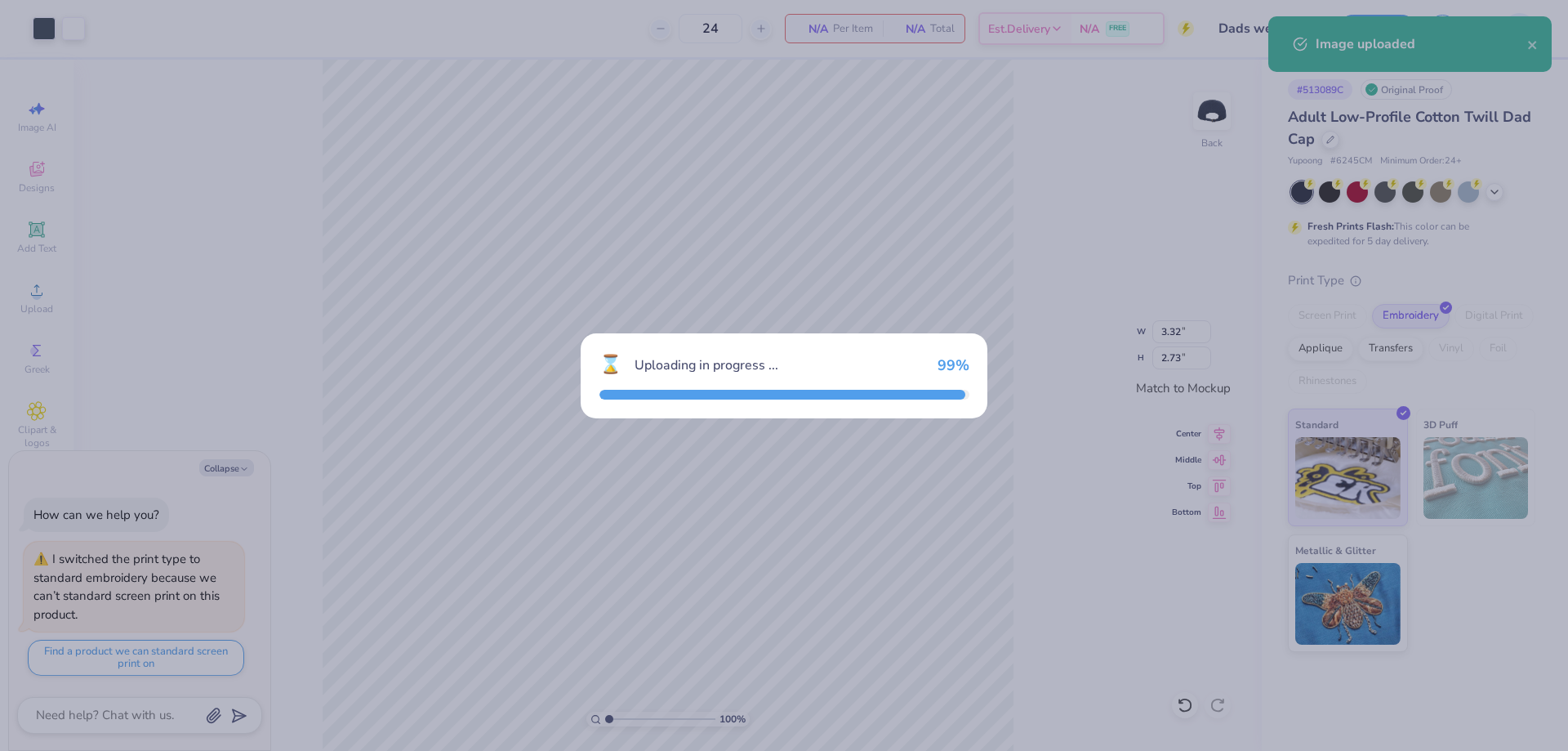
type textarea "x"
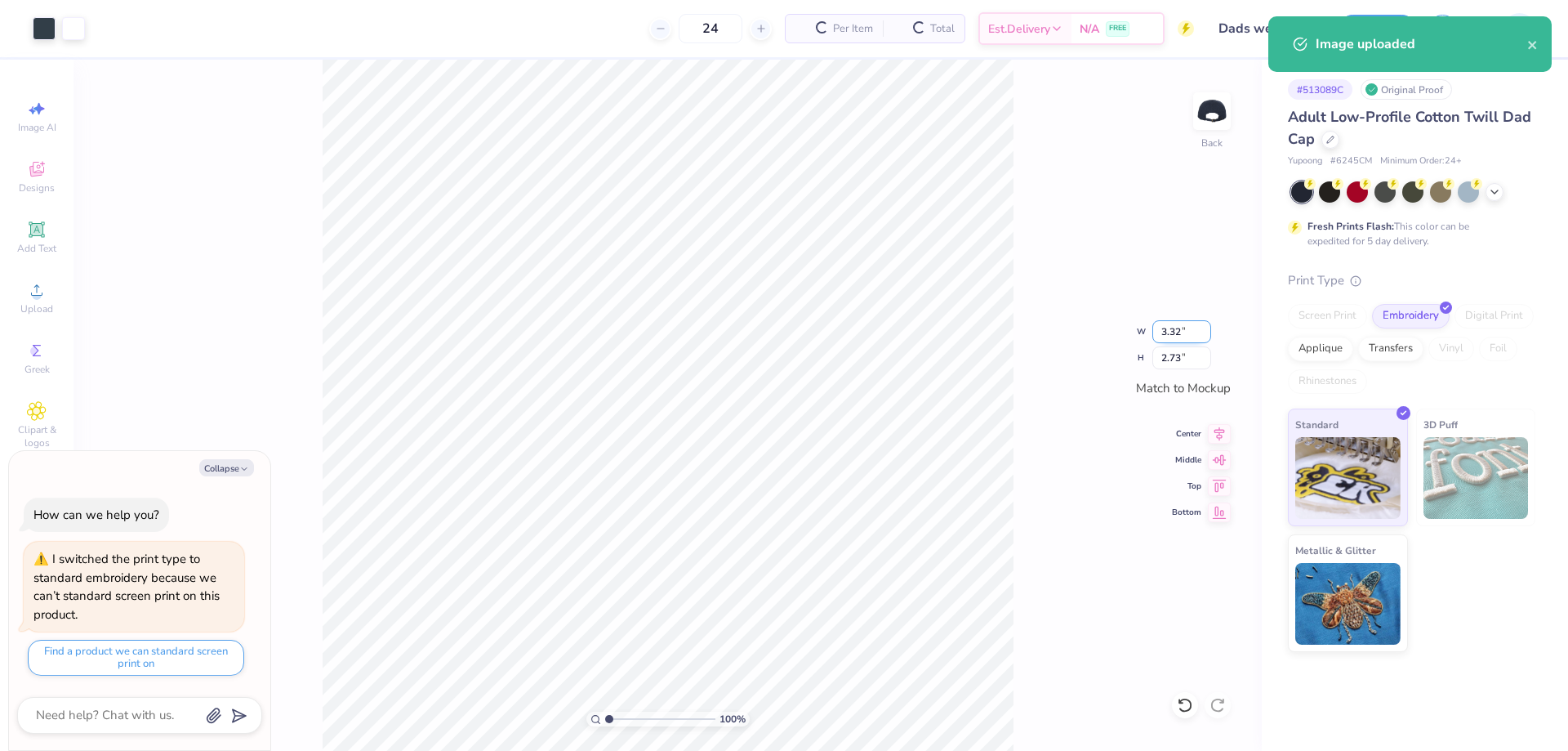
click at [1168, 339] on input "3.32" at bounding box center [1182, 331] width 59 height 23
click at [1168, 338] on input "3.32" at bounding box center [1182, 331] width 59 height 23
type input "4"
type textarea "x"
type input "3.34"
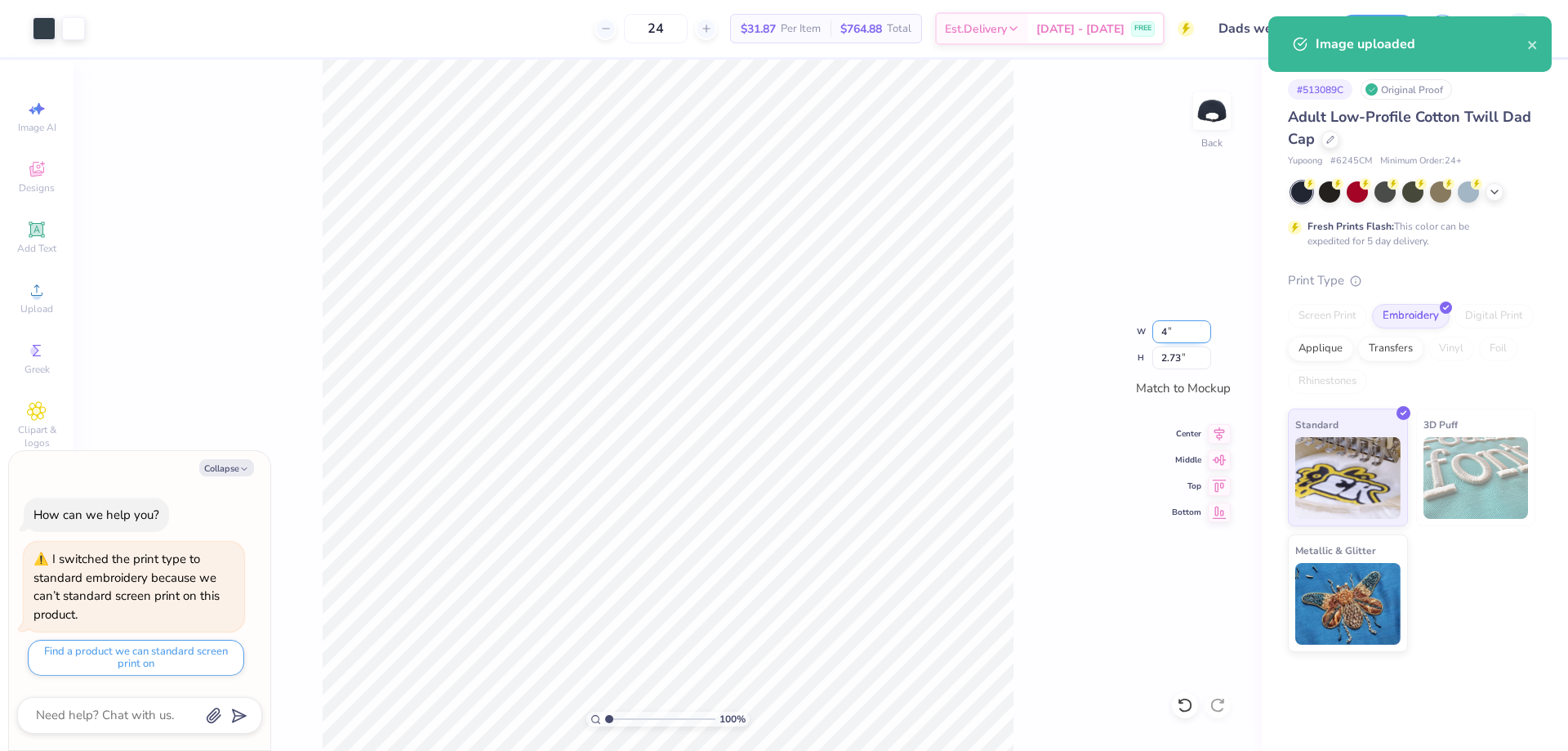
type input "2.75"
click at [1164, 363] on input "2.75" at bounding box center [1182, 357] width 59 height 23
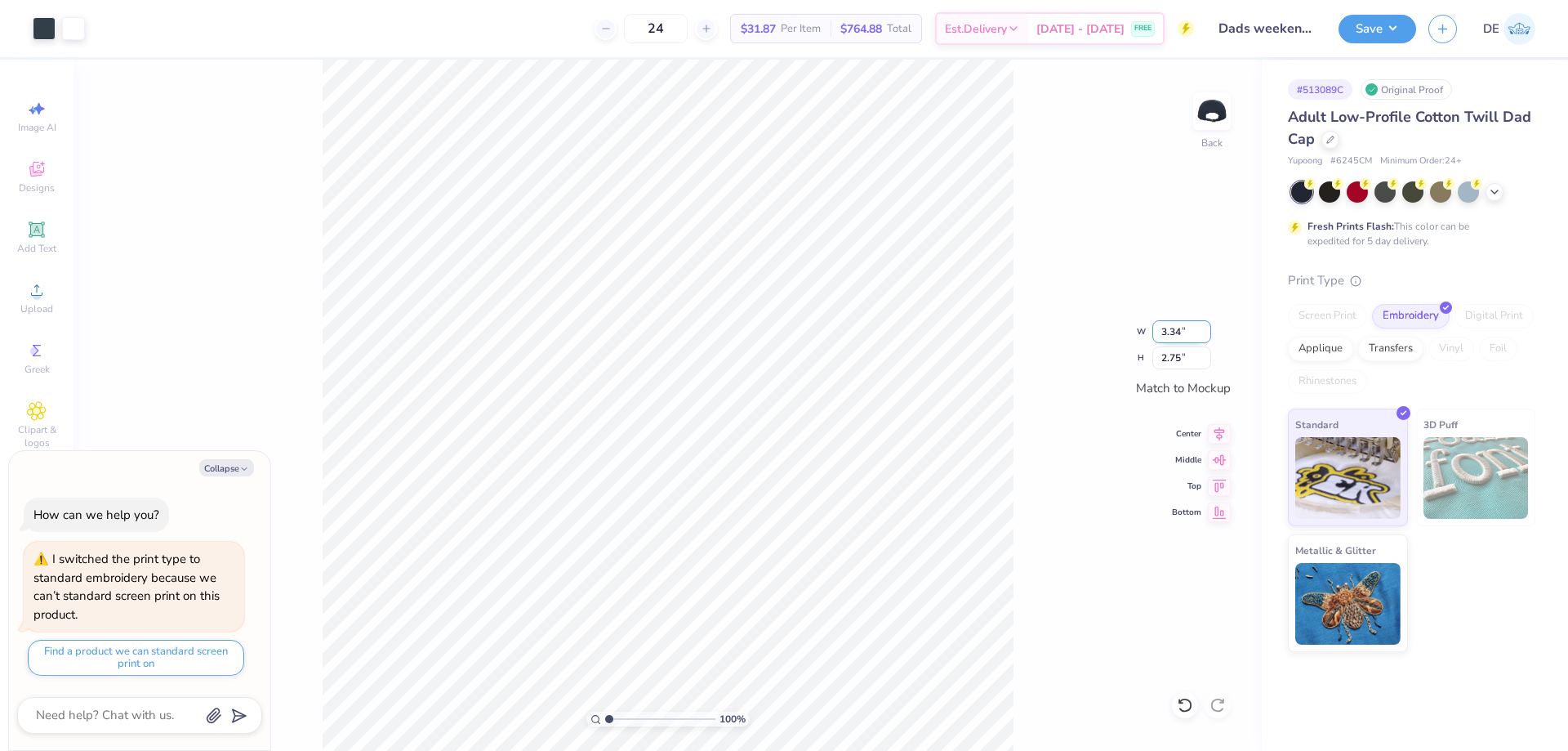
click at [1174, 331] on input "3.34" at bounding box center [1182, 331] width 59 height 23
type input "4"
type textarea "x"
type input "3.34"
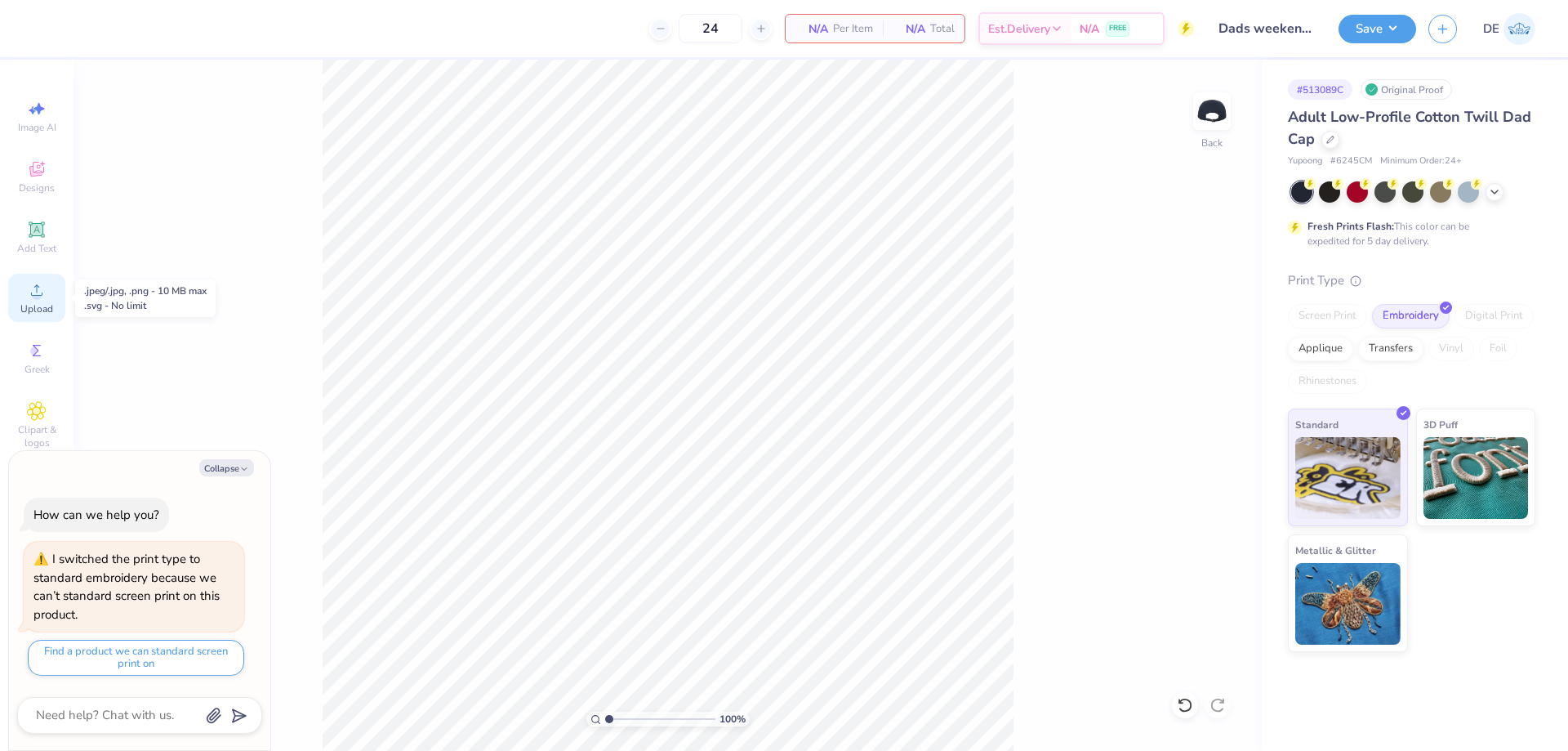
click at [21, 294] on div "Upload" at bounding box center [37, 298] width 58 height 48
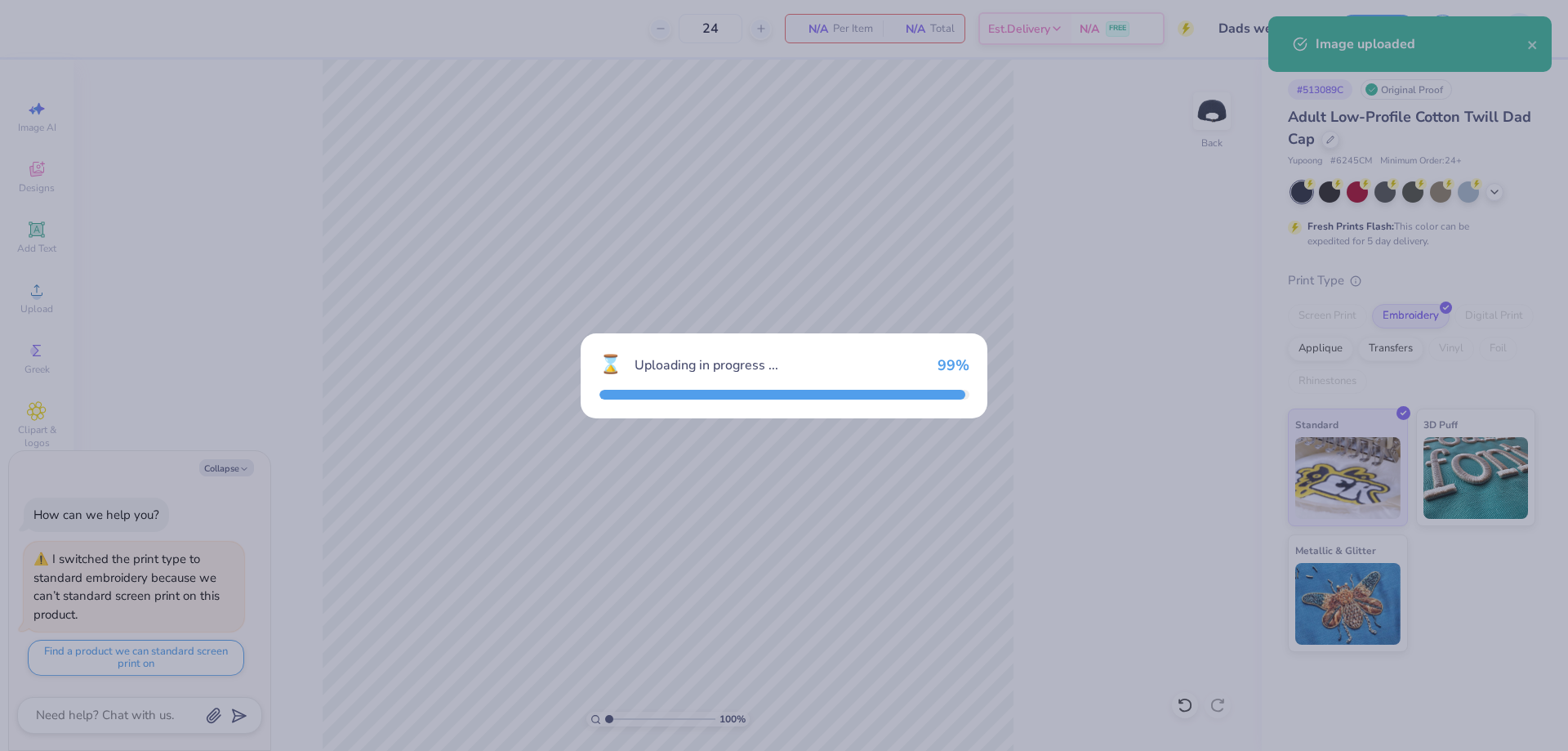
type textarea "x"
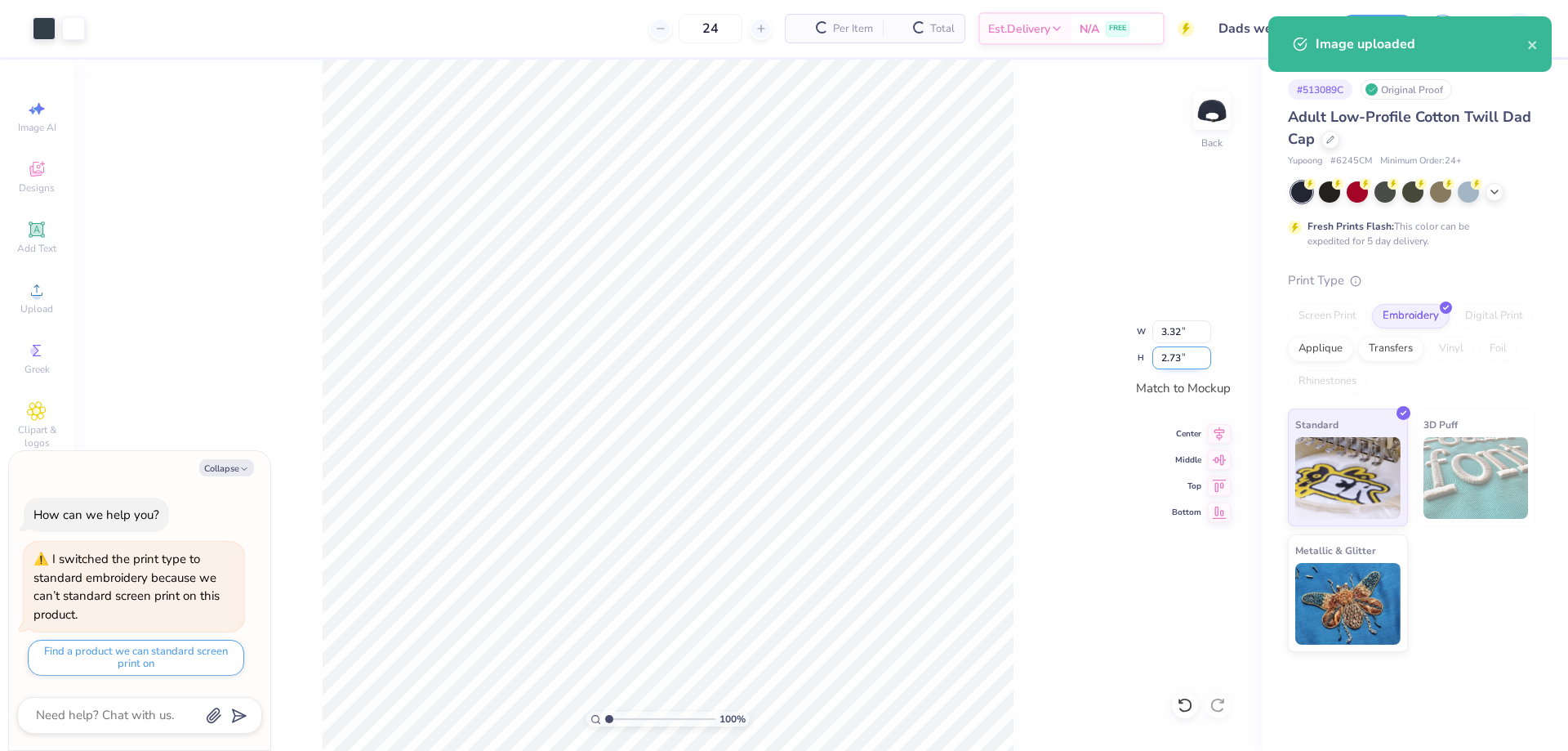
click at [1168, 363] on input "2.73" at bounding box center [1182, 357] width 59 height 23
type input "2.5"
type textarea "x"
type input "3.04"
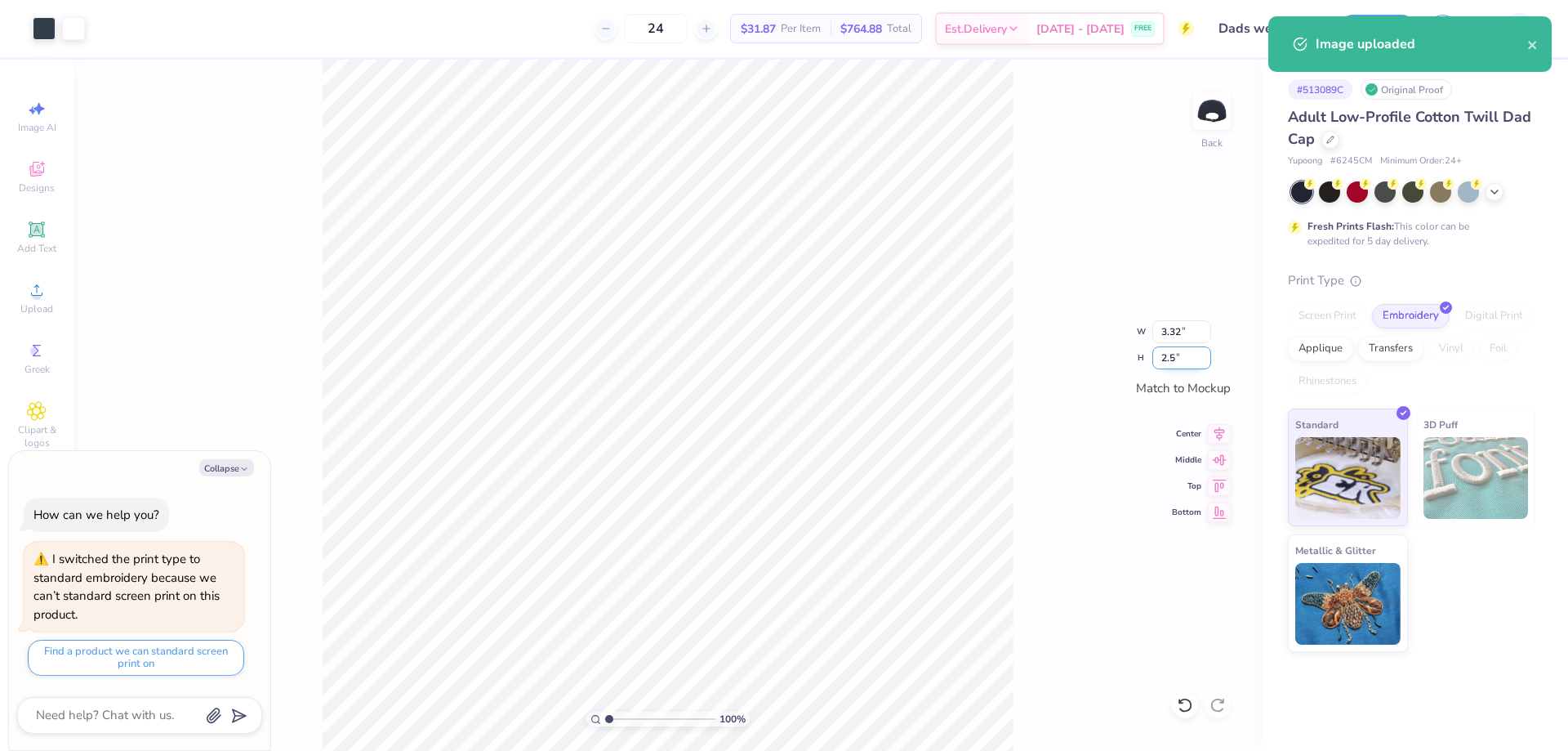
type input "2.50"
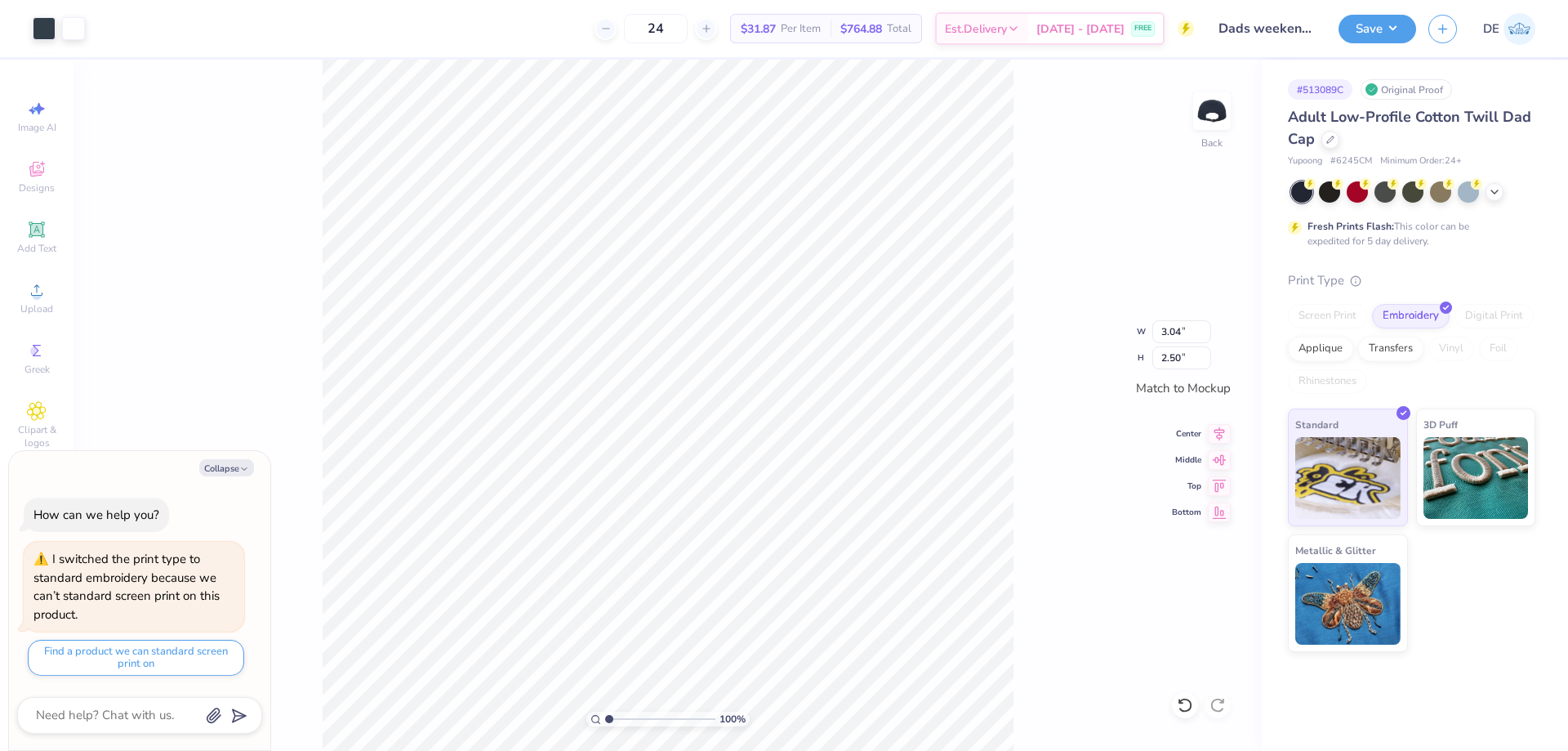
type textarea "x"
click at [1170, 354] on input "2.50" at bounding box center [1182, 357] width 59 height 23
type input "2.7"
type textarea "x"
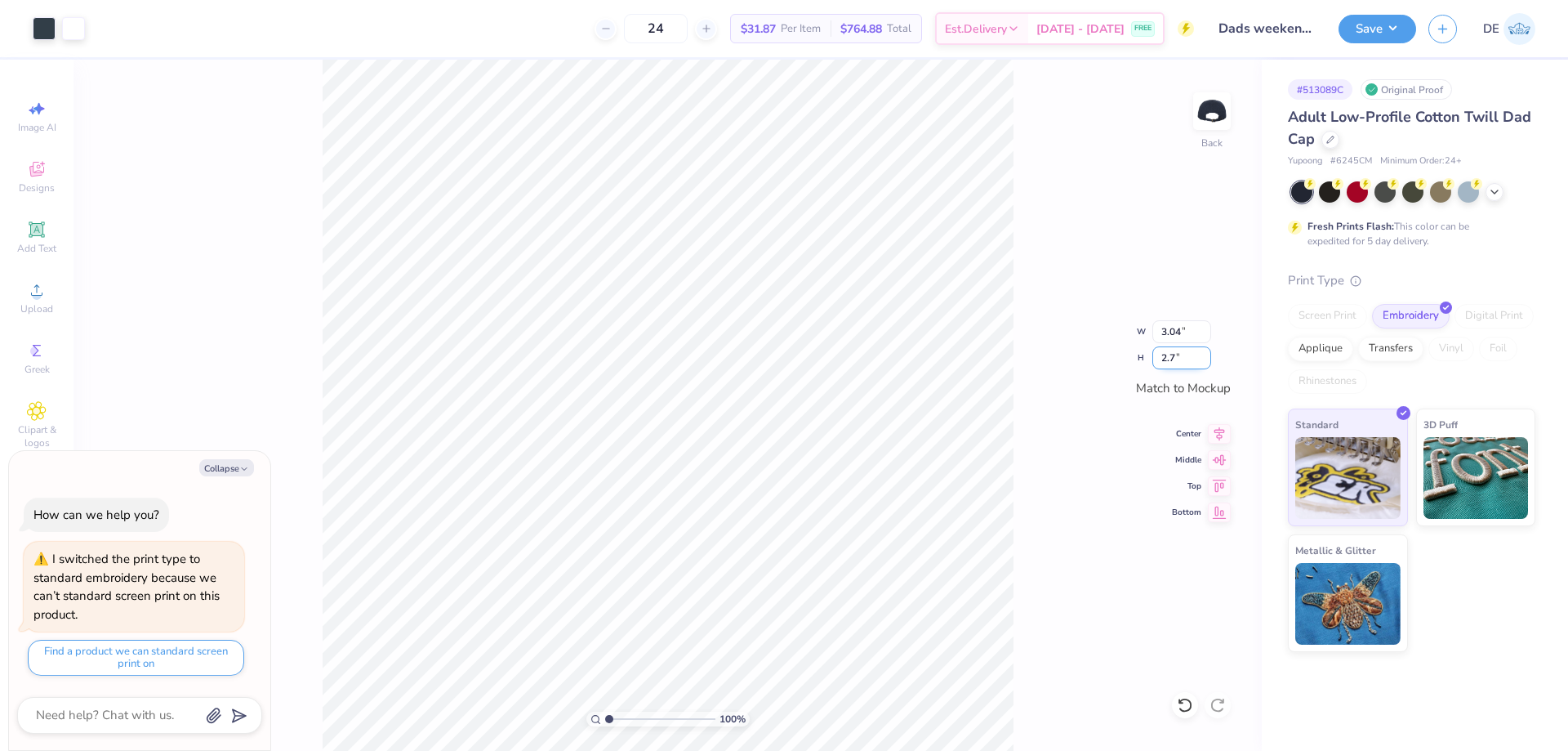
type input "3.28"
type input "2.70"
click at [1395, 352] on div "Transfers" at bounding box center [1391, 346] width 65 height 24
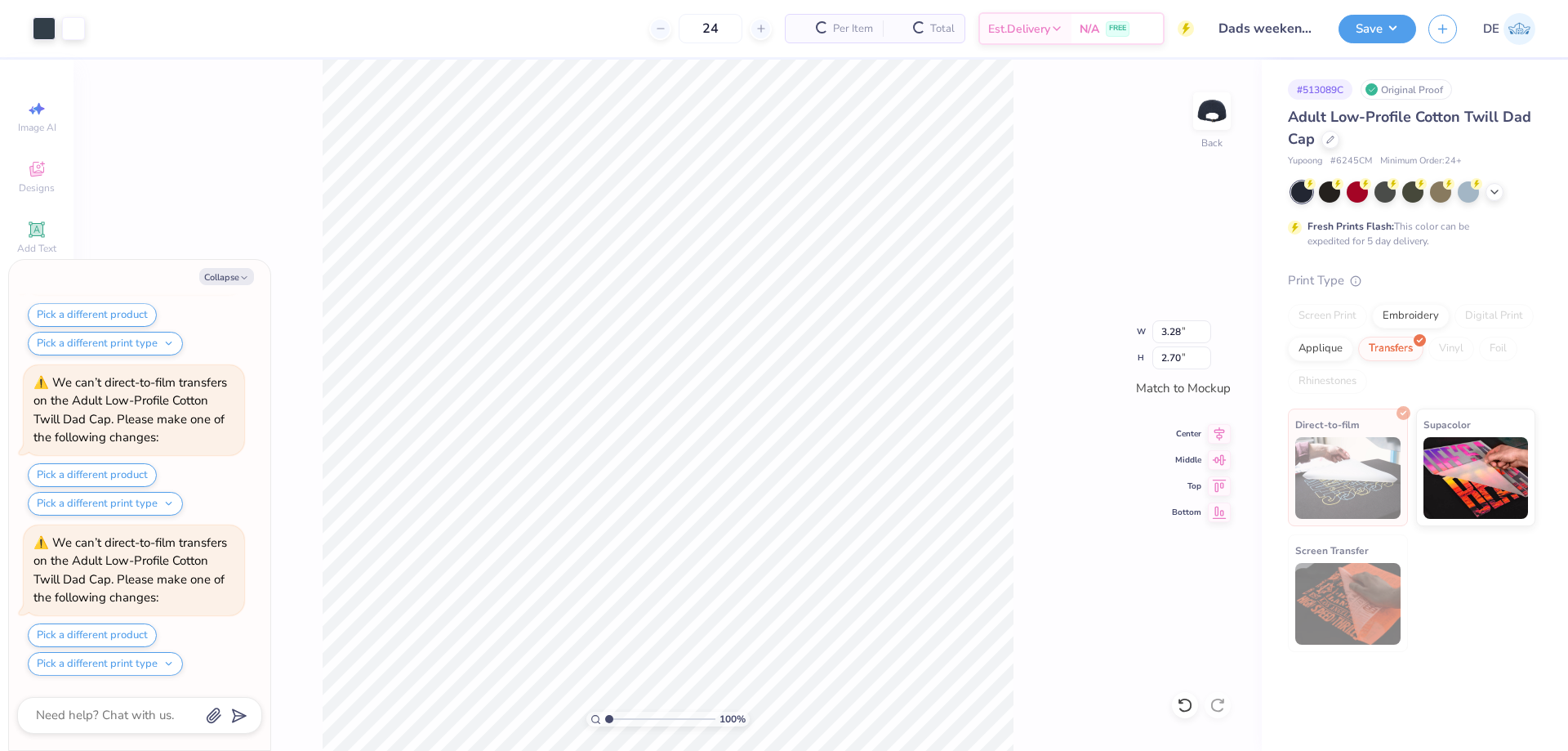
scroll to position [290, 0]
click at [1437, 454] on img at bounding box center [1476, 476] width 105 height 82
click at [1364, 33] on button "Save" at bounding box center [1377, 29] width 78 height 28
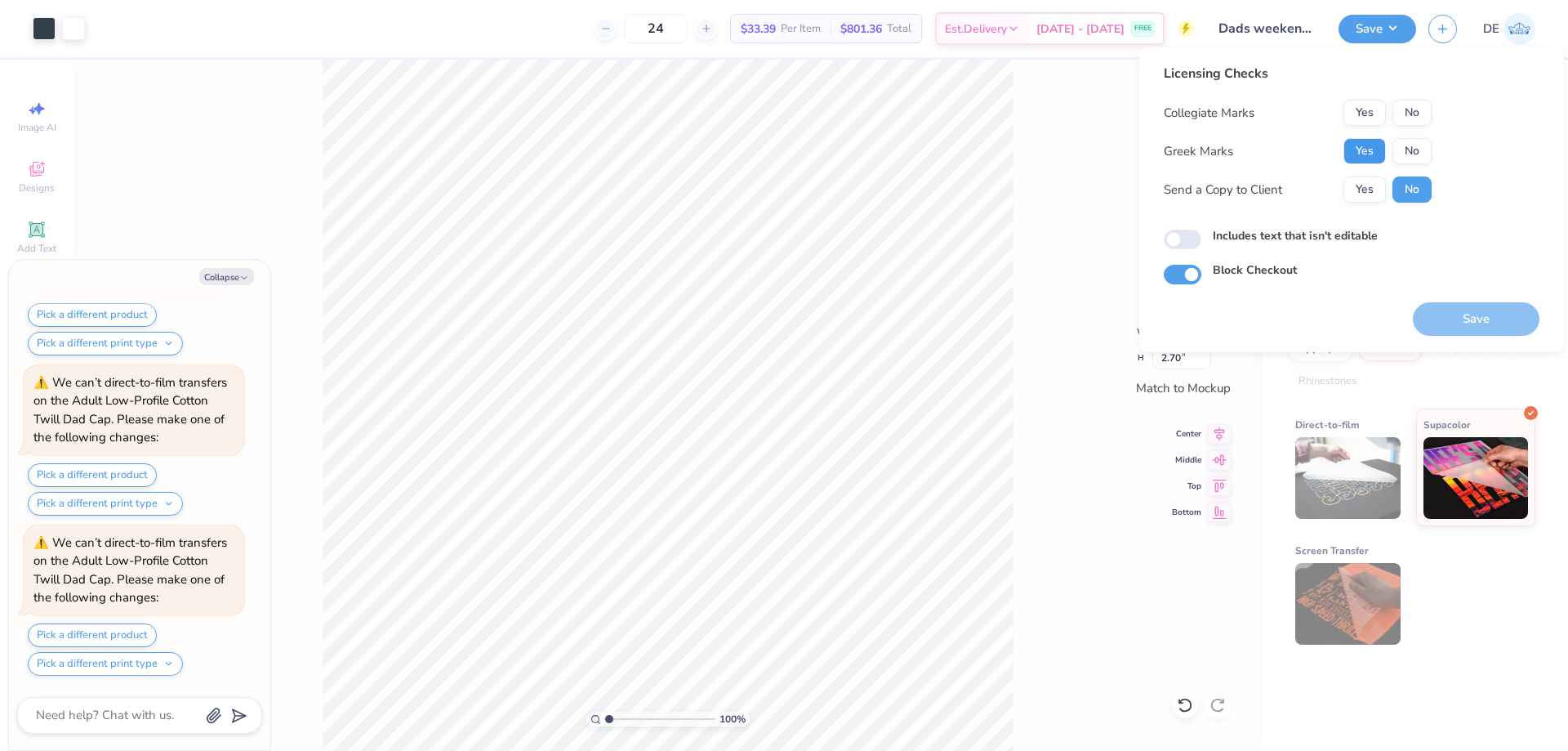
click at [1375, 149] on button "Yes" at bounding box center [1364, 151] width 43 height 26
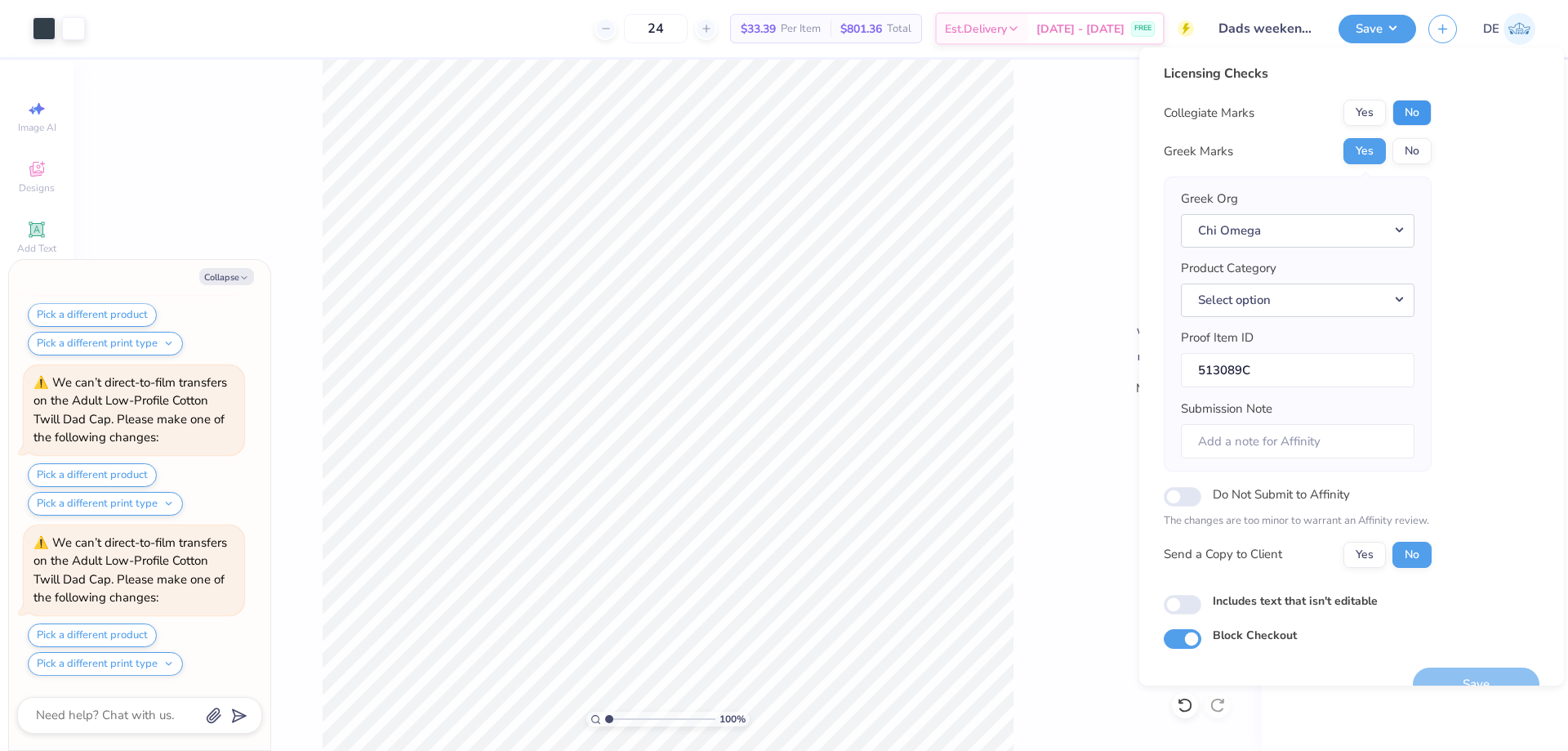
click at [1403, 113] on button "No" at bounding box center [1412, 112] width 39 height 26
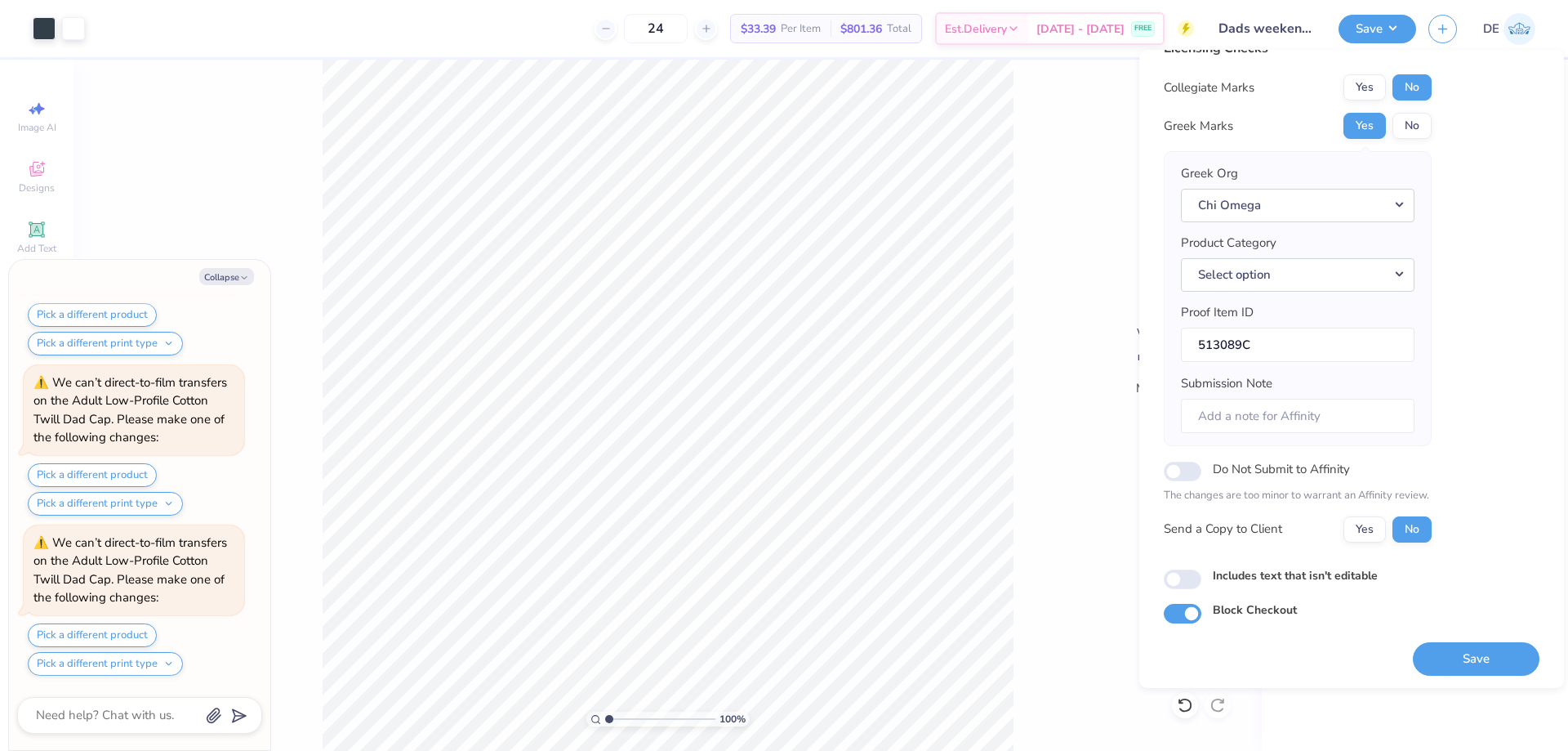
scroll to position [31, 0]
click at [1318, 261] on button "Select option" at bounding box center [1298, 272] width 234 height 33
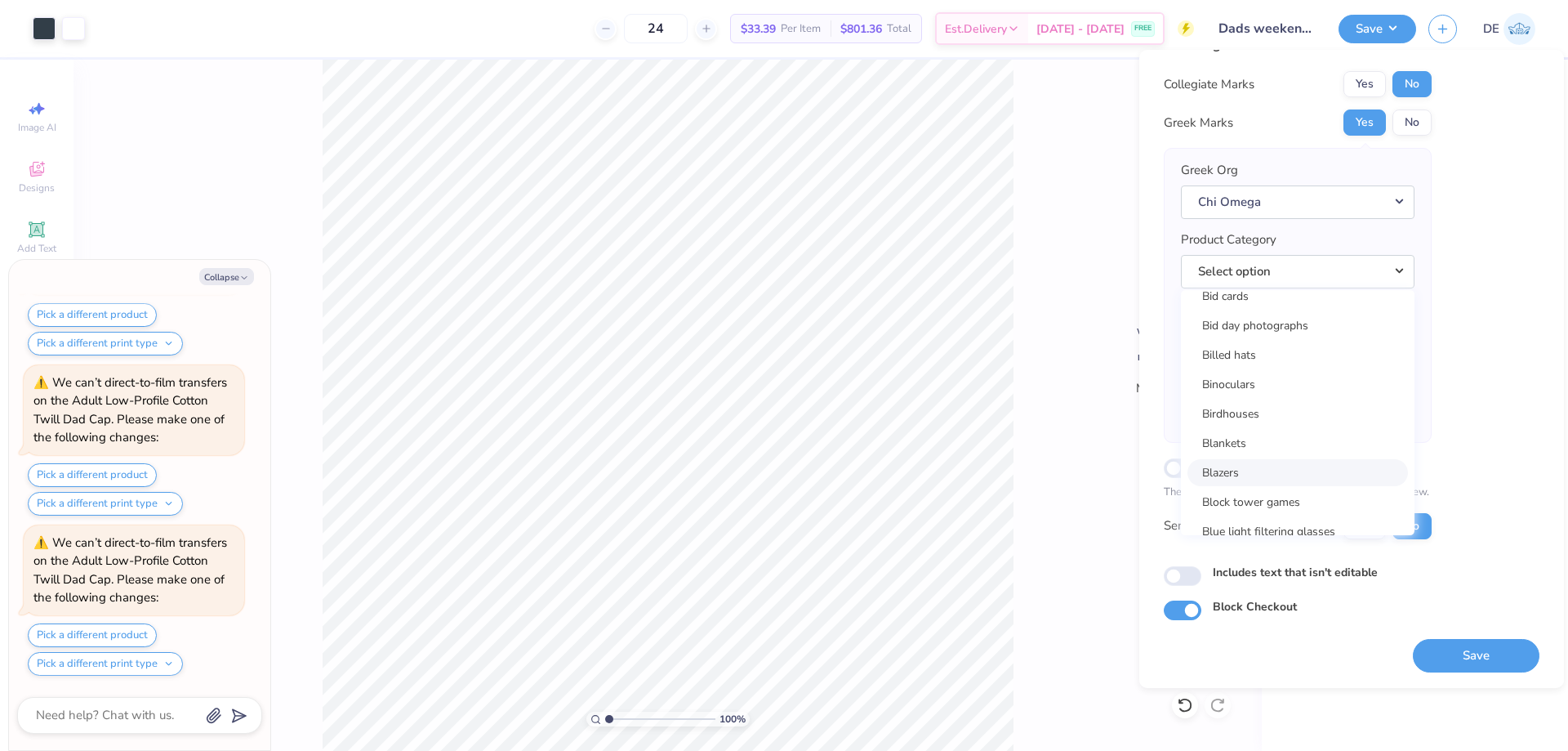
scroll to position [2533, 0]
click at [1263, 376] on link "Billed hats" at bounding box center [1298, 365] width 220 height 27
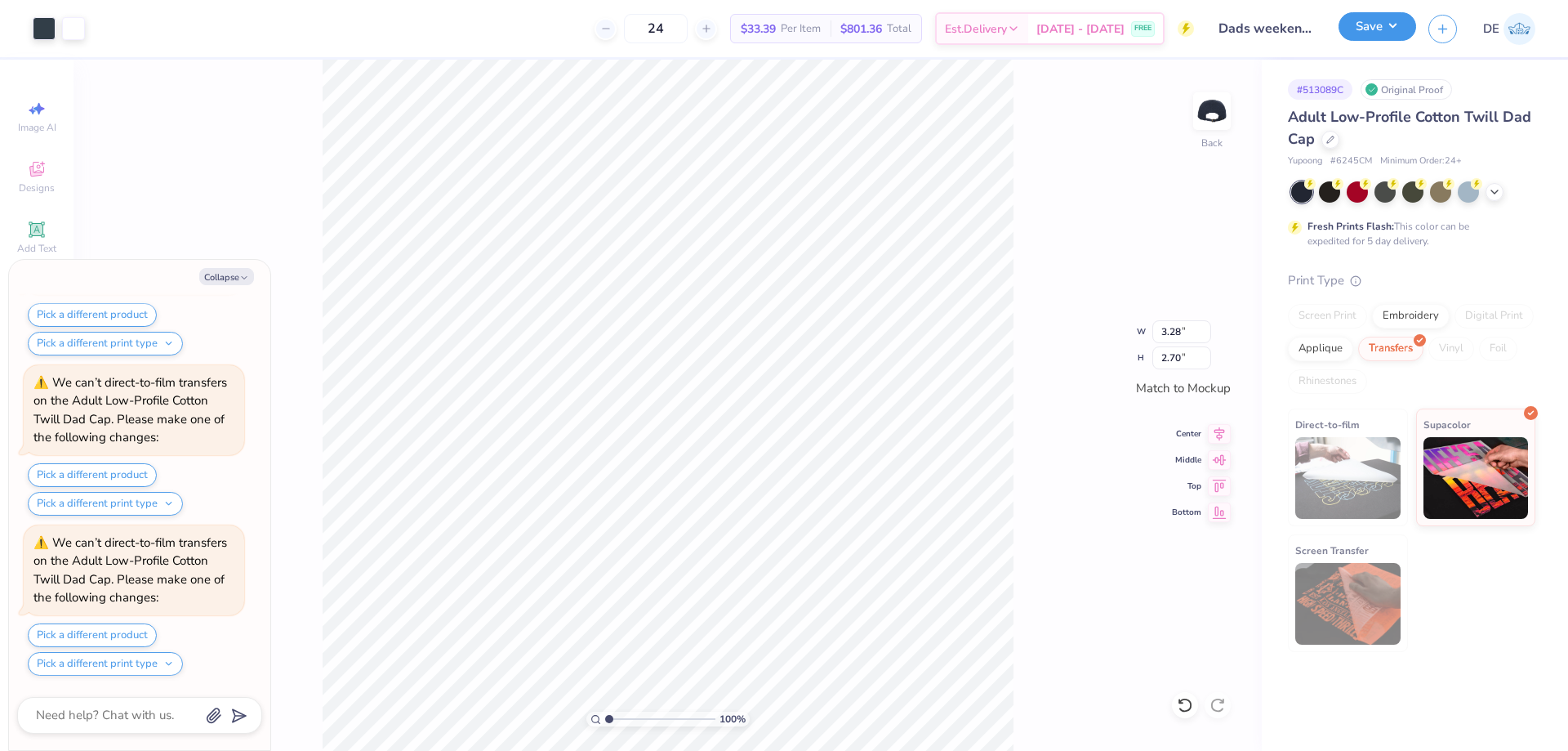
click at [1343, 38] on button "Save" at bounding box center [1377, 27] width 78 height 28
click at [1371, 35] on button "Save" at bounding box center [1377, 27] width 78 height 28
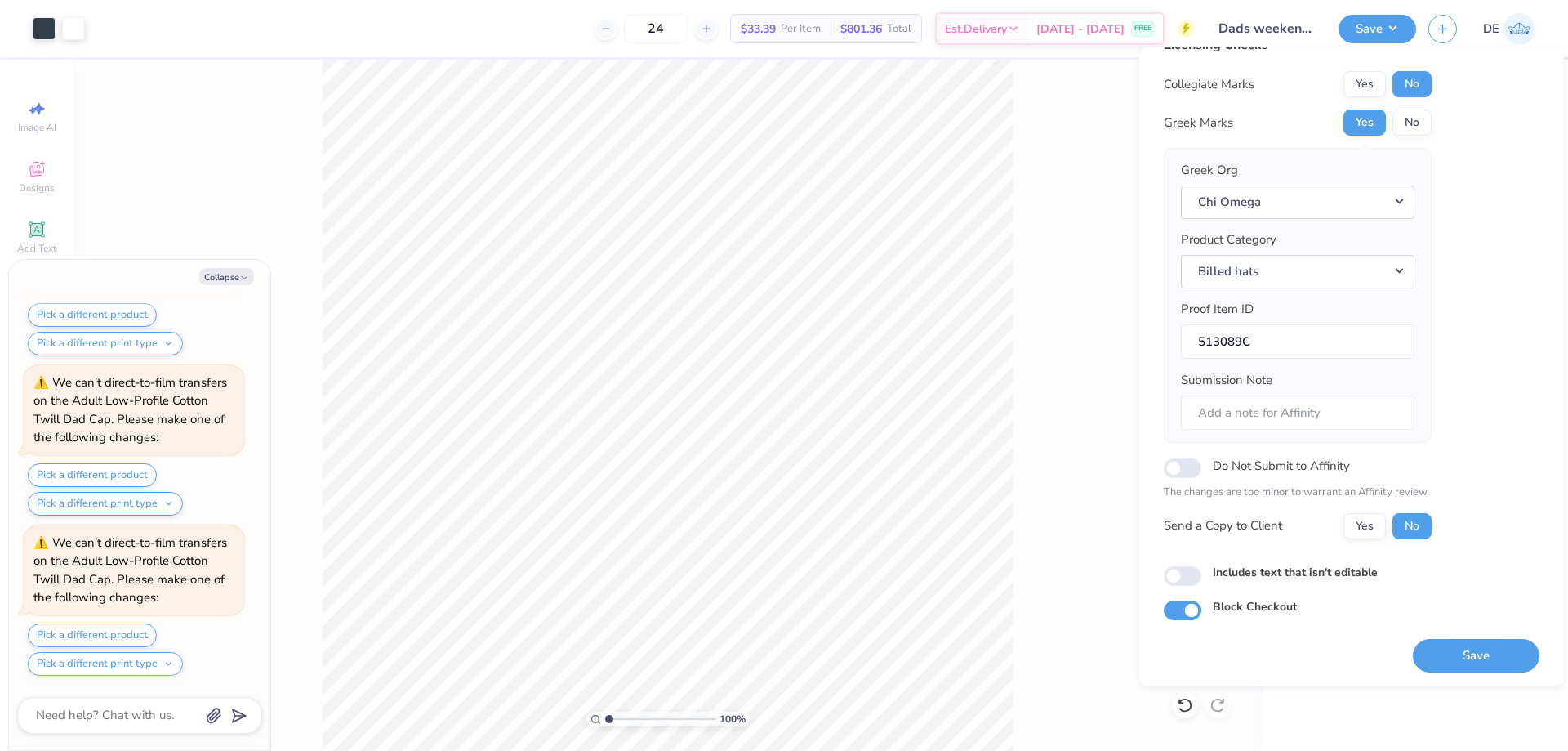
scroll to position [31, 0]
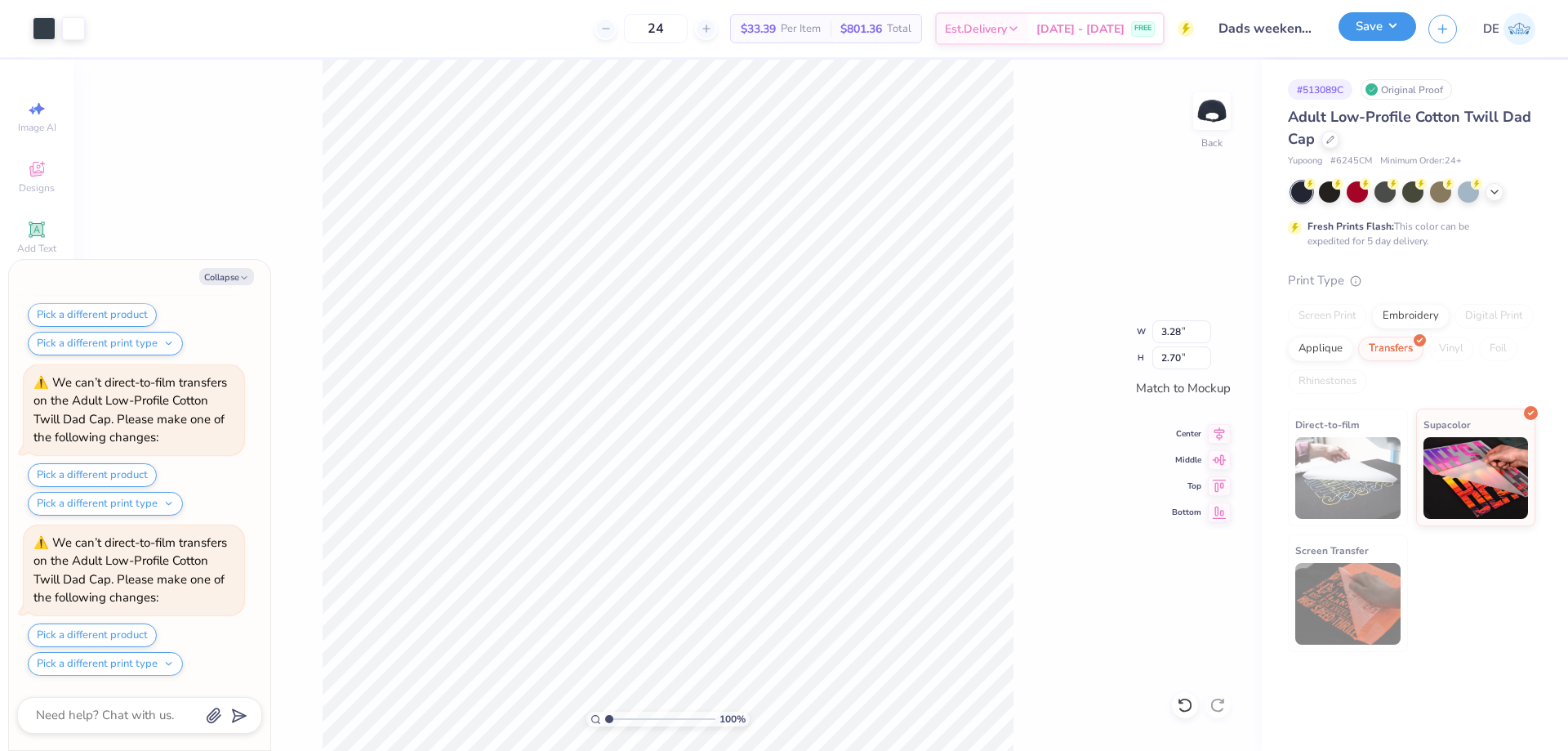
click at [1366, 30] on button "Save" at bounding box center [1377, 27] width 78 height 28
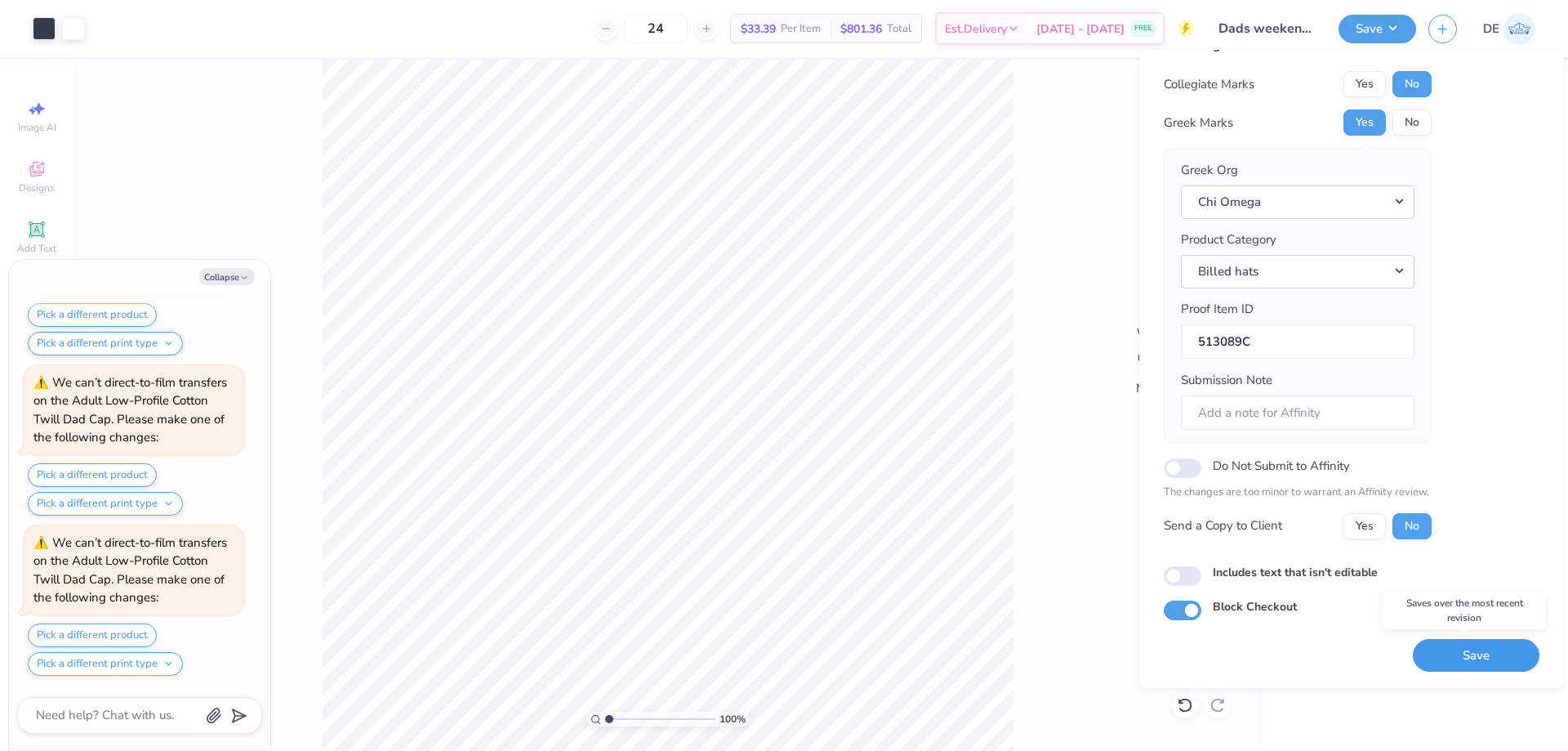
click at [1468, 658] on button "Save" at bounding box center [1476, 656] width 127 height 33
type textarea "x"
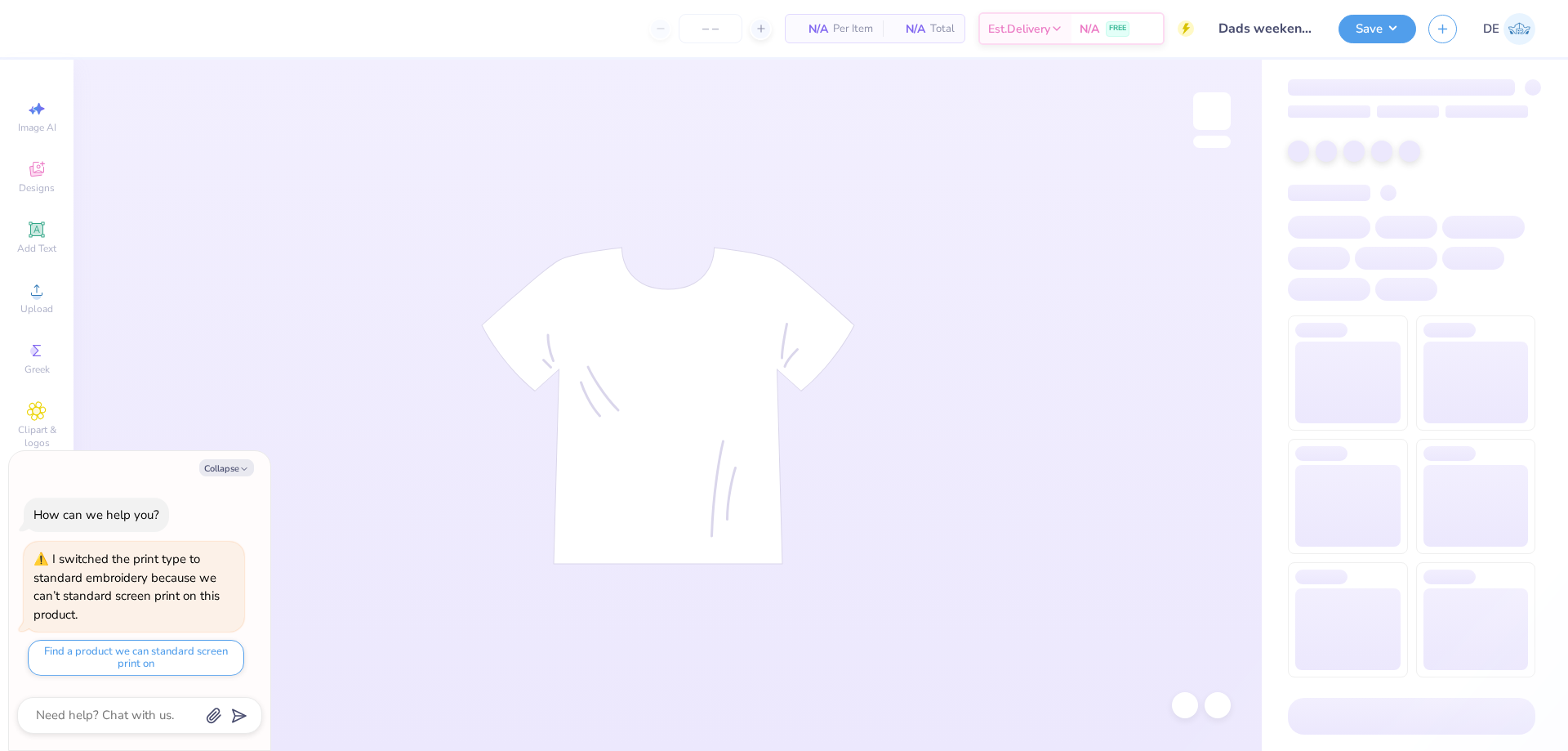
type textarea "x"
type input "50"
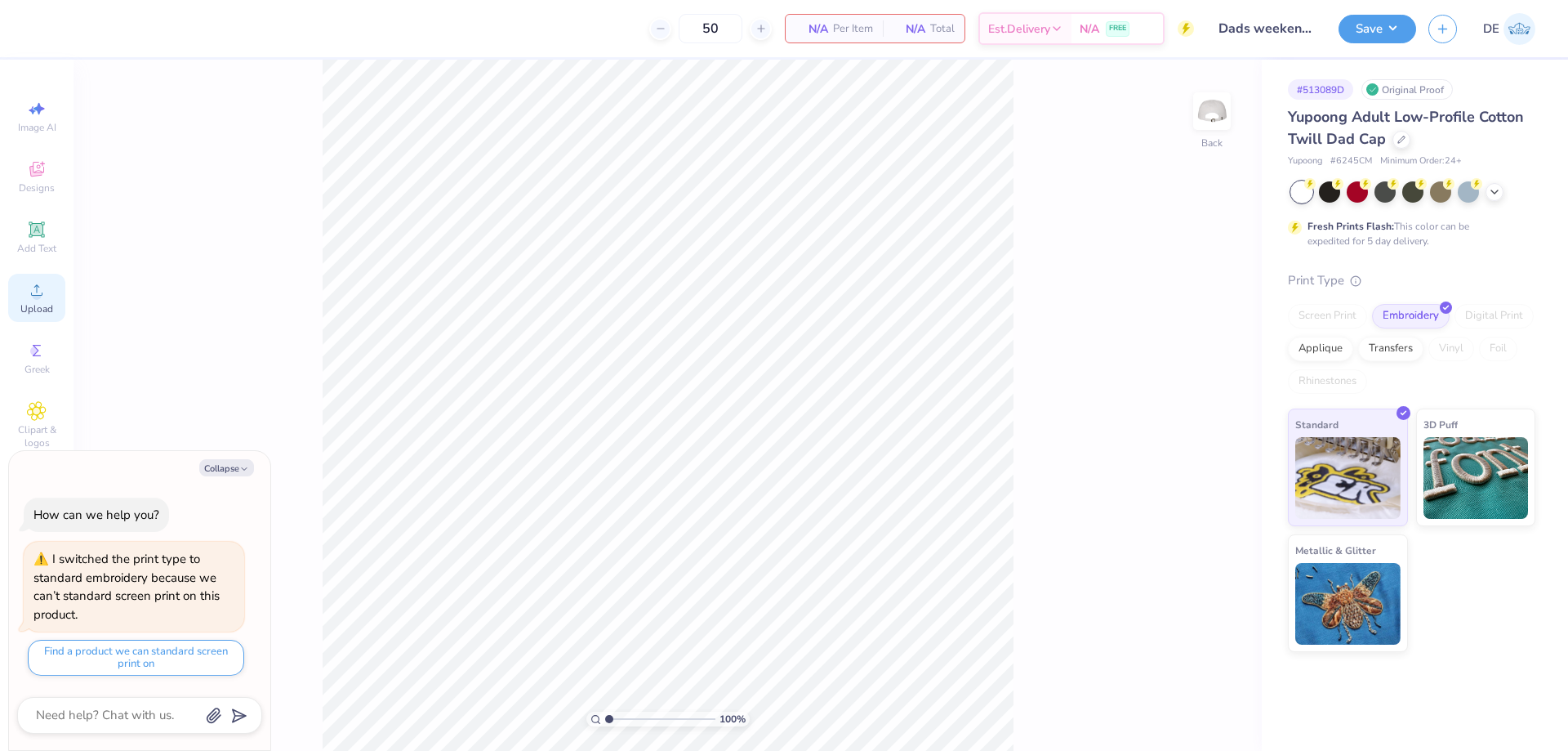
click at [18, 292] on div "Upload" at bounding box center [37, 298] width 58 height 48
click at [56, 299] on div "Upload" at bounding box center [37, 298] width 58 height 48
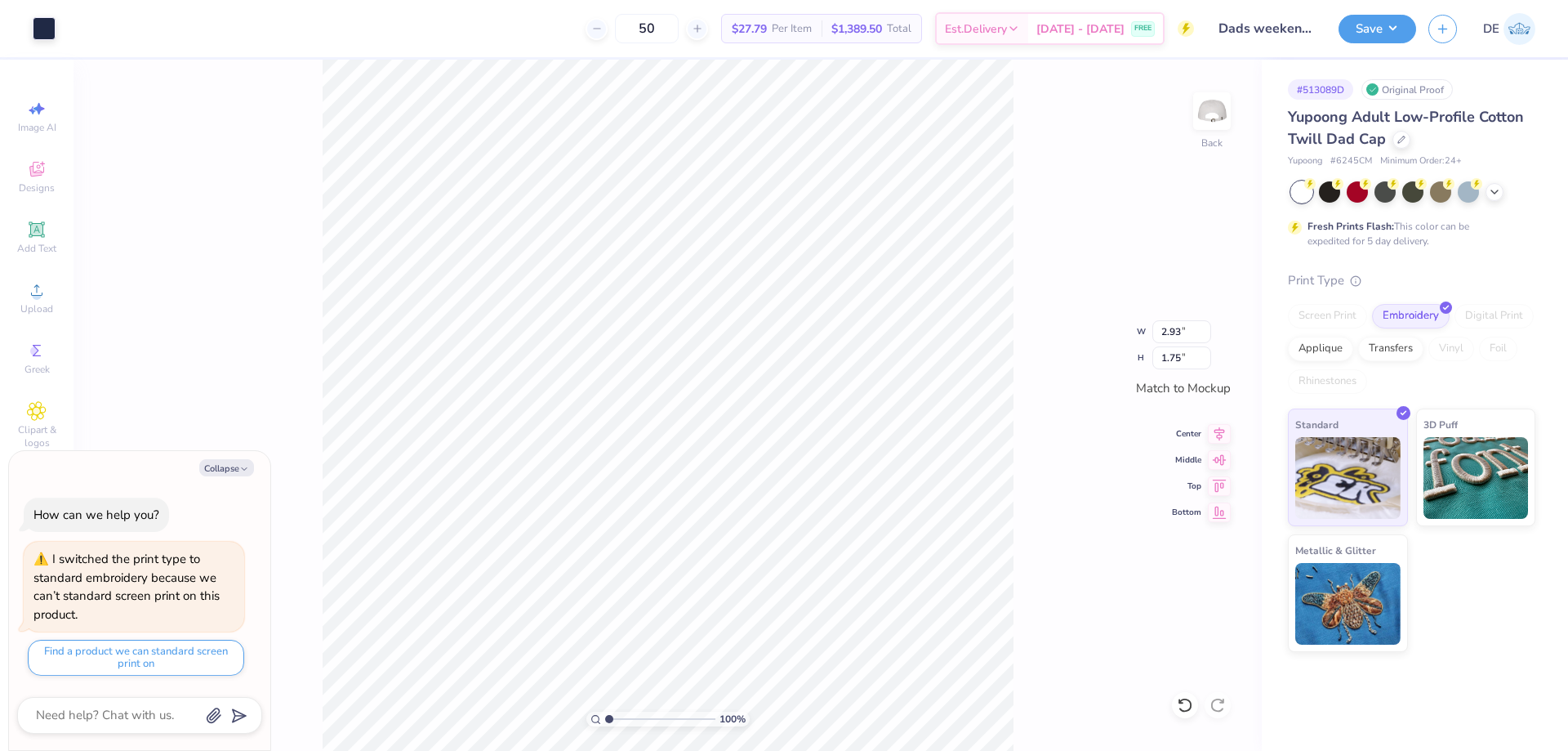
type textarea "x"
type input "0.94"
type input "1.18"
type textarea "x"
type input "3.02"
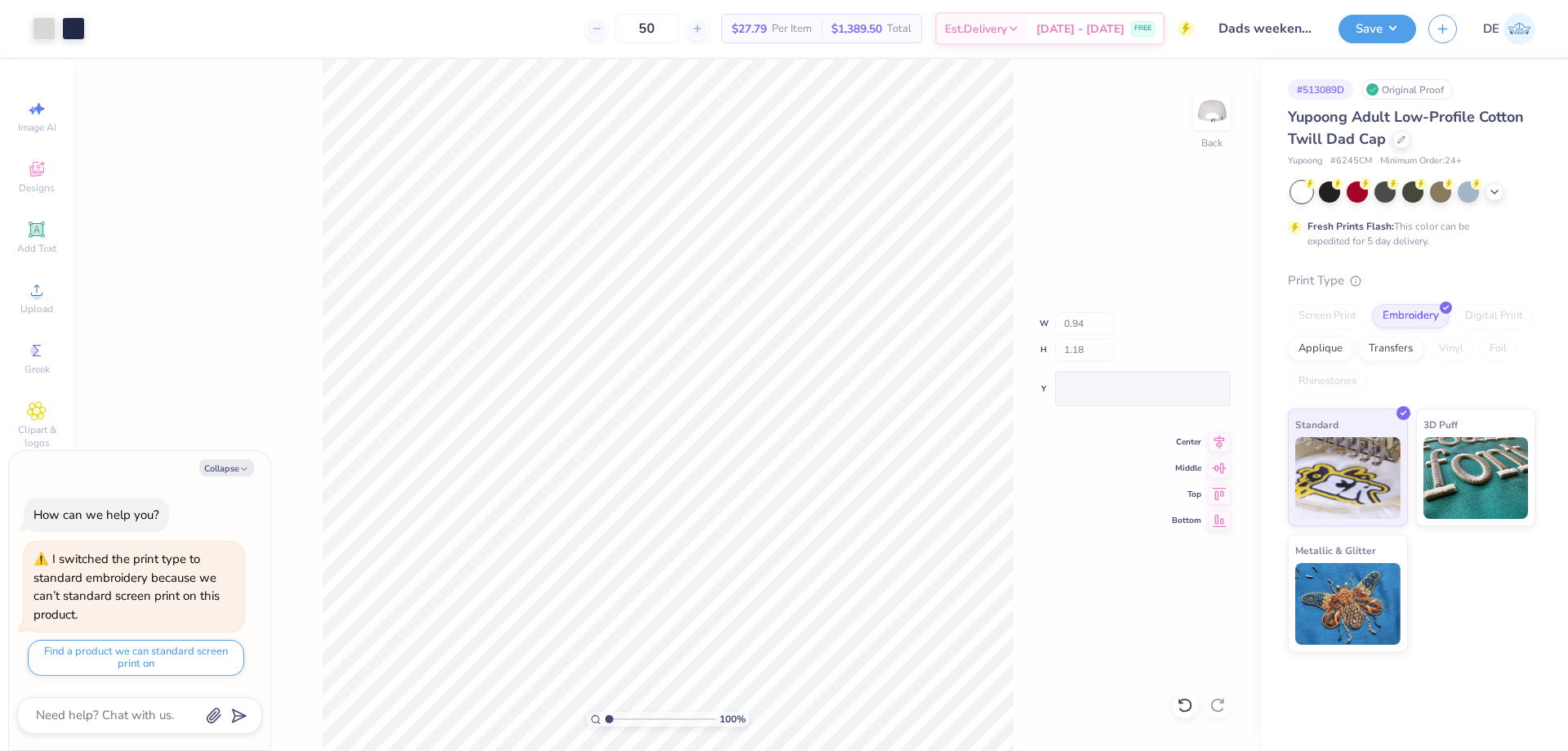
type input "2.48"
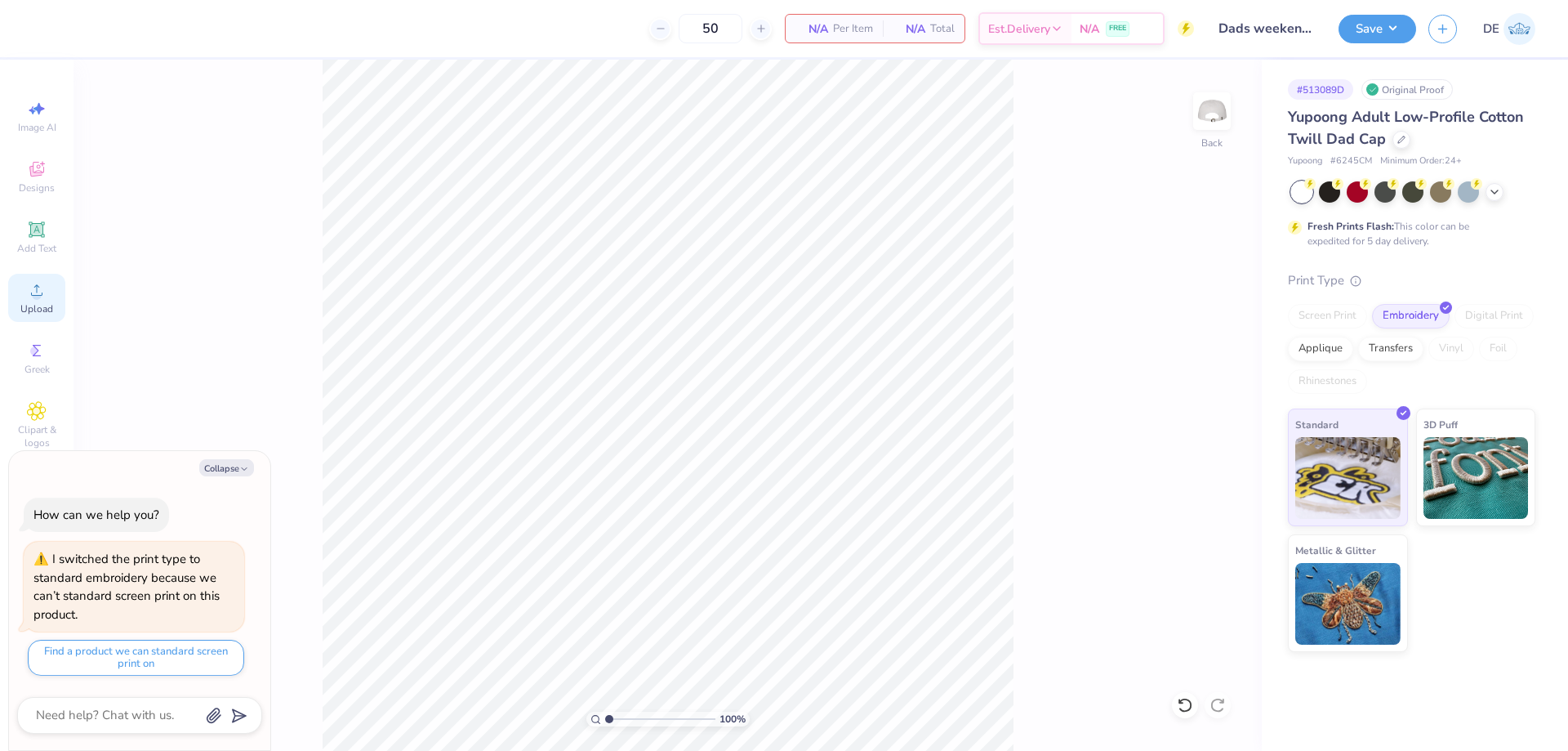
click at [43, 285] on icon at bounding box center [37, 290] width 20 height 20
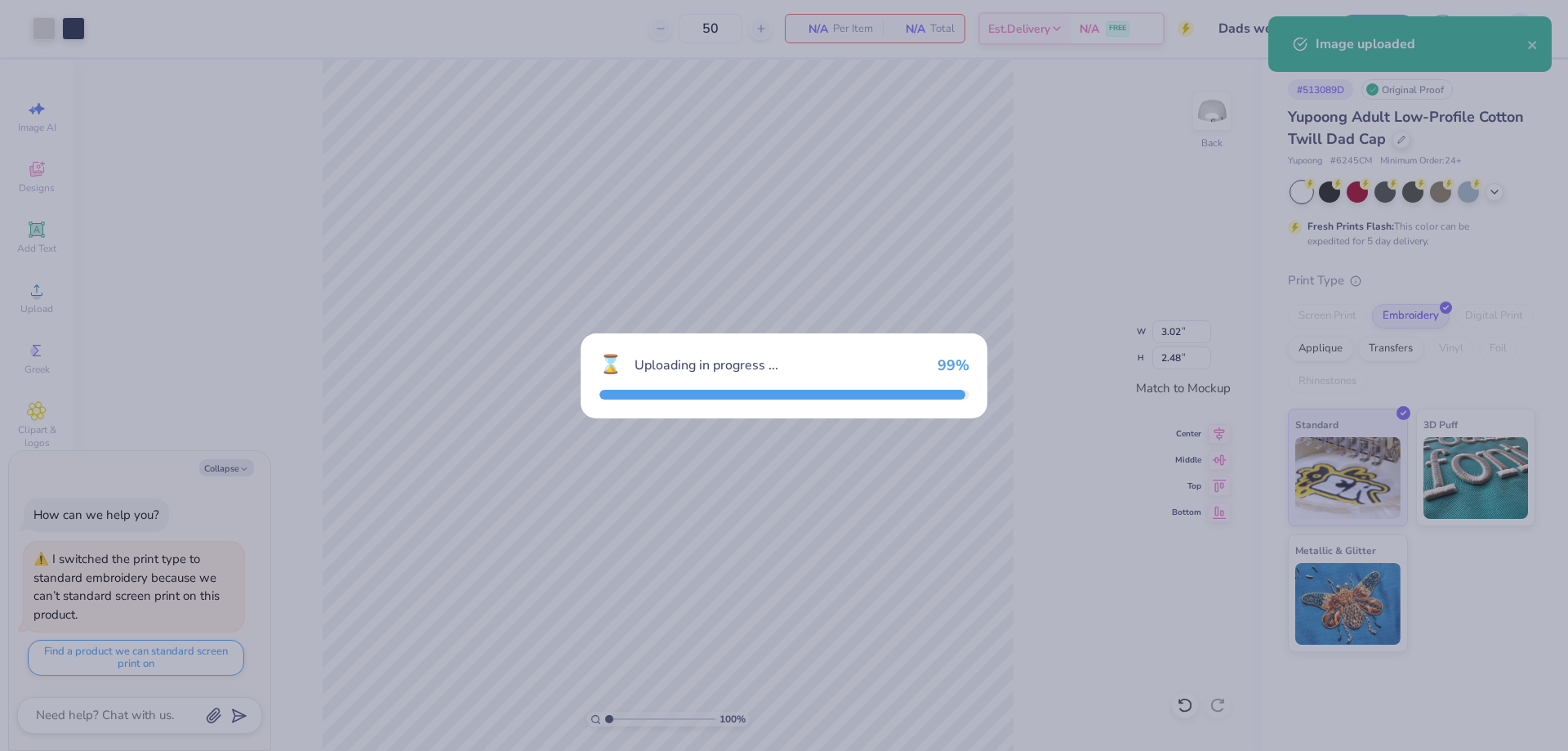
type textarea "x"
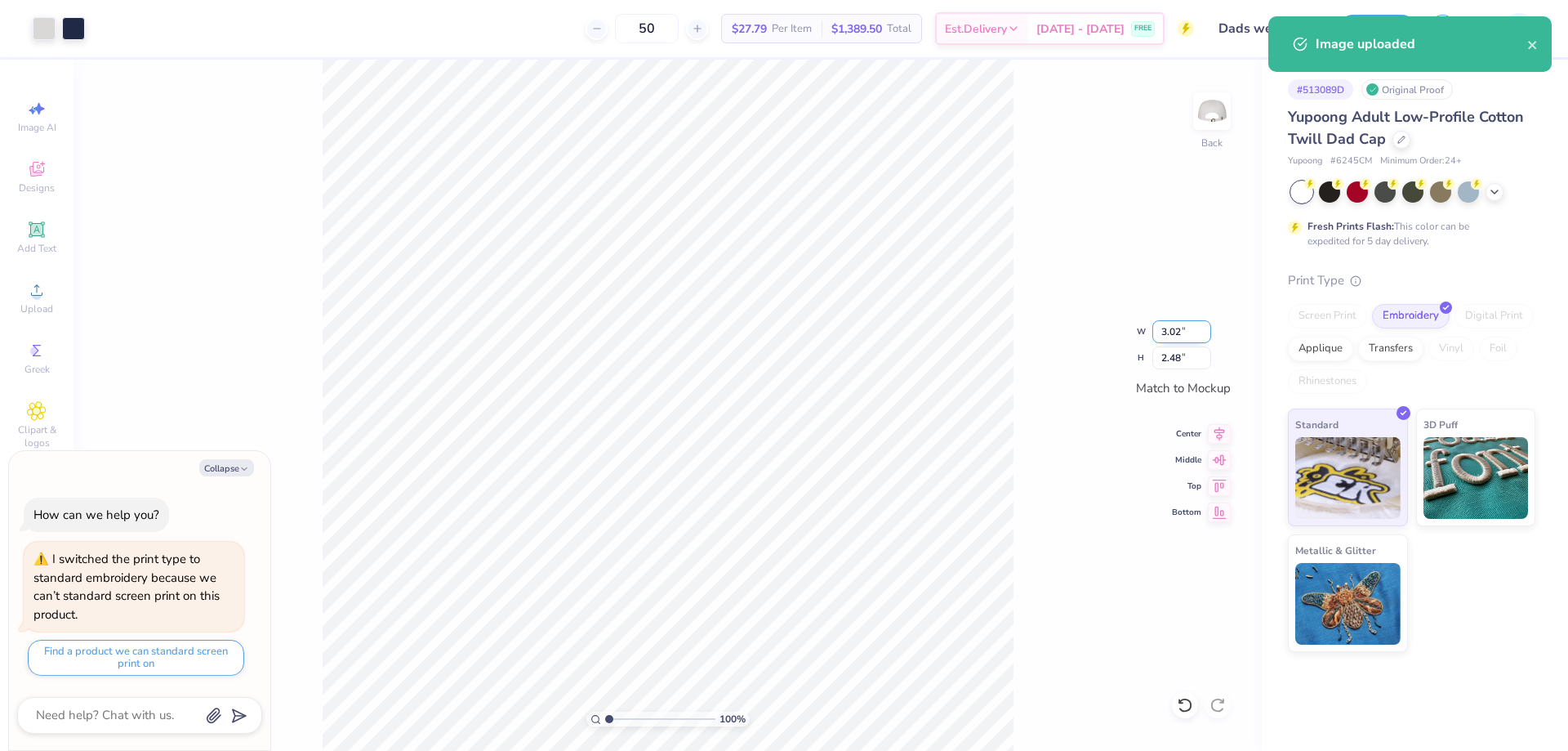
click at [1164, 335] on input "3.02" at bounding box center [1182, 331] width 59 height 23
type input "3"
type textarea "x"
type input "3.00"
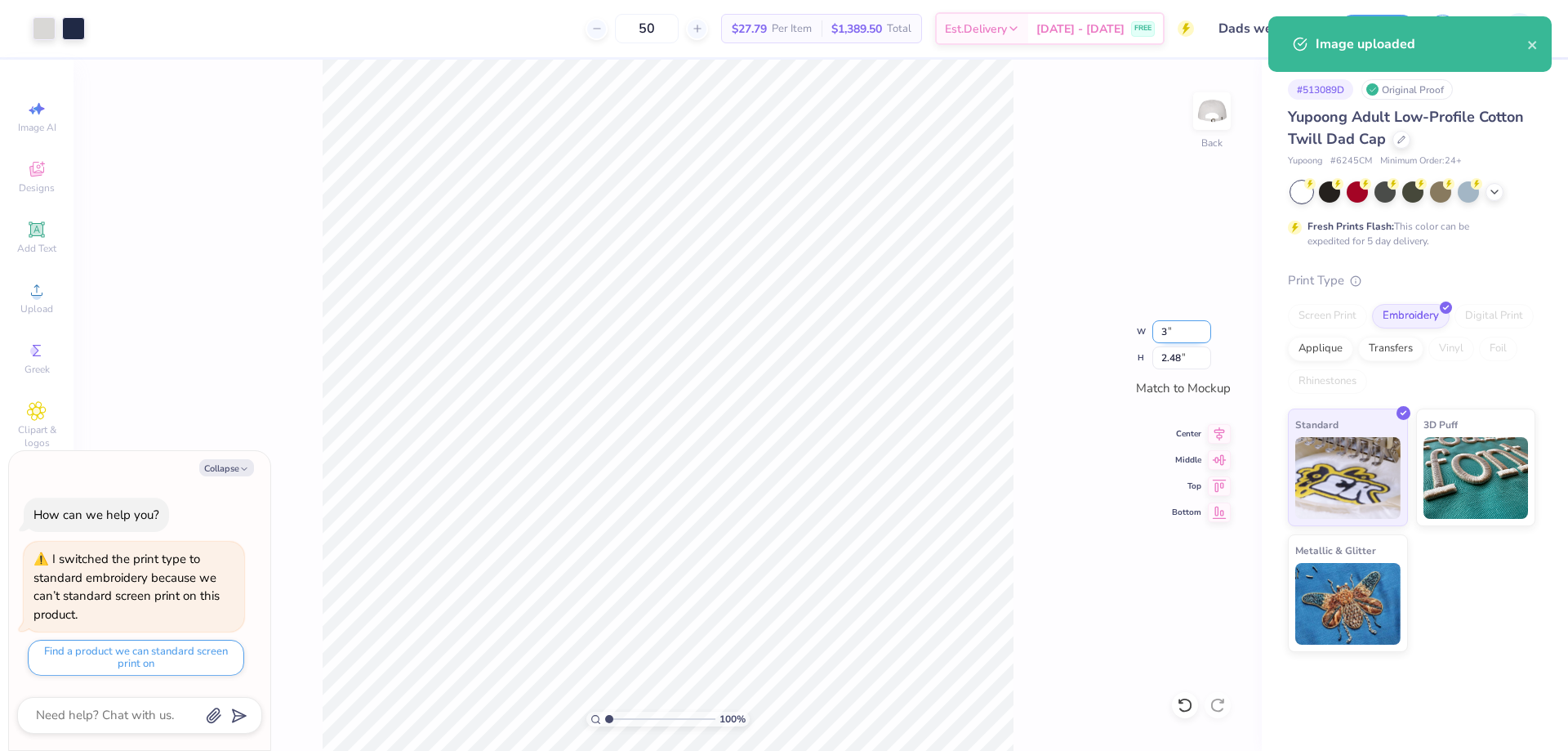
type input "2.47"
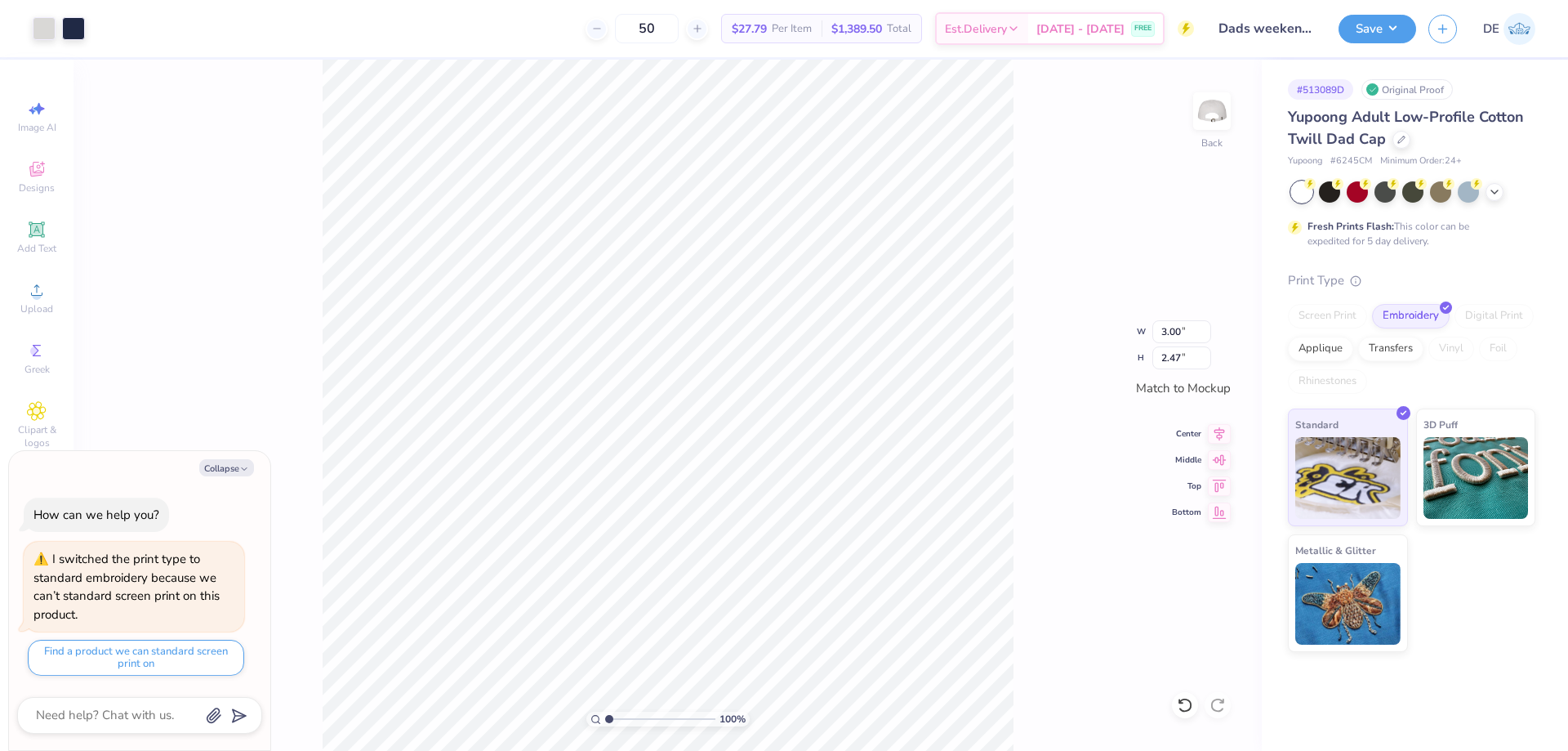
click at [1016, 377] on div "100 % Back W 3.00 3.00 " H 2.47 2.47 " Match to Mockup Center Middle Top Bottom" at bounding box center [667, 405] width 1189 height 691
click at [1390, 346] on div "Transfers" at bounding box center [1391, 346] width 65 height 24
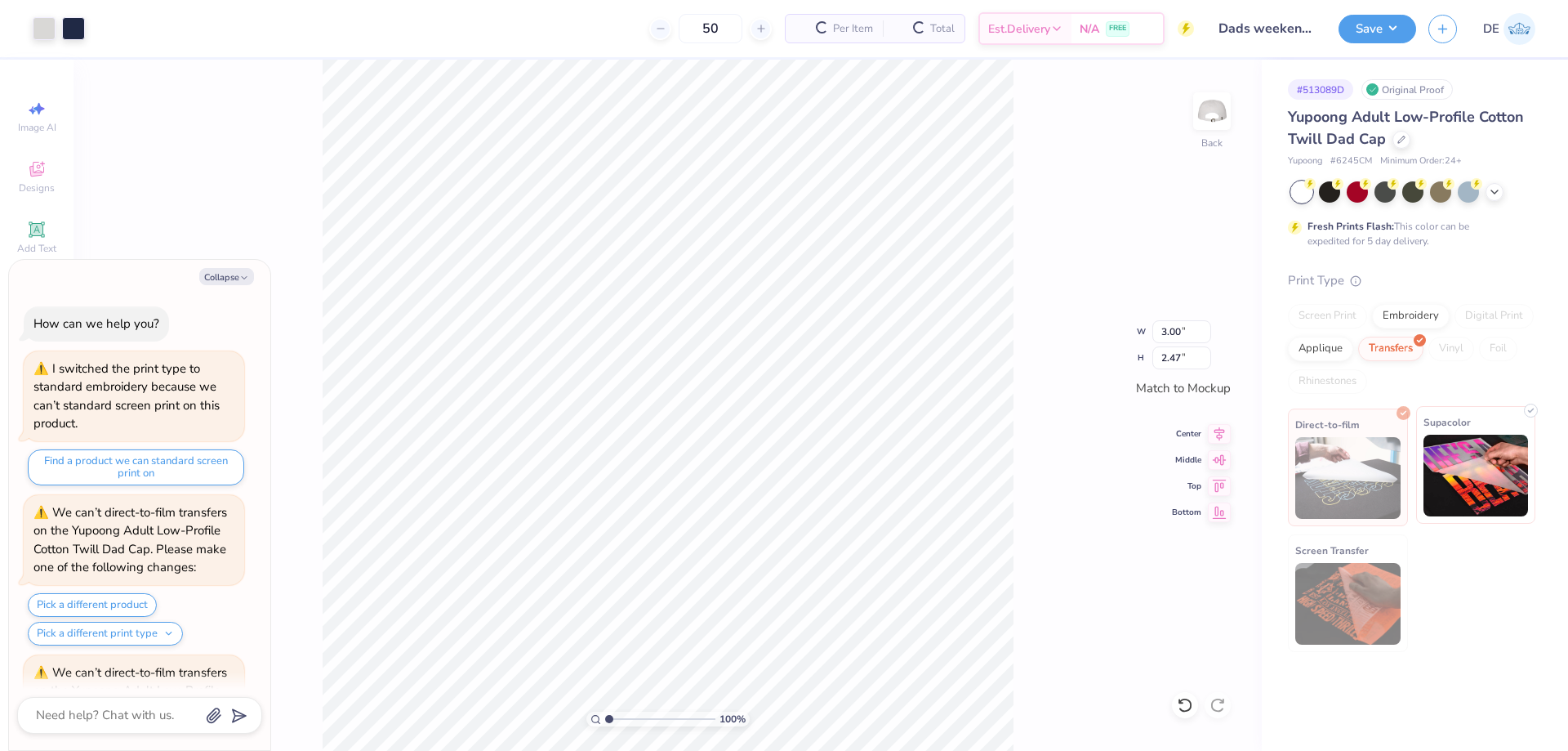
scroll to position [290, 0]
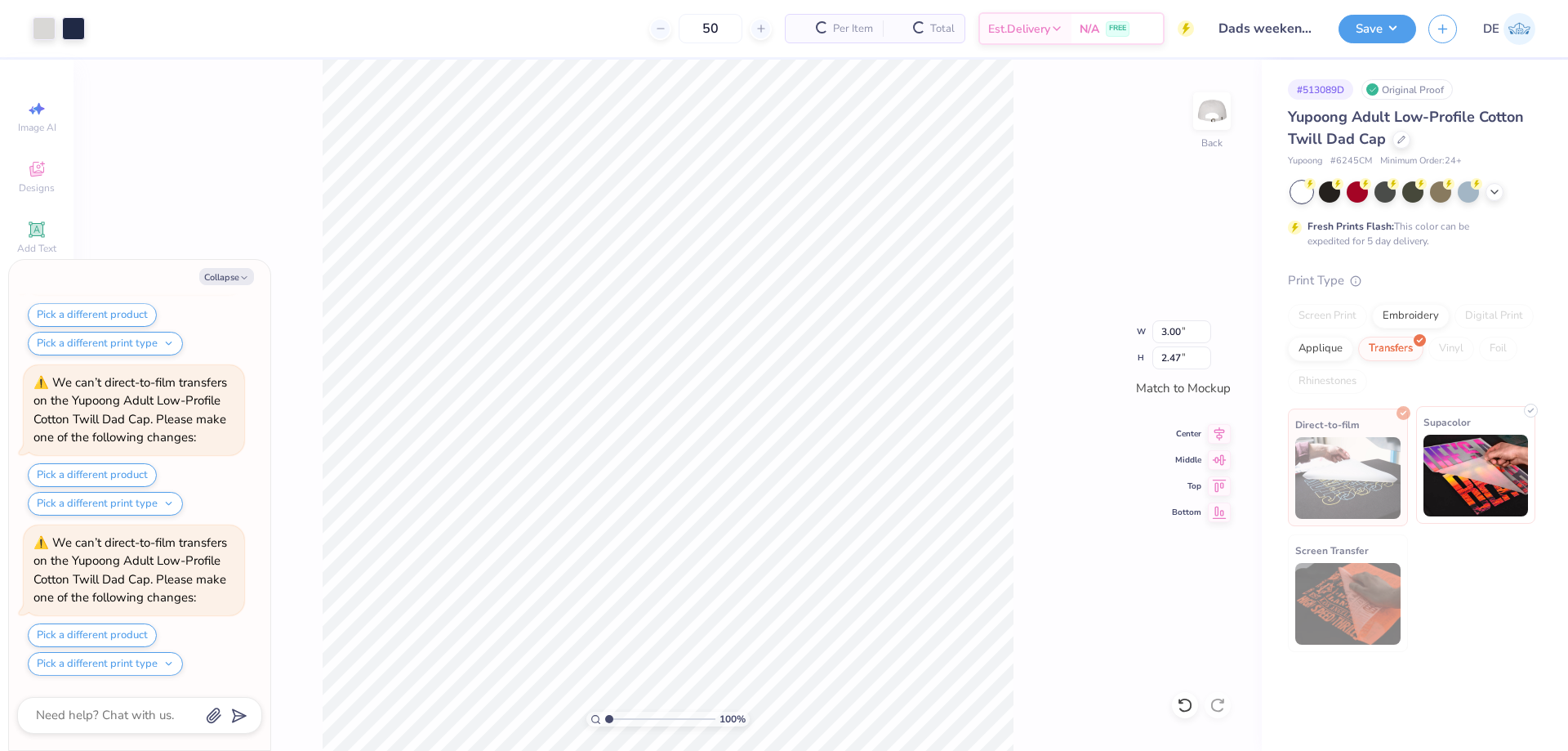
click at [1442, 430] on span "Supacolor" at bounding box center [1447, 422] width 48 height 18
drag, startPoint x: 1035, startPoint y: 464, endPoint x: 1018, endPoint y: 454, distance: 19.7
click at [1032, 461] on div "100 % Back W 3.00 3.00 " H 2.47 2.47 " Match to Mockup Center Middle Top Bottom" at bounding box center [667, 405] width 1189 height 691
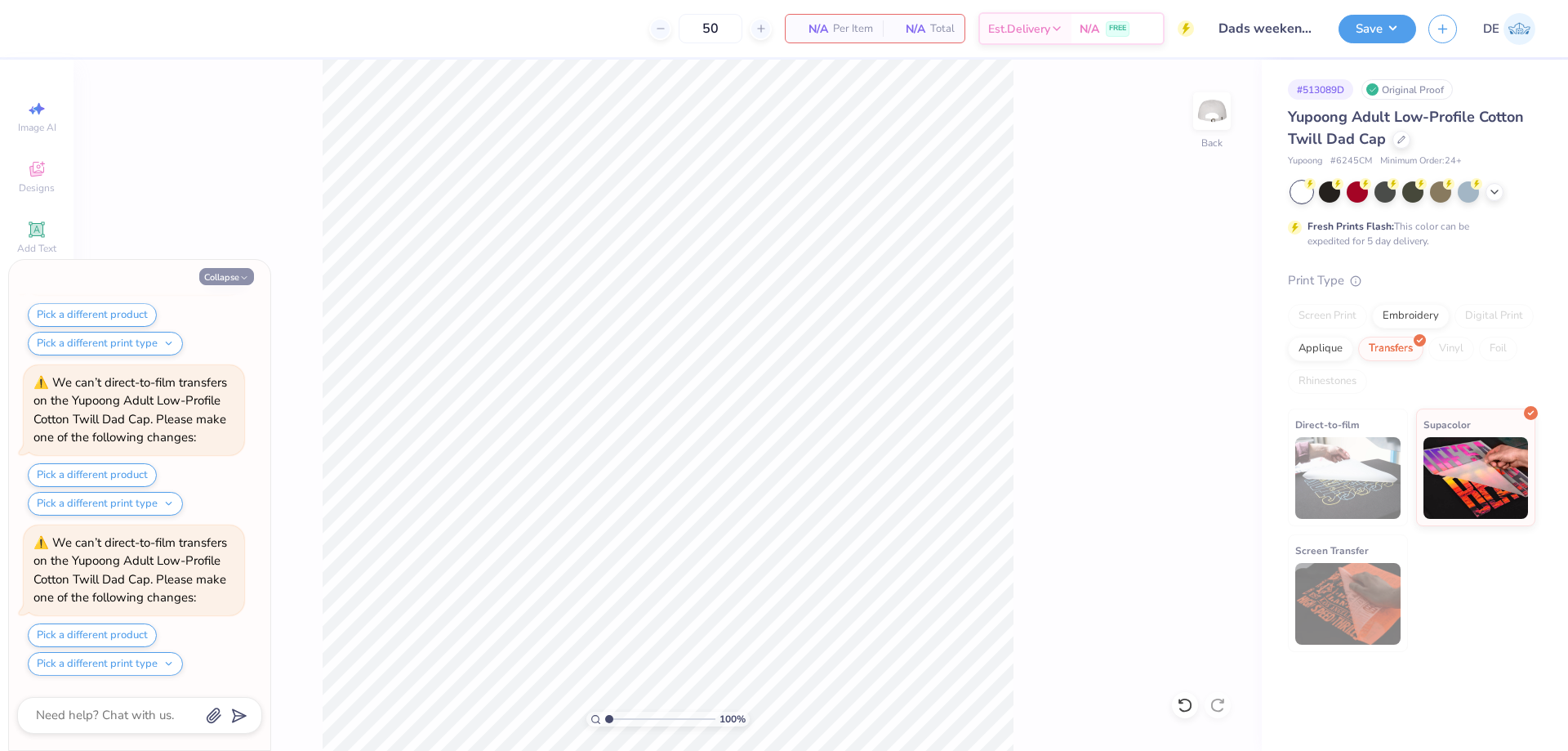
click at [210, 274] on button "Collapse" at bounding box center [227, 276] width 55 height 18
type textarea "x"
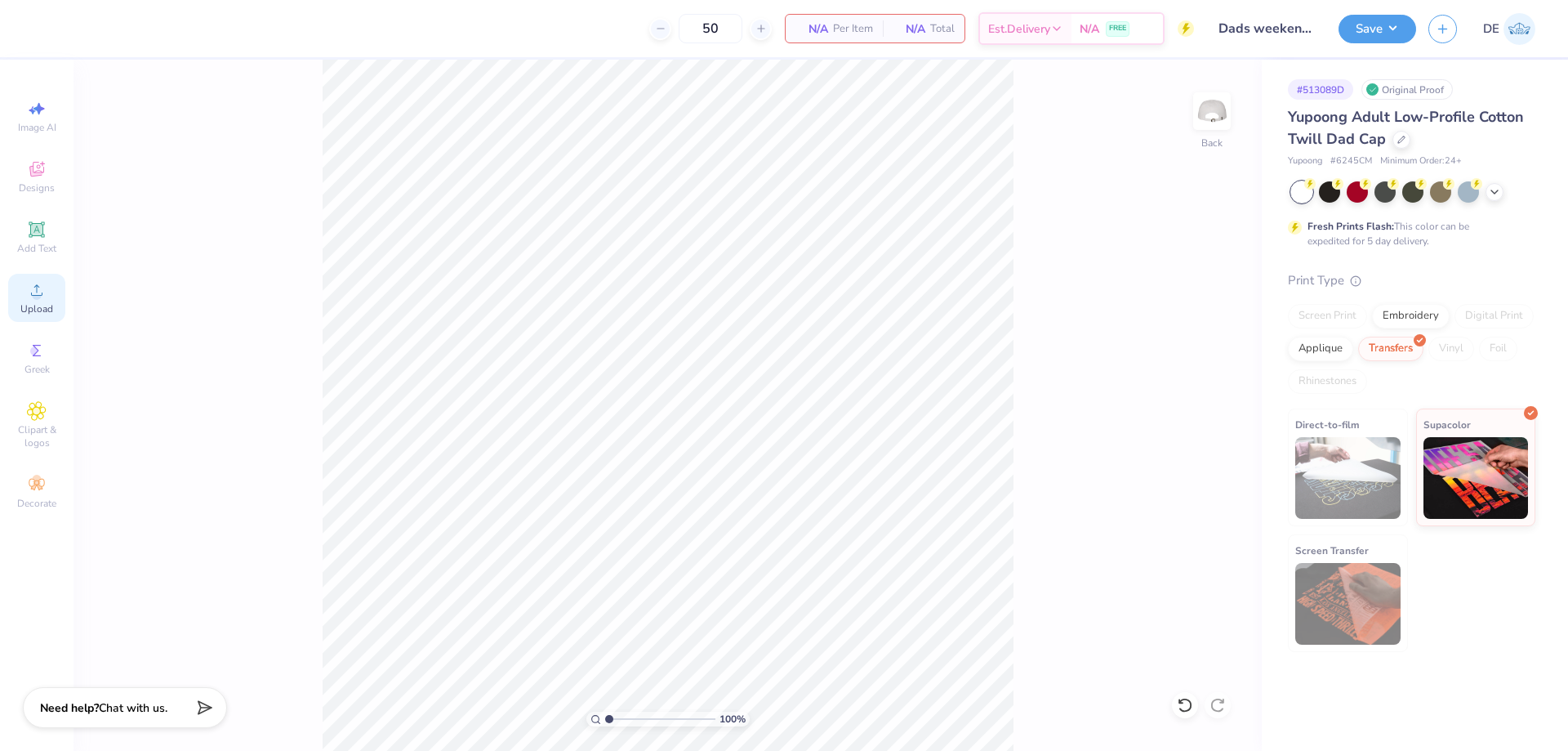
click at [40, 305] on span "Upload" at bounding box center [36, 309] width 33 height 13
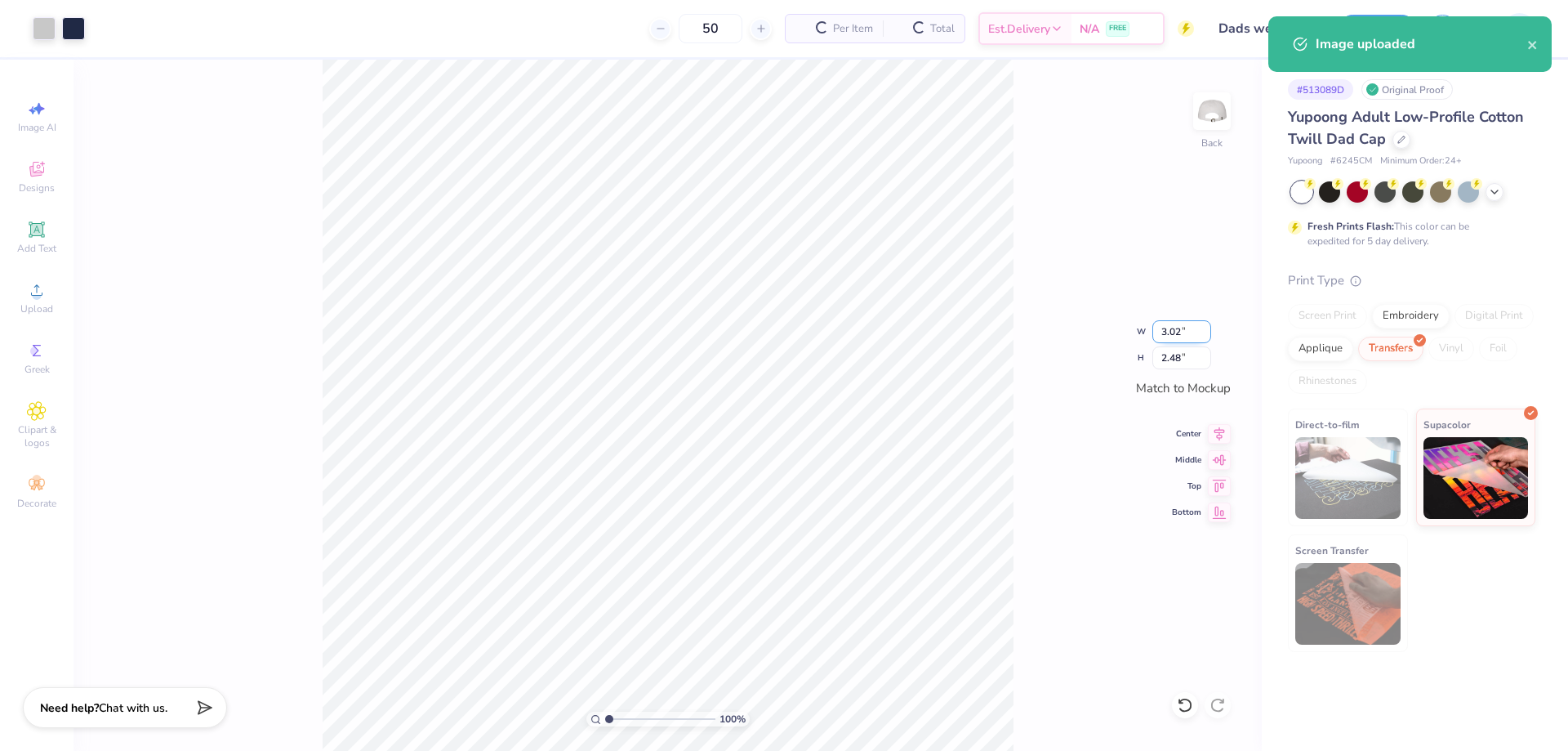
click at [1158, 335] on input "3.02" at bounding box center [1182, 331] width 59 height 23
type input "3.00"
type input "2.47"
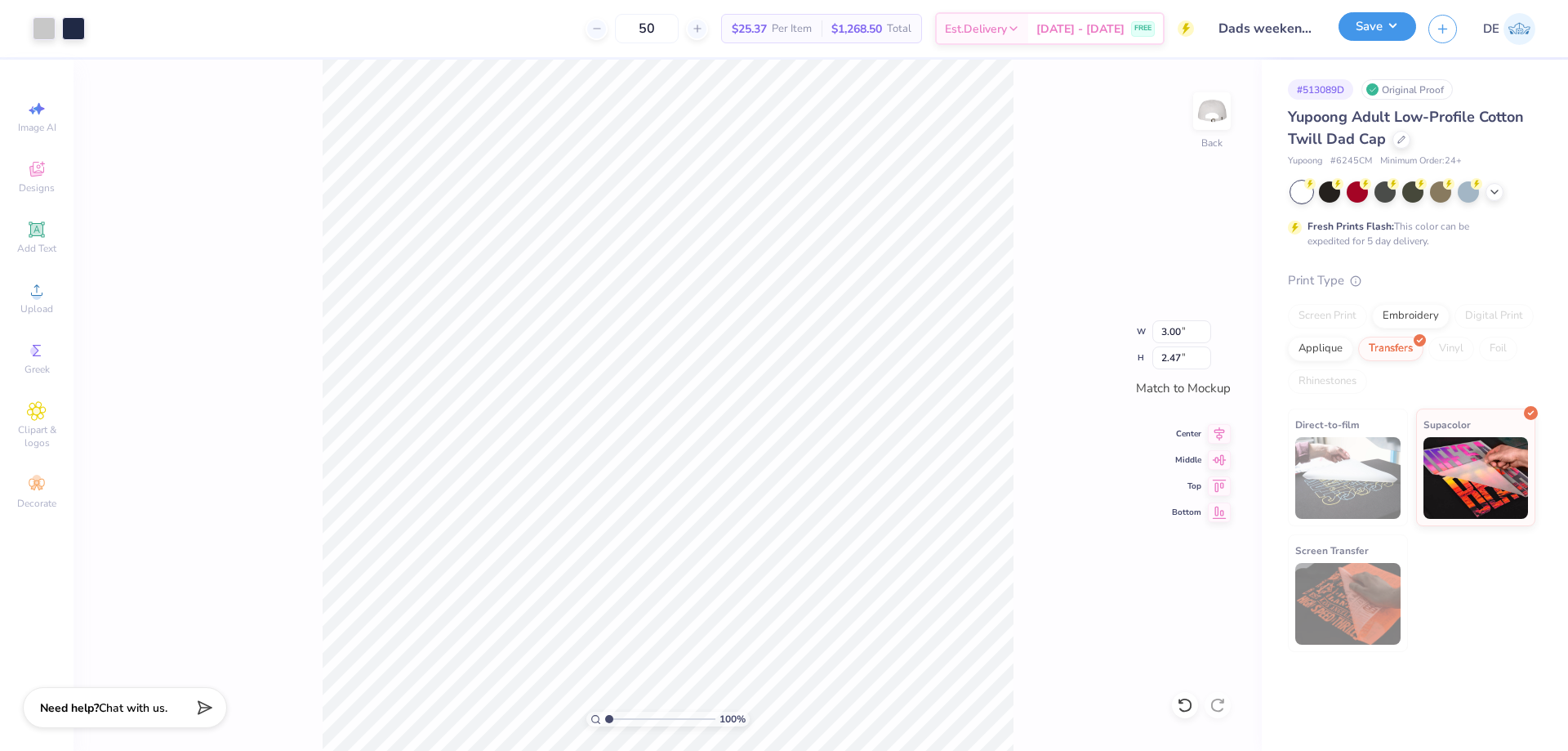
click at [1378, 33] on button "Save" at bounding box center [1377, 27] width 78 height 28
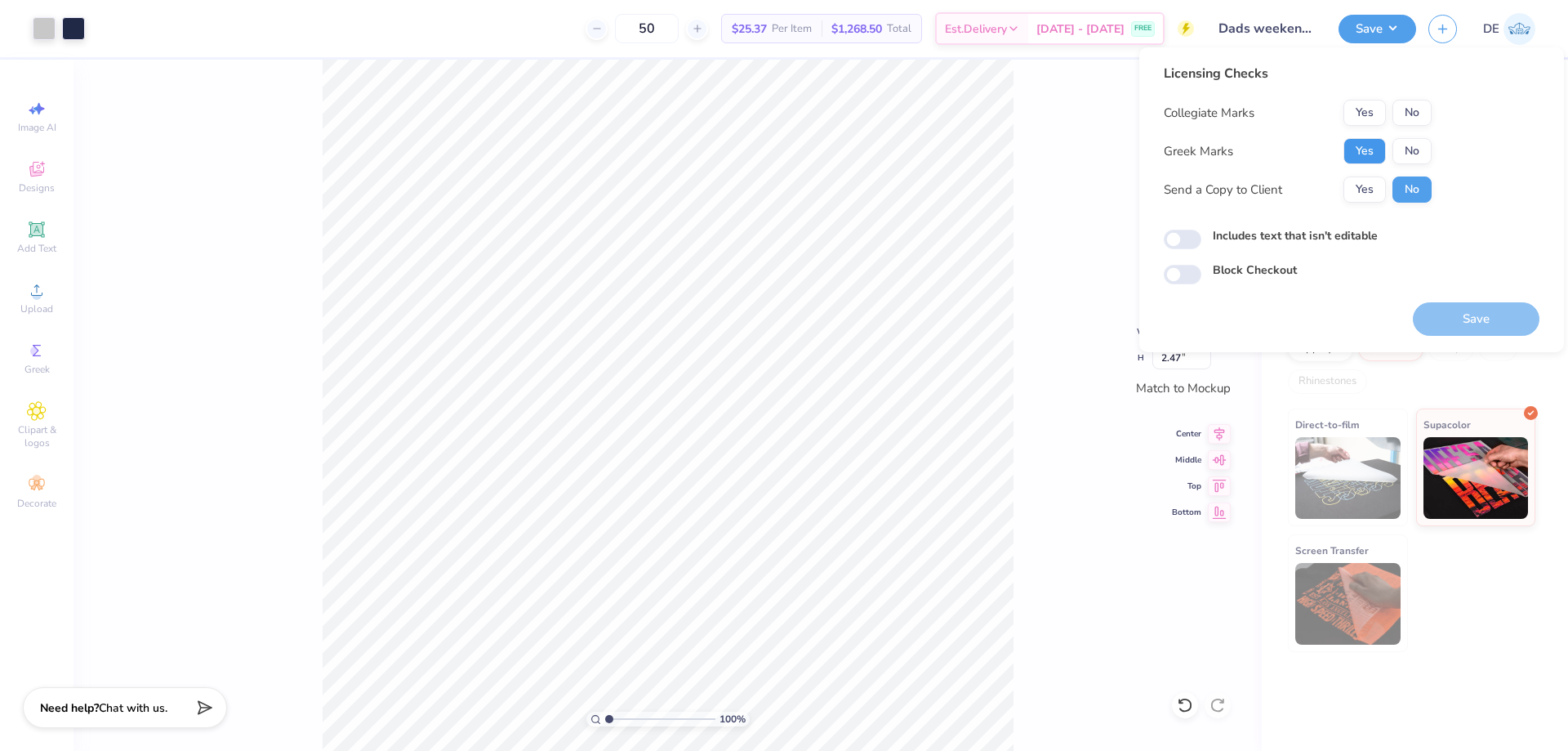
click at [1352, 163] on button "Yes" at bounding box center [1364, 151] width 43 height 26
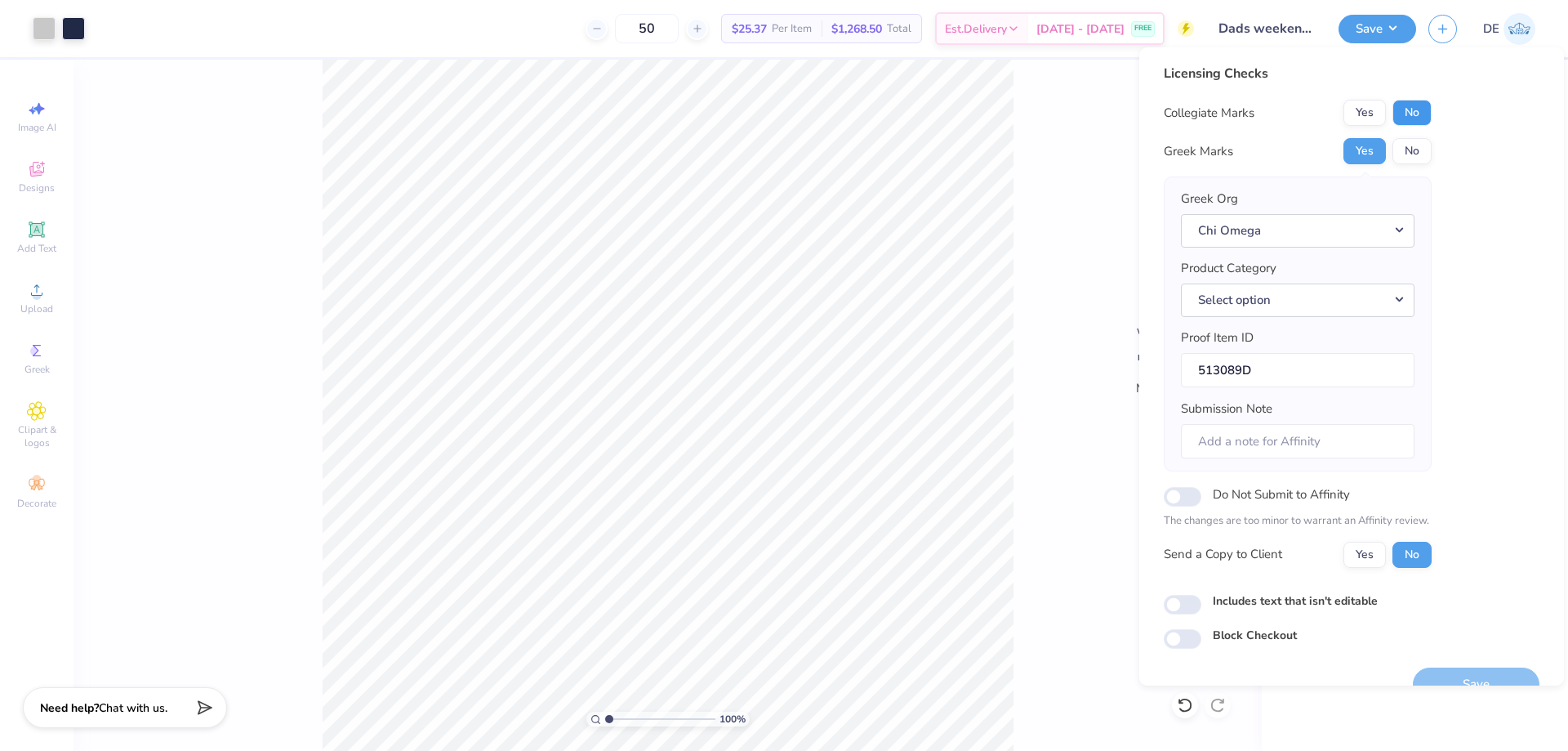
click at [1405, 110] on button "No" at bounding box center [1412, 112] width 39 height 26
click at [1181, 497] on input "Do Not Submit to Affinity" at bounding box center [1183, 497] width 38 height 20
checkbox input "true"
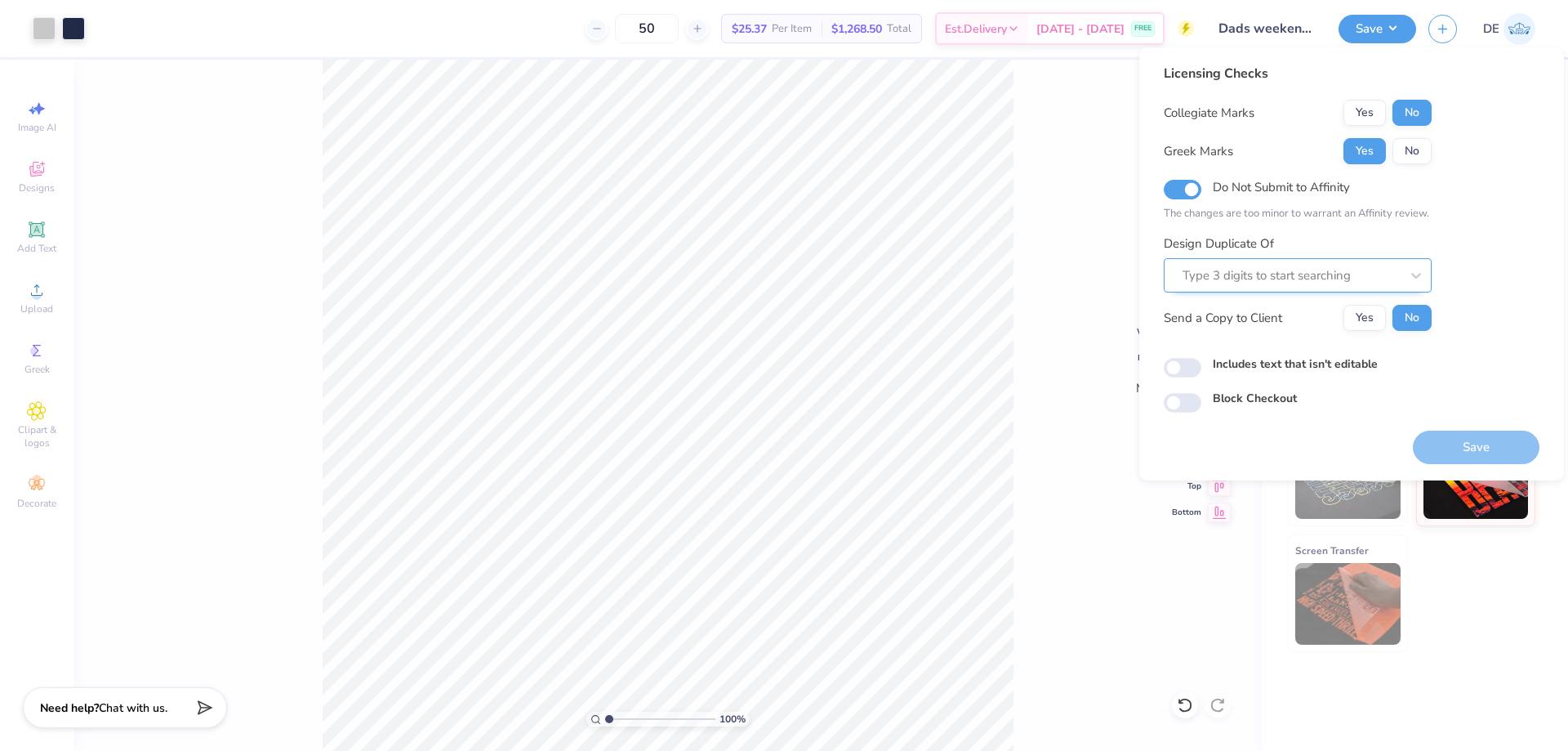
click at [1231, 266] on div at bounding box center [1291, 275] width 217 height 22
paste input "513089"
click at [1265, 313] on div "513089C" at bounding box center [1298, 319] width 255 height 27
type input "513089"
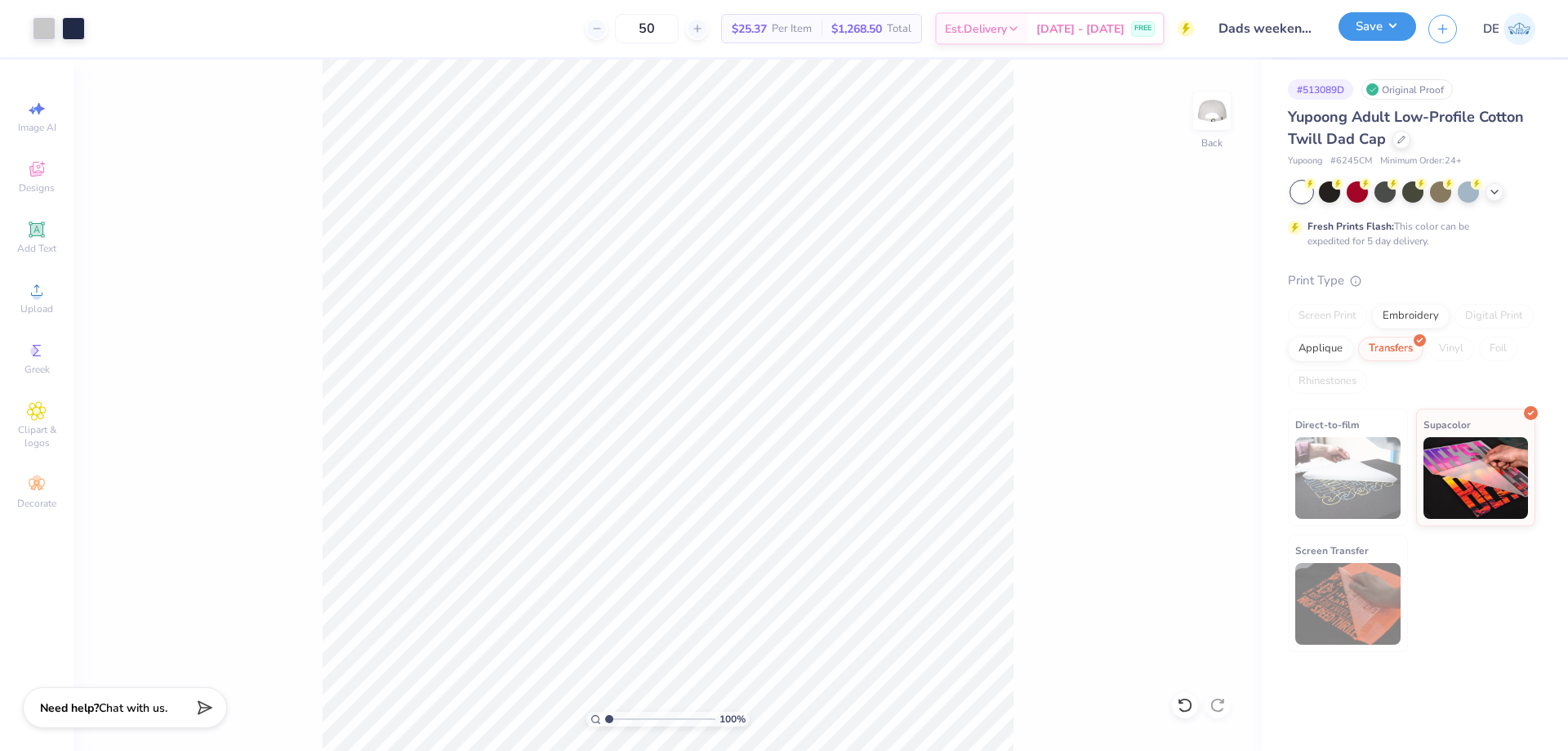
click at [1376, 19] on button "Save" at bounding box center [1377, 27] width 78 height 28
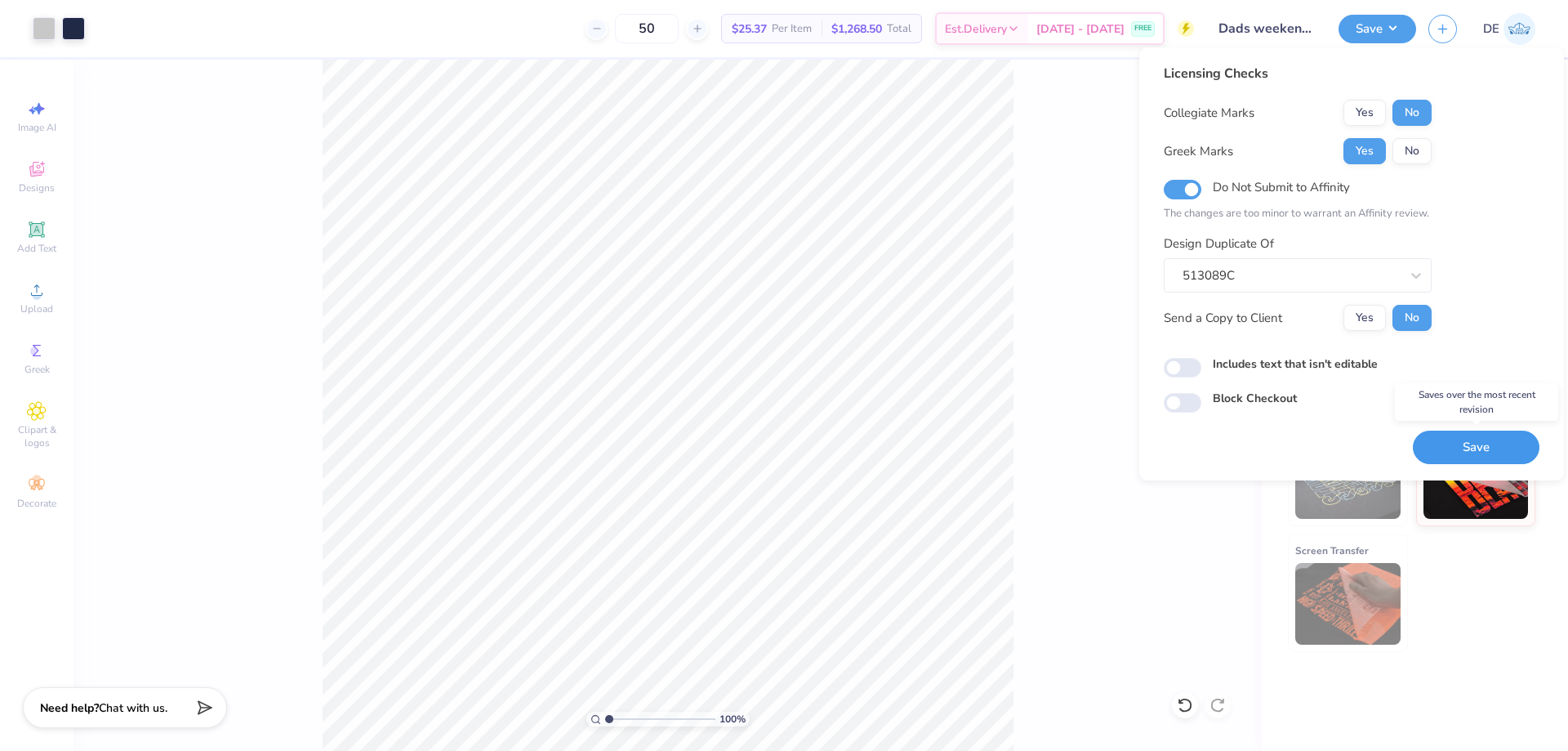
click at [1449, 458] on button "Save" at bounding box center [1476, 447] width 127 height 33
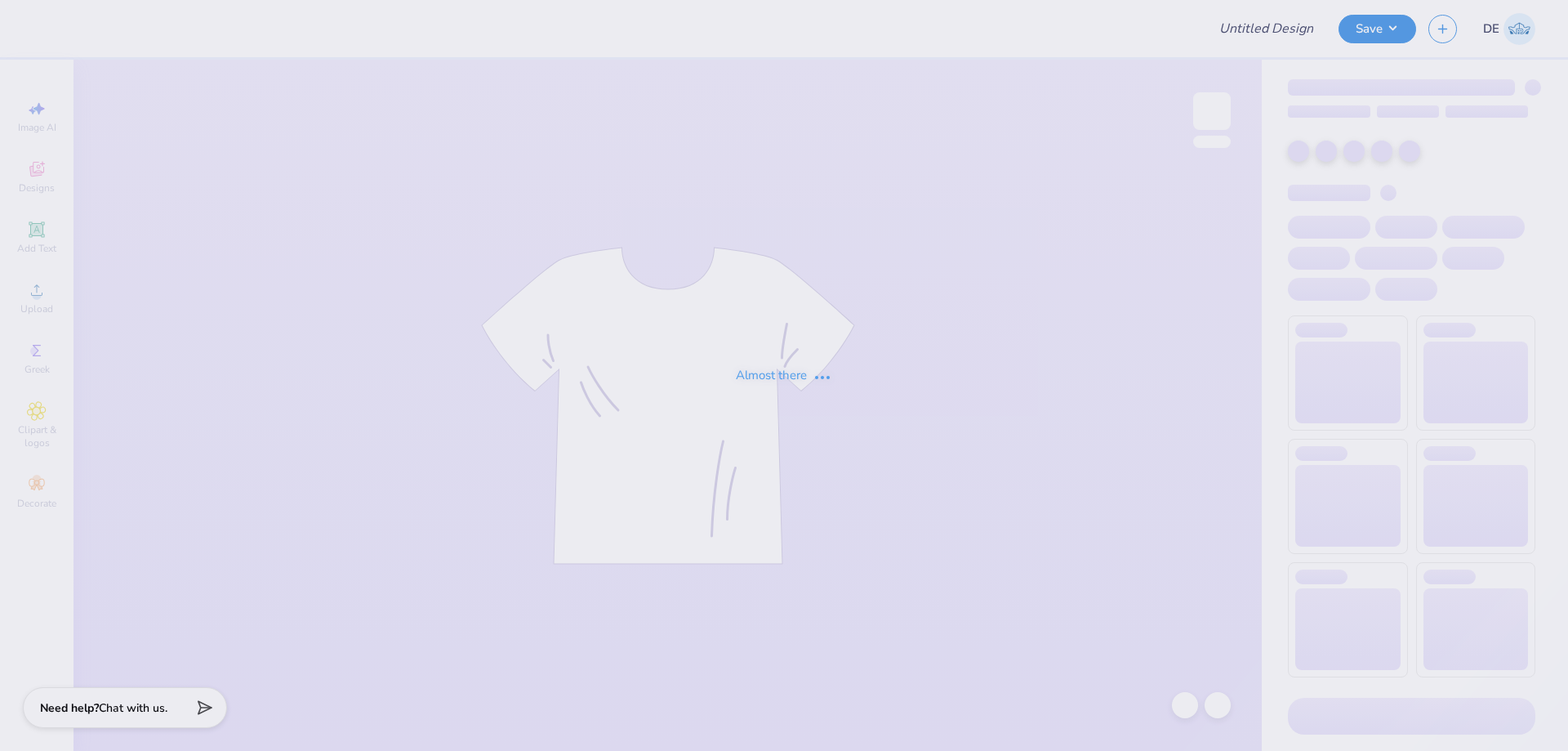
type input "Dads weekend merch- Chi Omega"
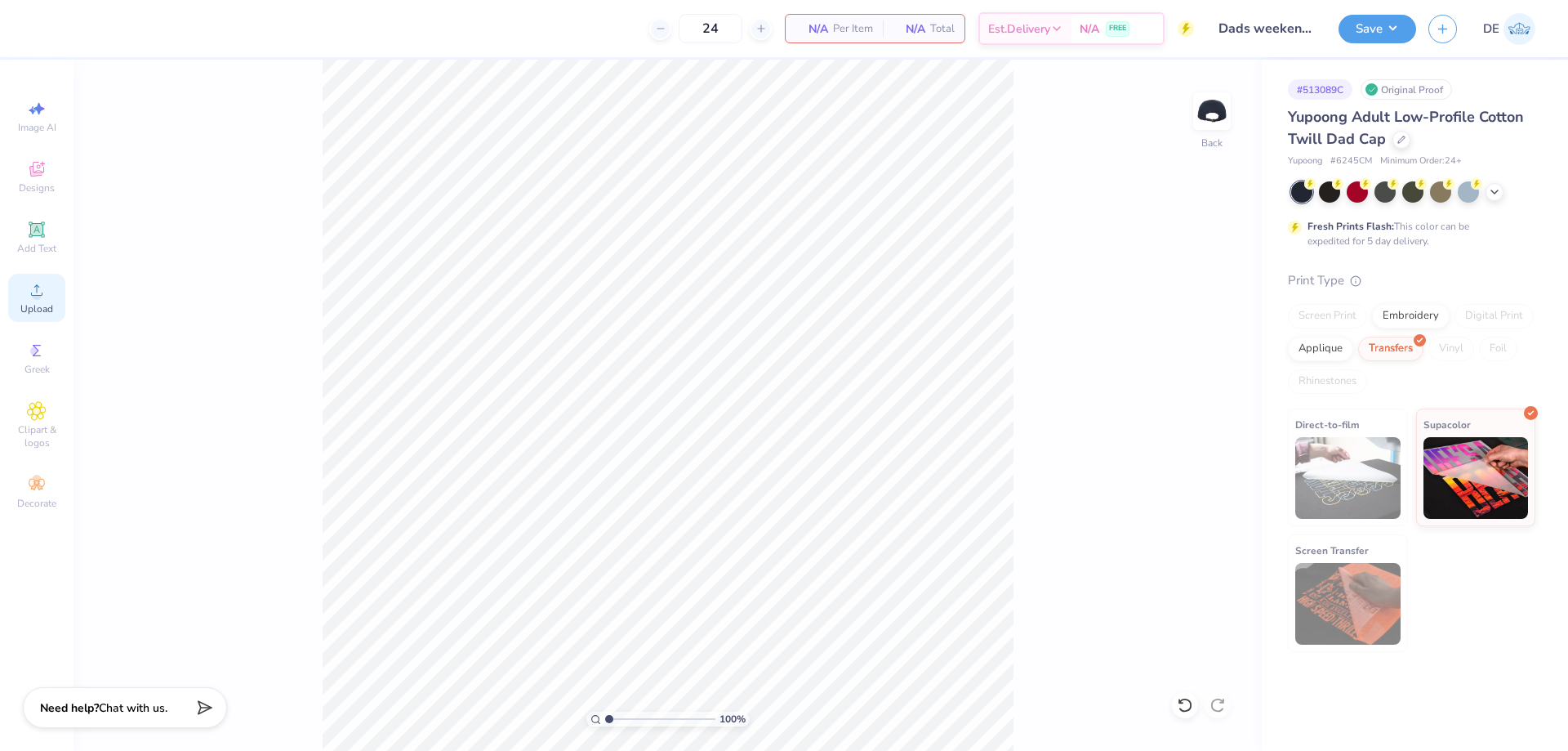
click at [31, 296] on icon at bounding box center [37, 290] width 20 height 20
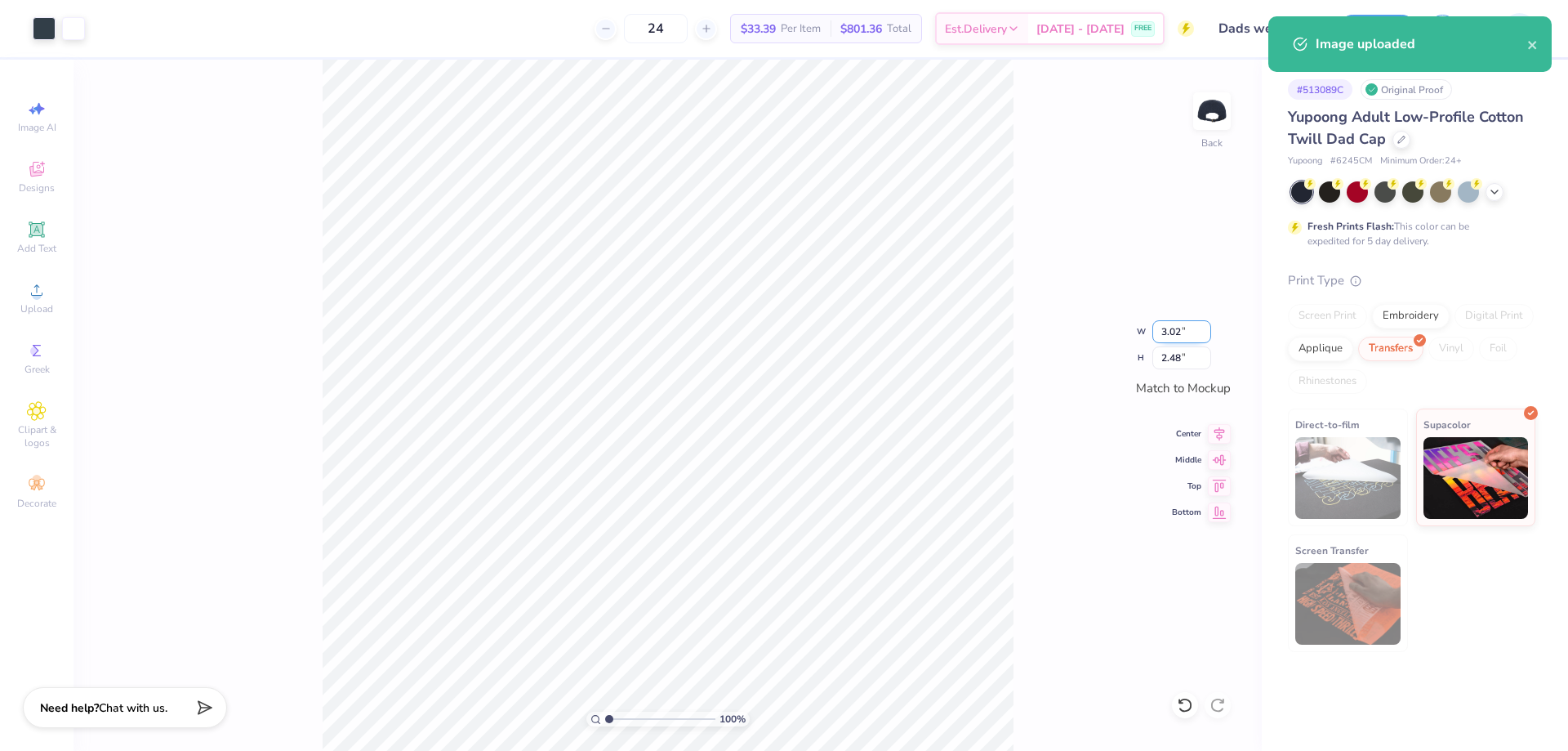
click at [1166, 332] on input "3.02" at bounding box center [1182, 331] width 59 height 23
click at [1169, 362] on input "2.48" at bounding box center [1182, 357] width 59 height 23
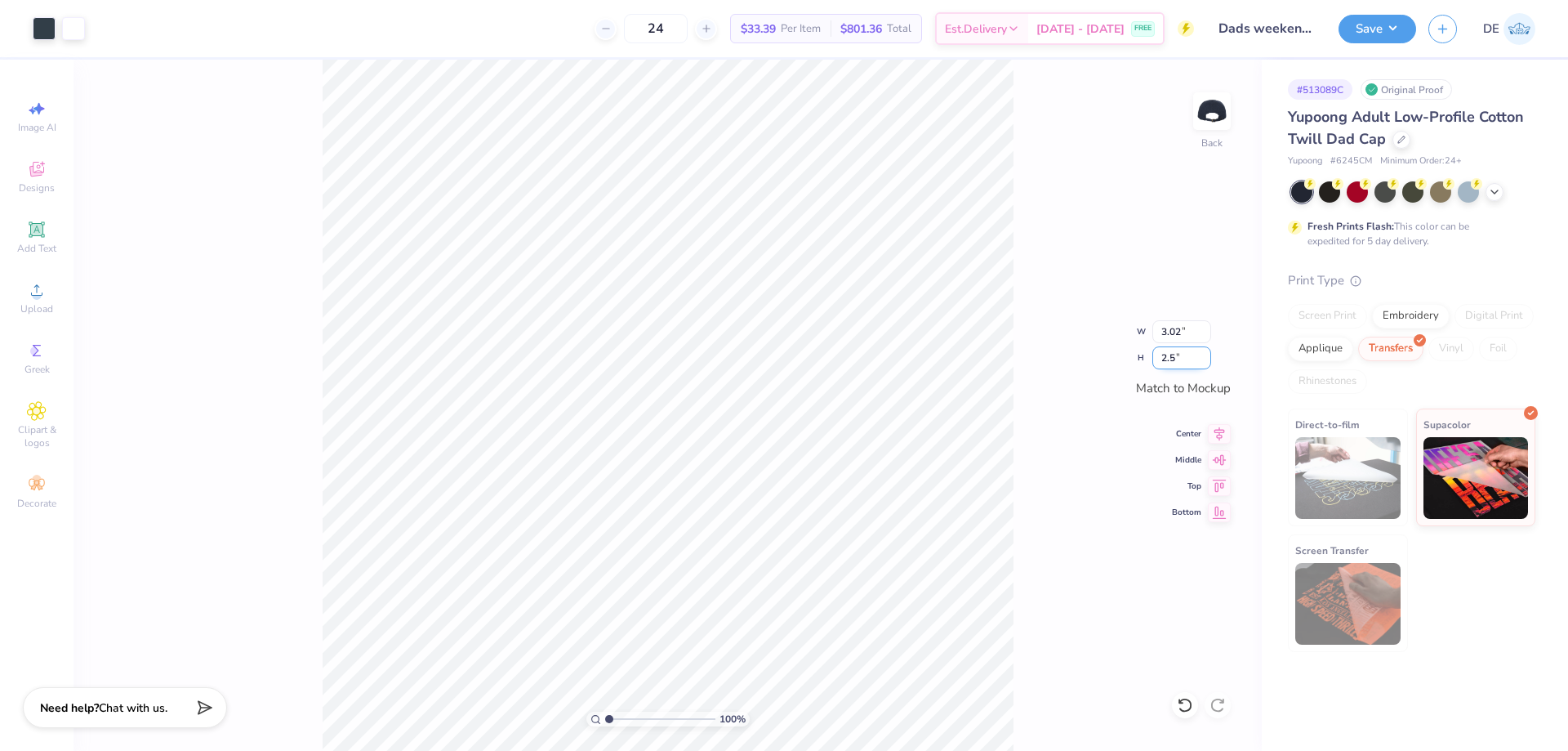
type input "2.5"
type input "3.04"
type input "2.50"
click at [1169, 330] on input "3.04" at bounding box center [1182, 331] width 59 height 23
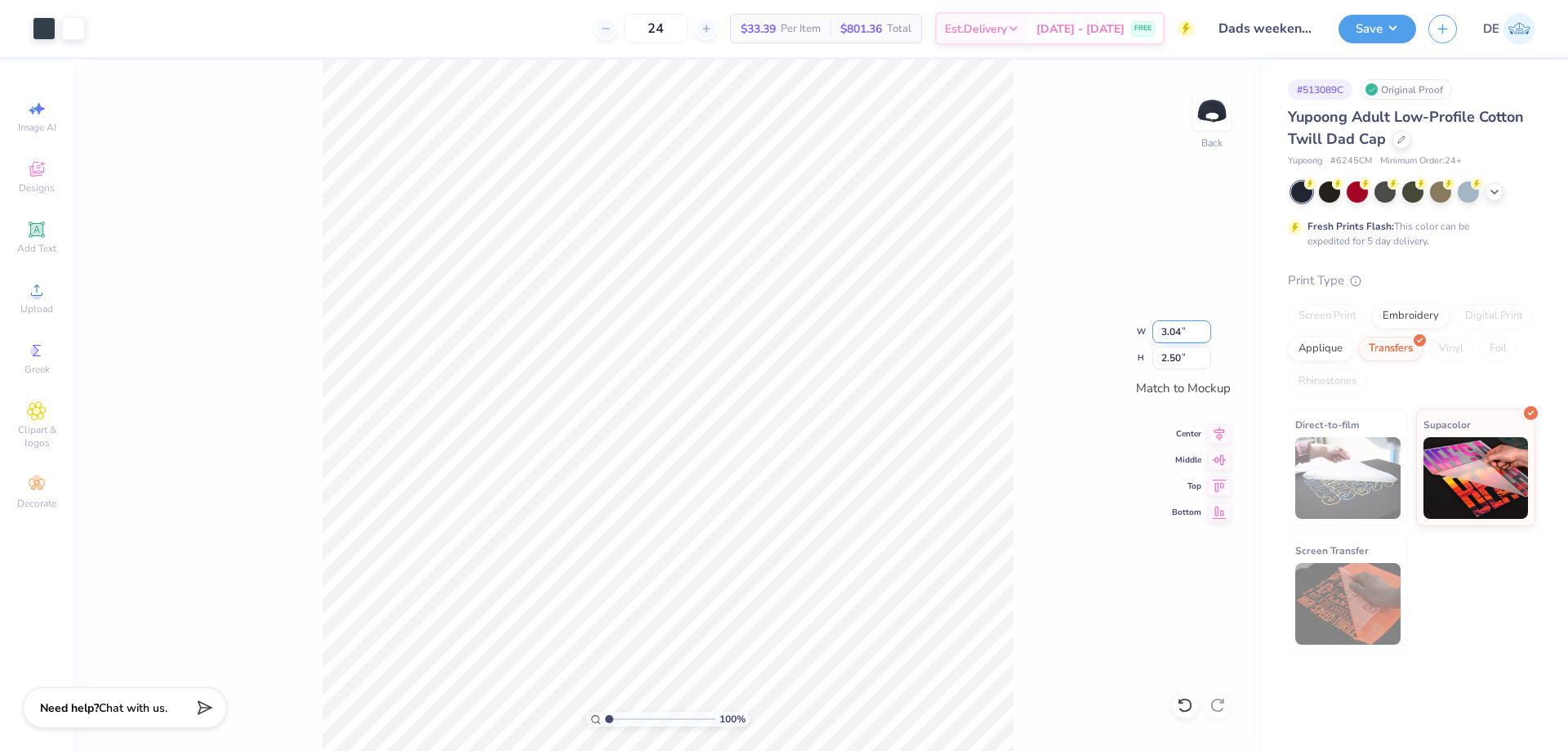
click at [1169, 330] on input "3.04" at bounding box center [1182, 331] width 59 height 23
type input "3.00"
type input "2.47"
click at [1387, 41] on div "Save" at bounding box center [1377, 29] width 78 height 28
click at [1380, 29] on button "Save" at bounding box center [1377, 27] width 78 height 28
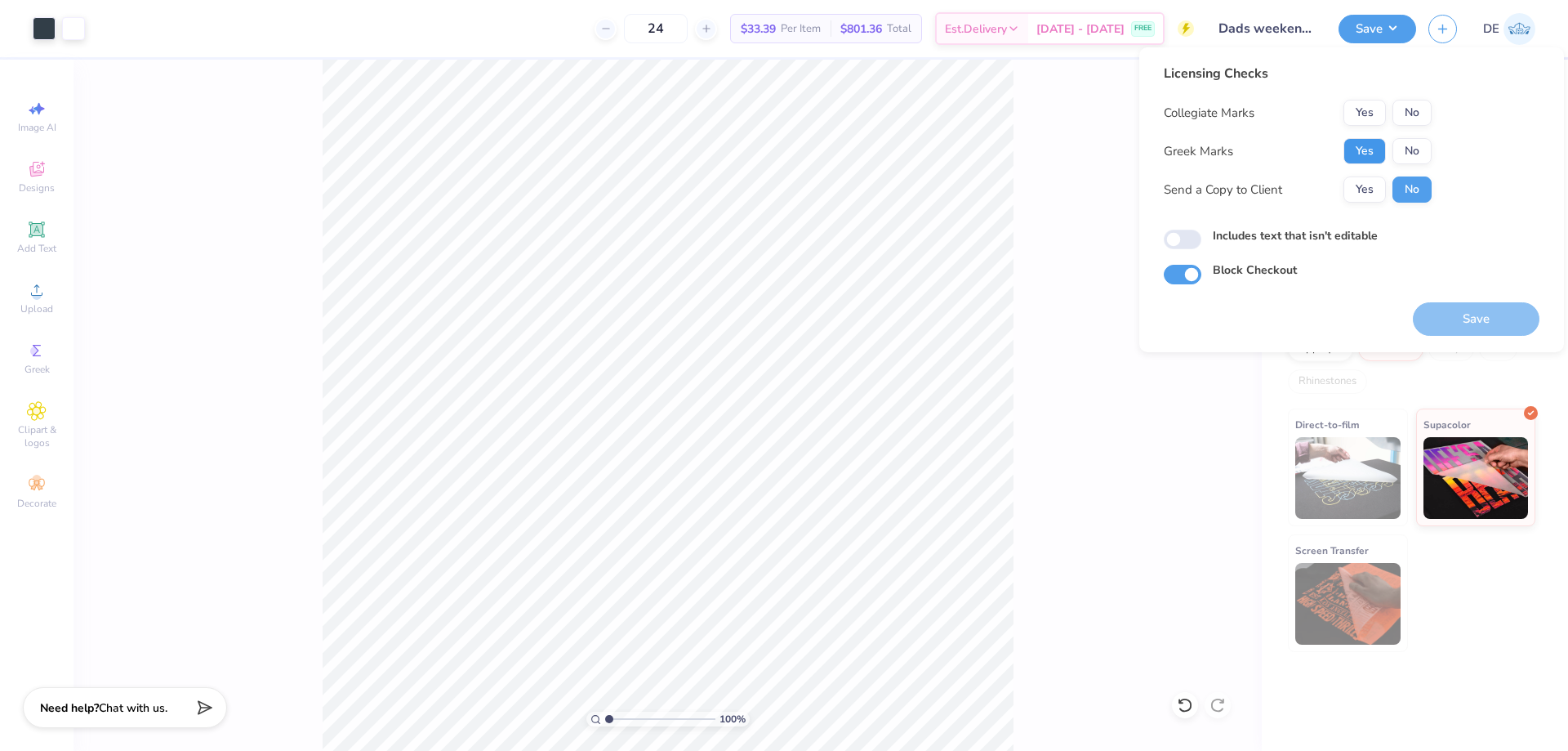
click at [1349, 149] on button "Yes" at bounding box center [1364, 151] width 43 height 26
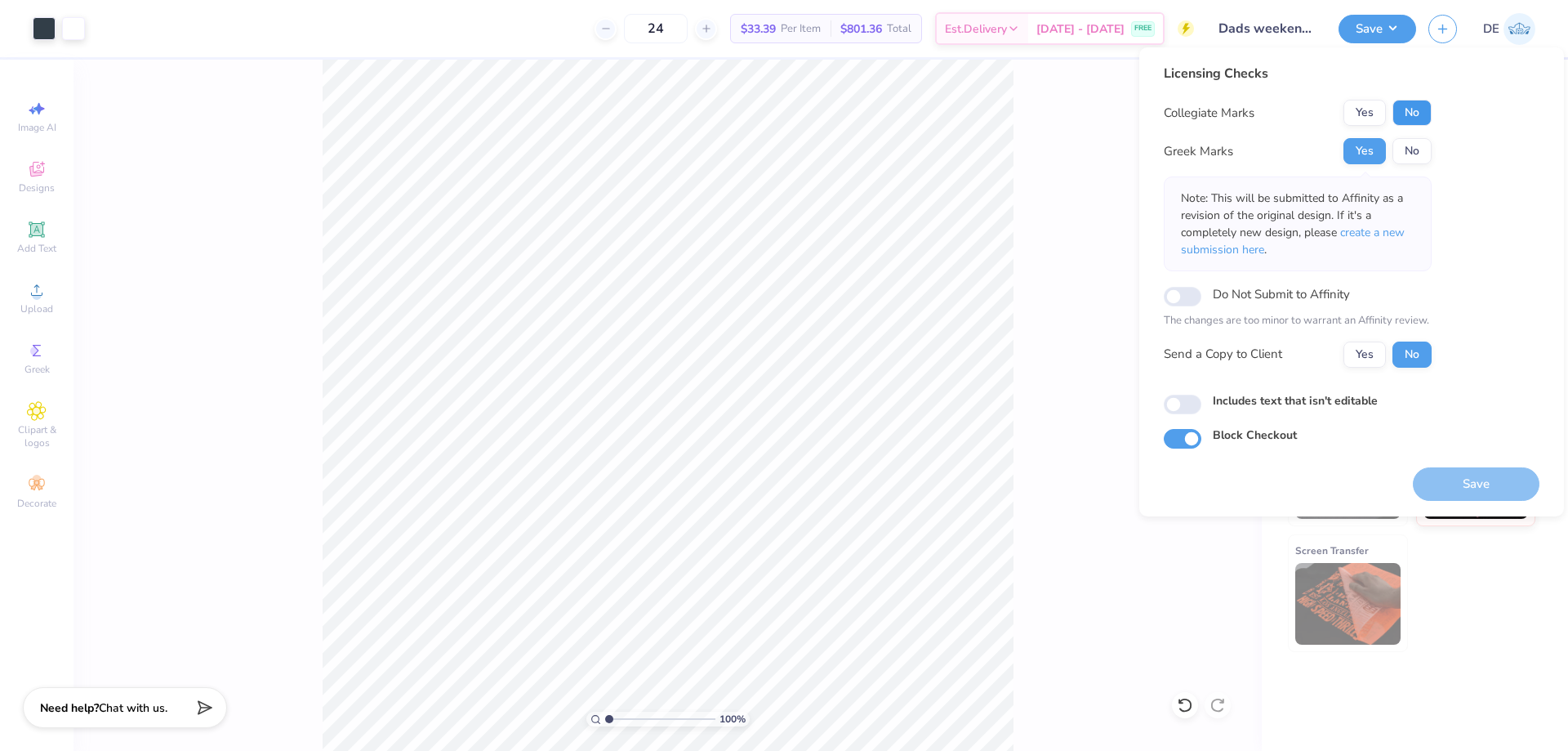
click at [1417, 109] on button "No" at bounding box center [1412, 112] width 39 height 26
click at [1488, 481] on button "Save" at bounding box center [1476, 484] width 127 height 33
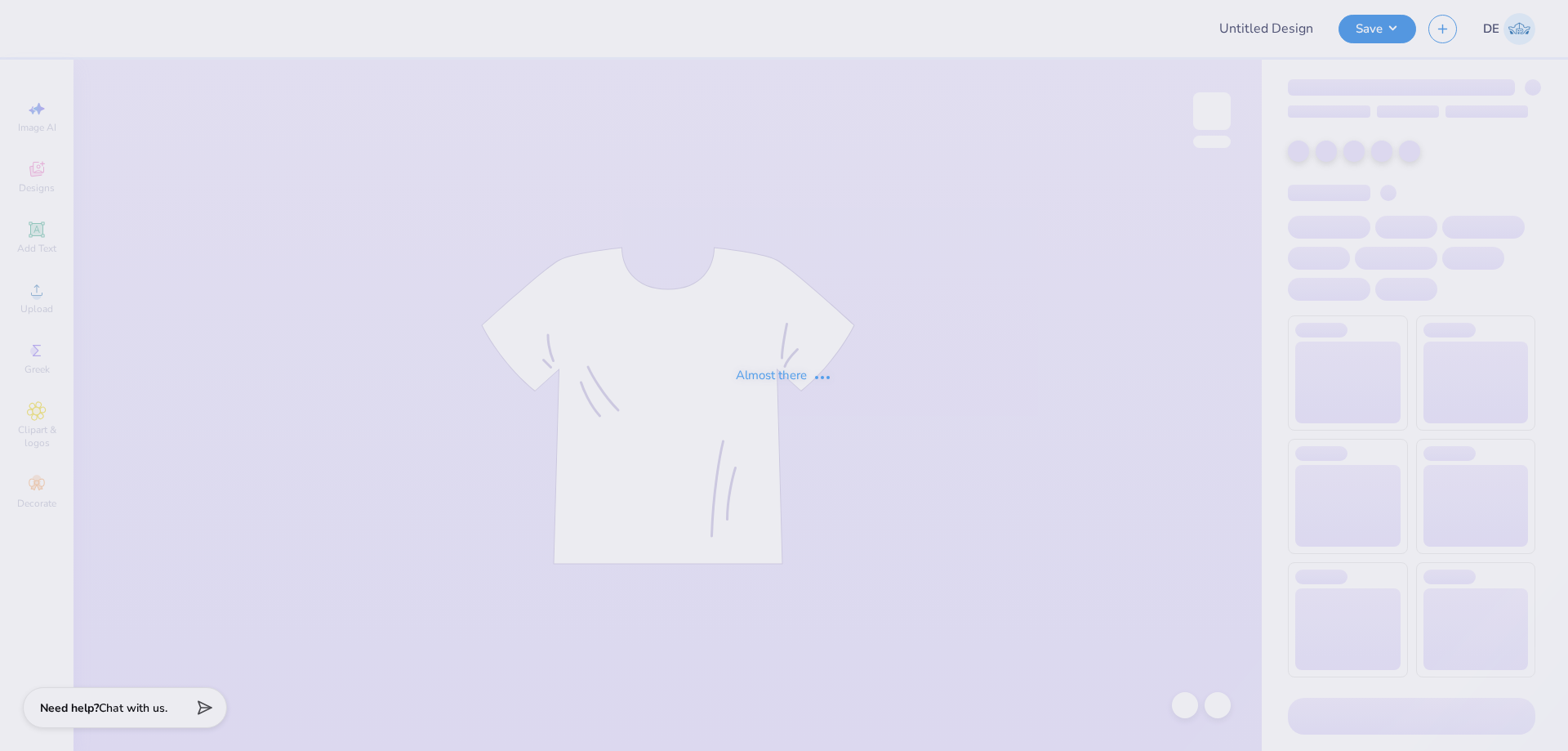
type input "Alpha Sigma Alpha Kettering Uni Fall Merch"
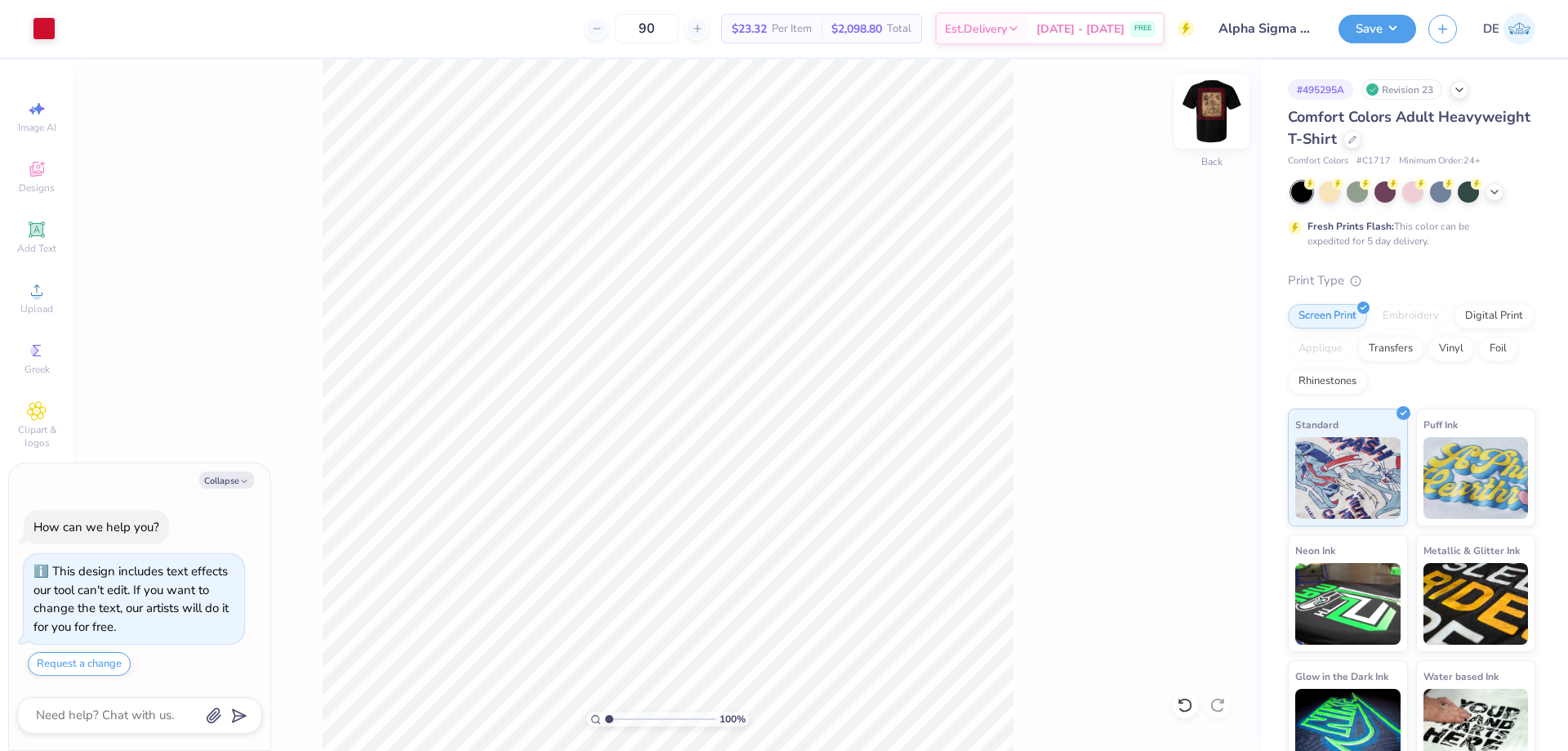
click at [1205, 103] on img at bounding box center [1212, 111] width 65 height 65
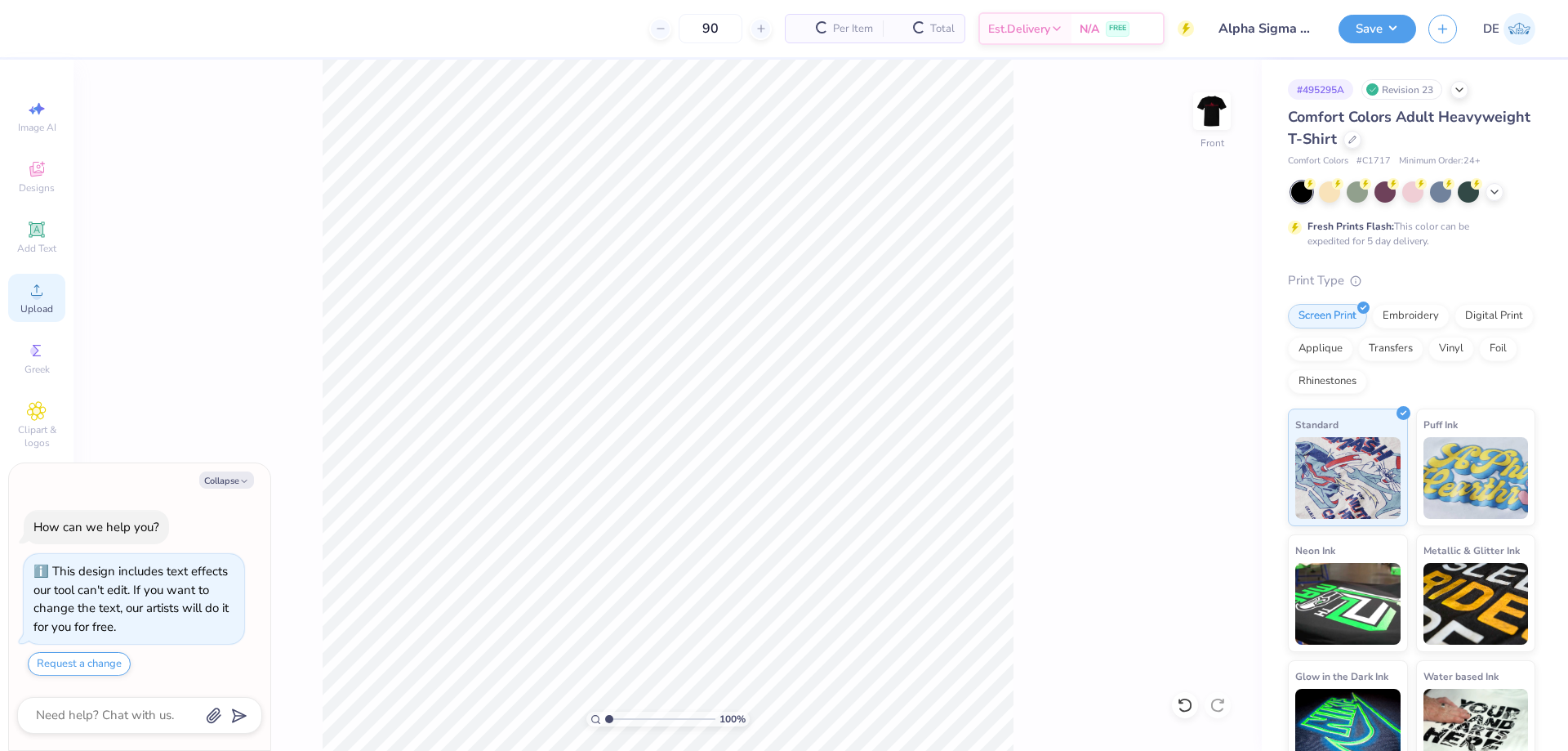
click at [31, 289] on icon at bounding box center [37, 290] width 20 height 20
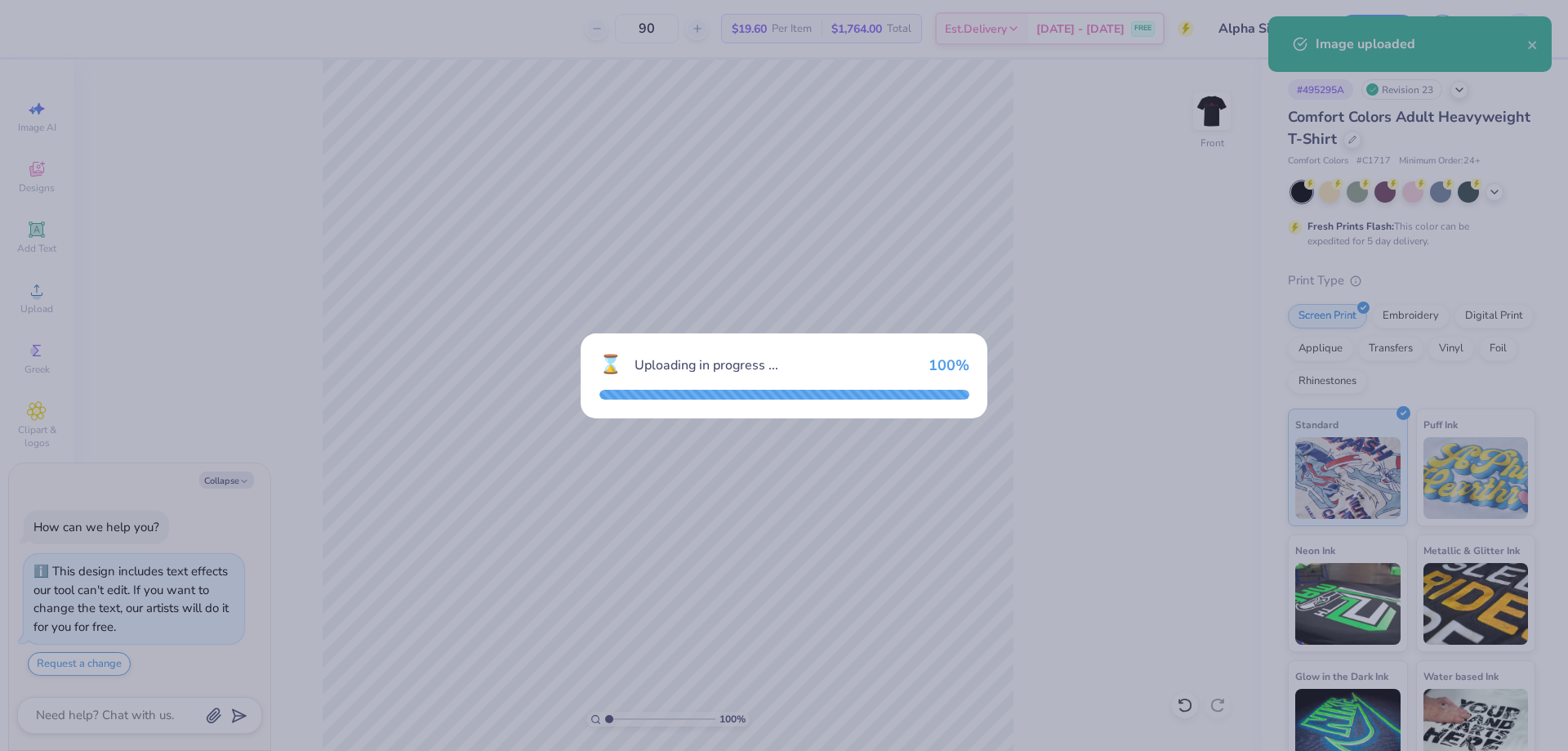
type textarea "x"
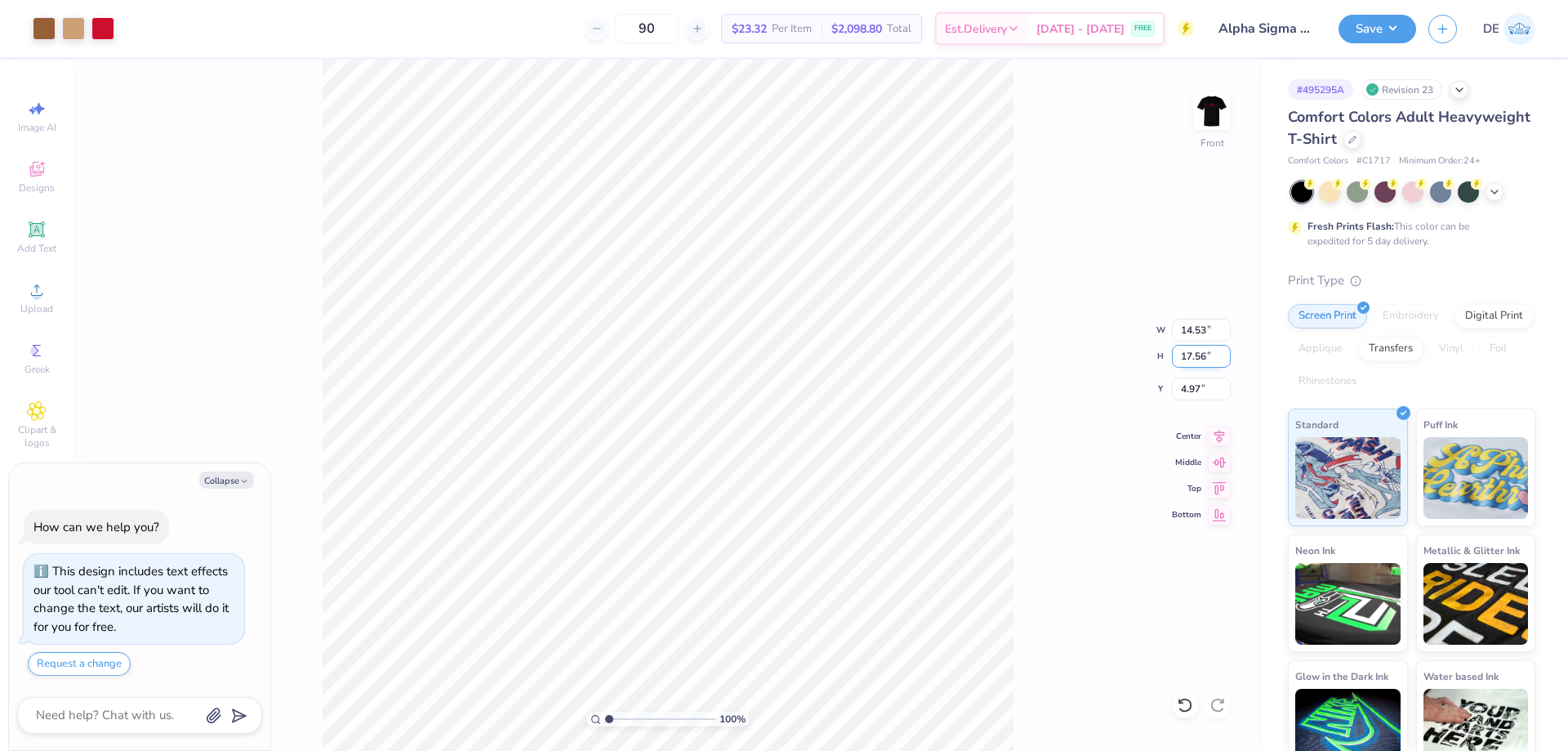
click at [1179, 366] on input "17.56" at bounding box center [1201, 355] width 59 height 23
type input "15"
type textarea "x"
type input "12.41"
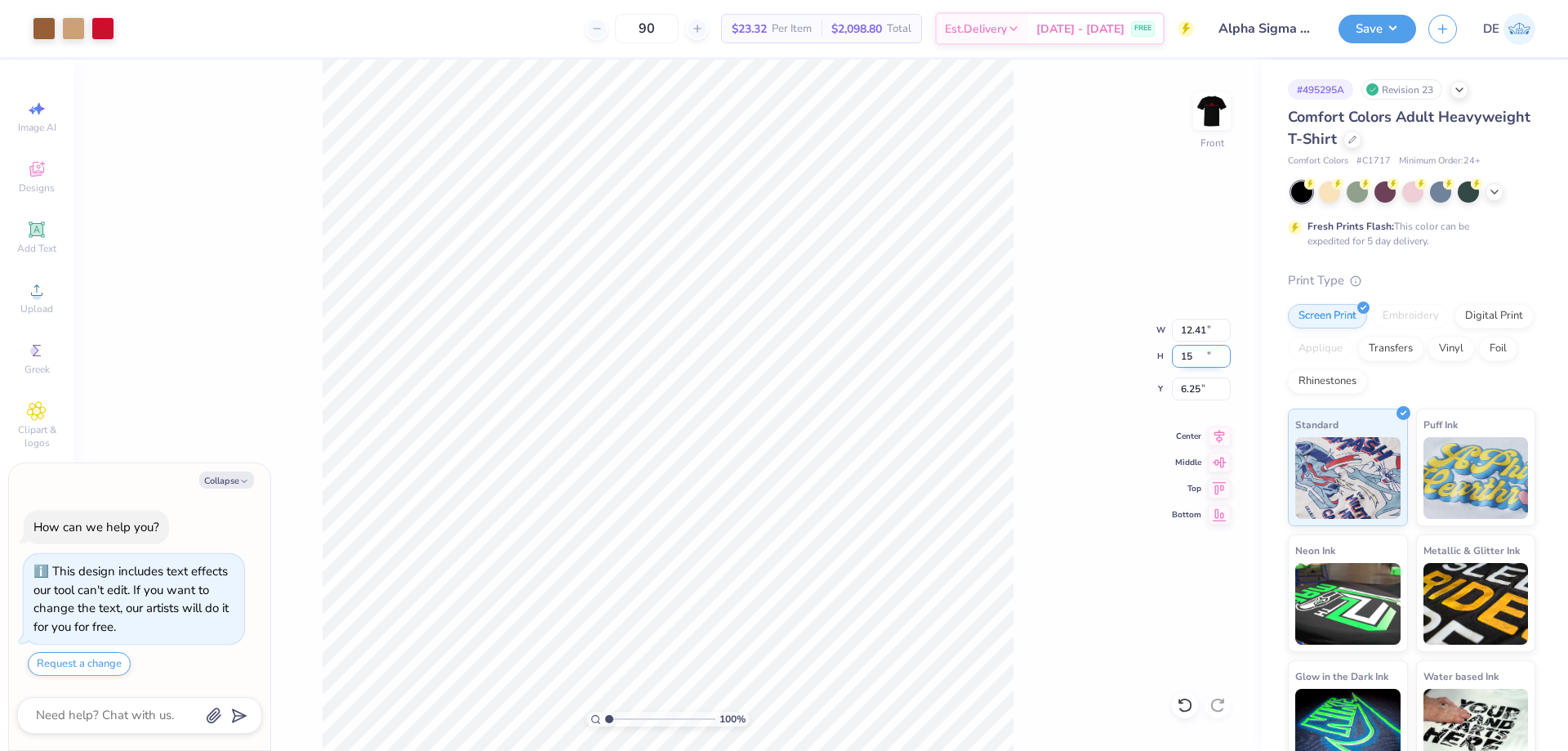
type input "15.00"
click at [1191, 384] on input "6.25" at bounding box center [1201, 388] width 59 height 23
type input "3"
type textarea "x"
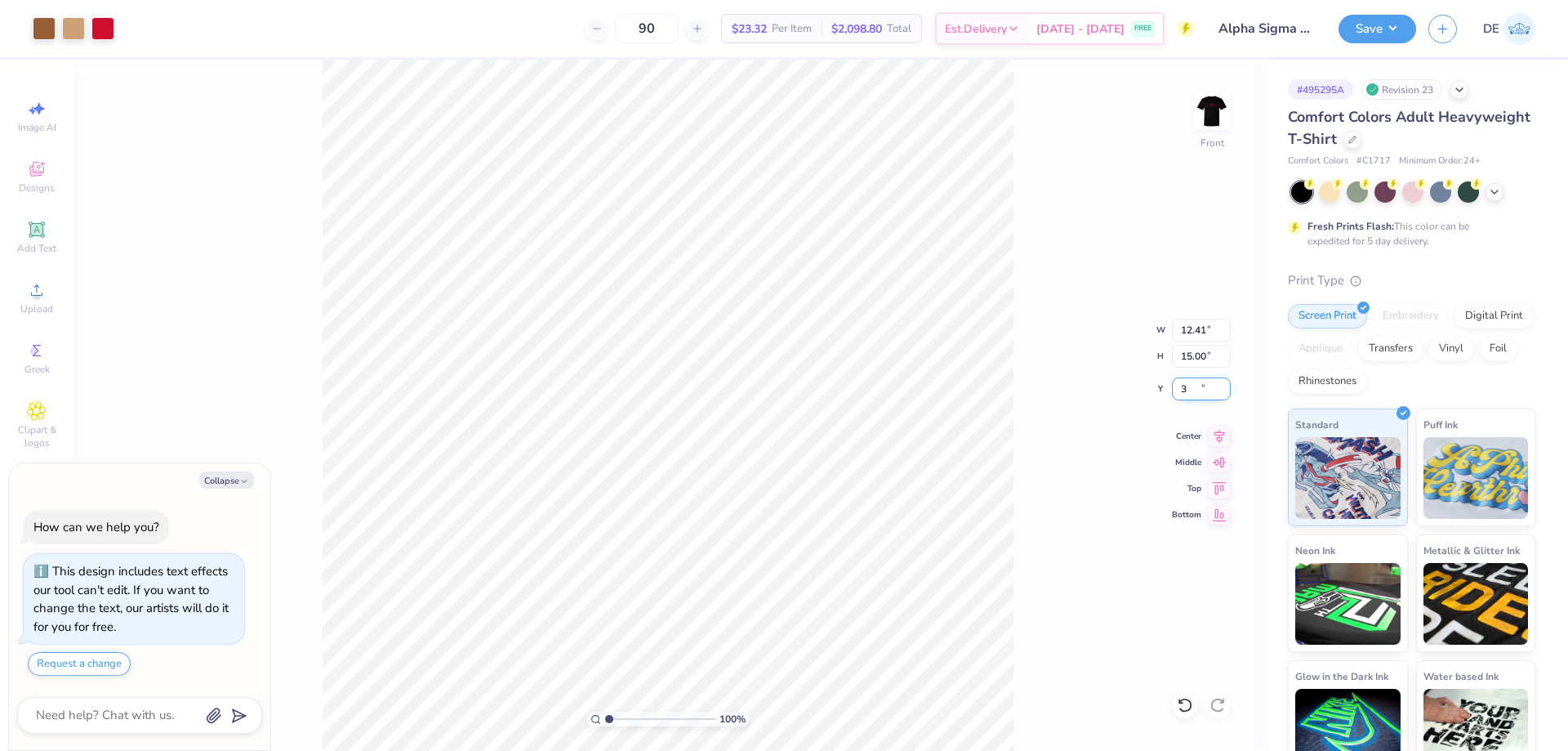
type input "3.00"
click at [1372, 28] on button "Save" at bounding box center [1377, 27] width 78 height 28
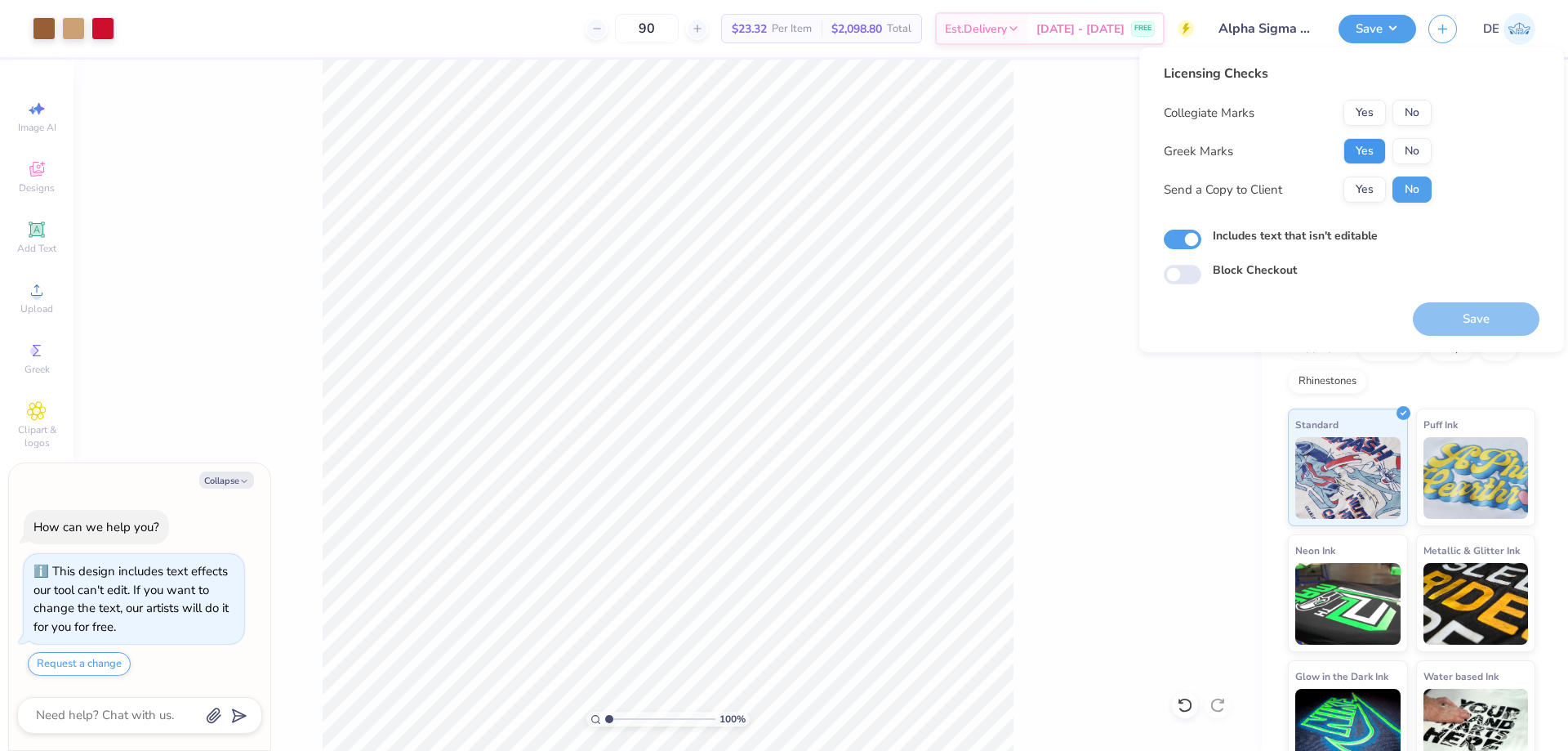
click at [1378, 150] on button "Yes" at bounding box center [1364, 151] width 43 height 26
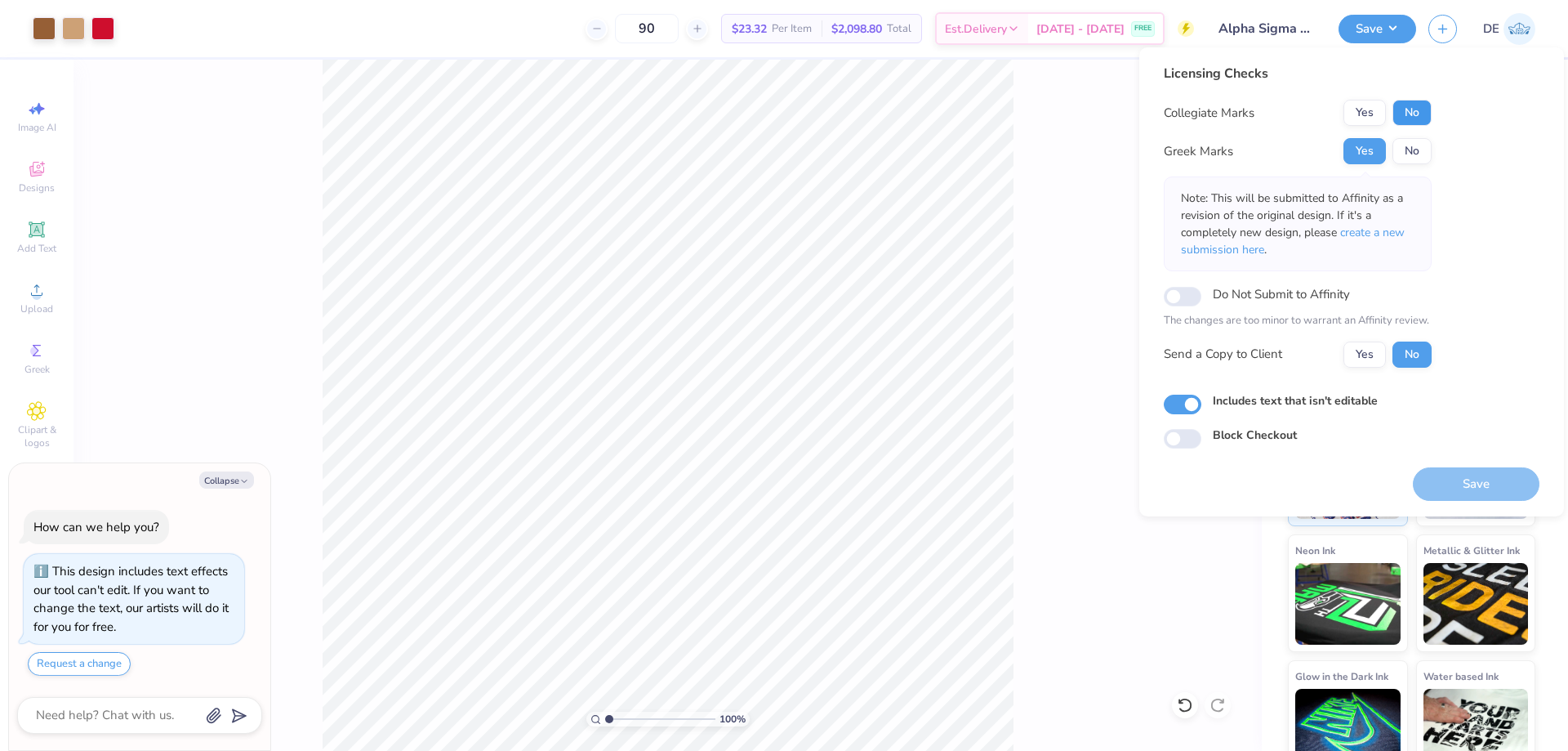
click at [1419, 112] on button "No" at bounding box center [1412, 112] width 39 height 26
click at [1429, 472] on button "Save" at bounding box center [1476, 484] width 127 height 33
type textarea "x"
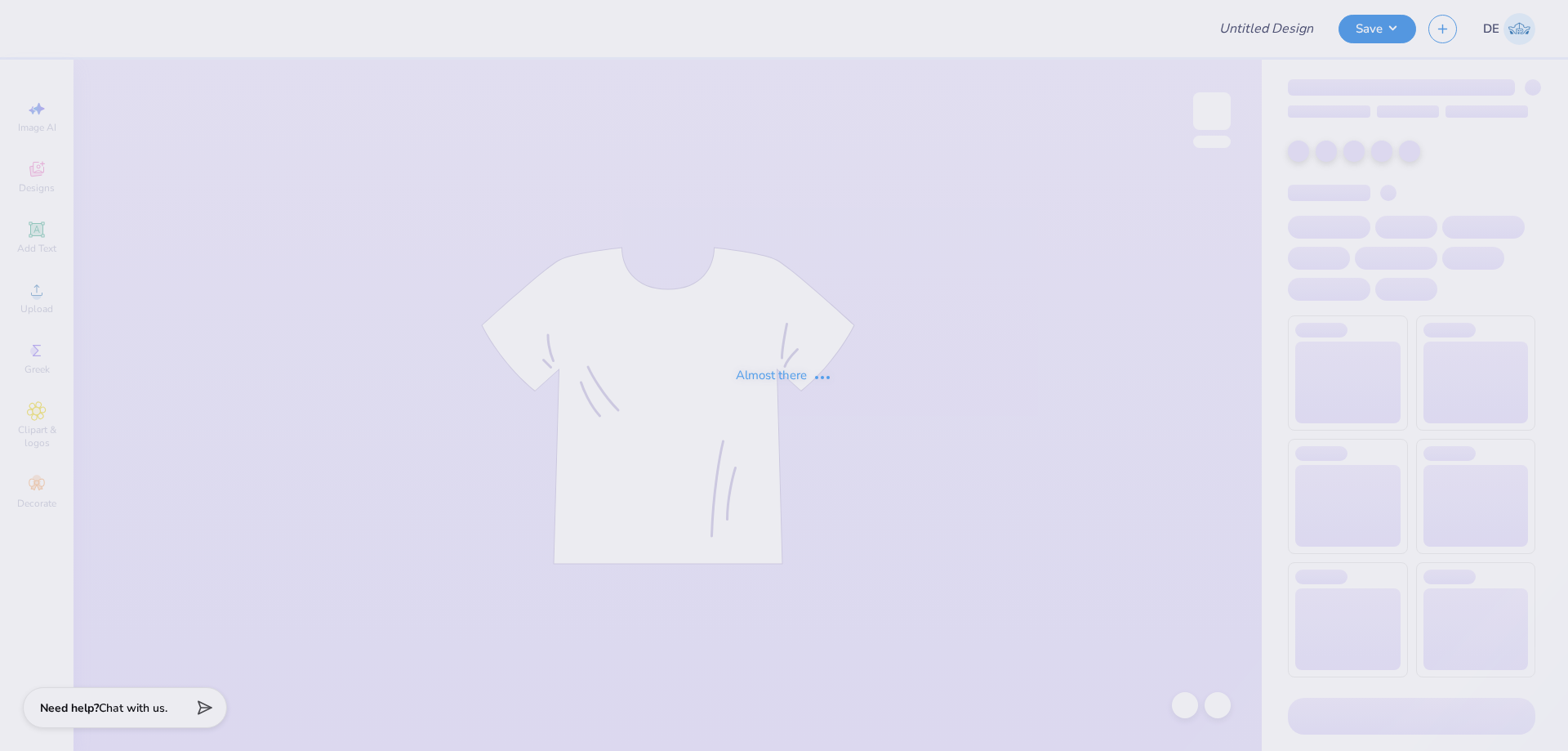
type input "parenst wknd"
